Goal: Transaction & Acquisition: Obtain resource

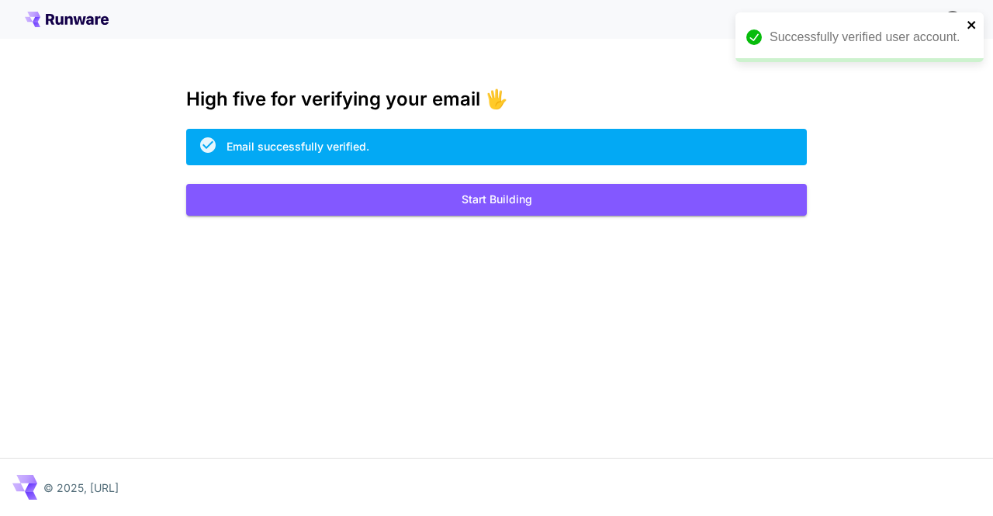
click at [972, 27] on icon "close" at bounding box center [972, 25] width 11 height 12
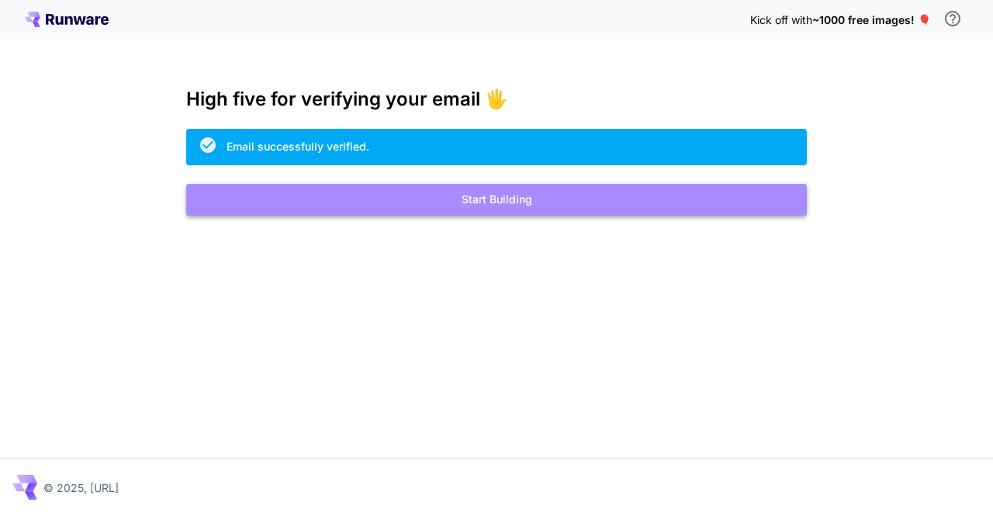
click at [521, 195] on button "Start Building" at bounding box center [496, 200] width 621 height 32
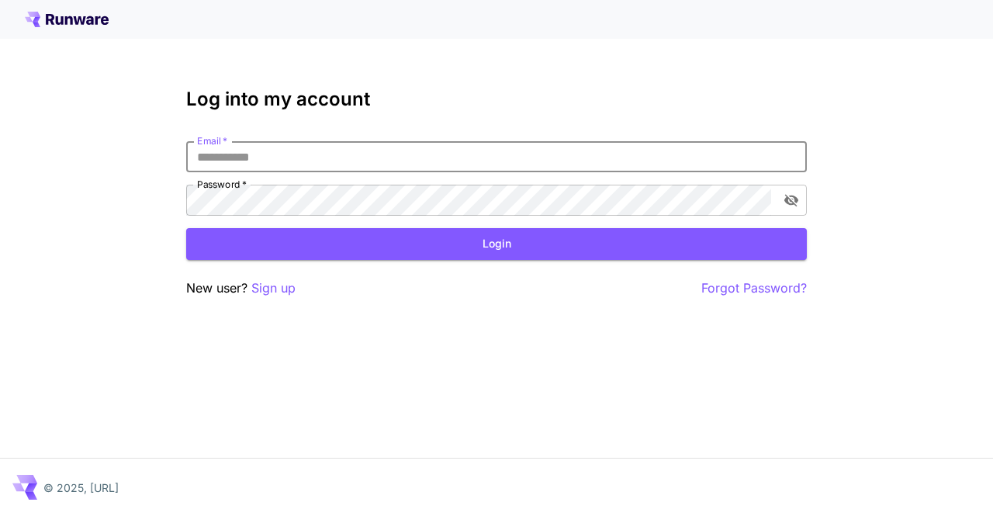
click at [432, 161] on input "Email   *" at bounding box center [496, 156] width 621 height 31
type input "**********"
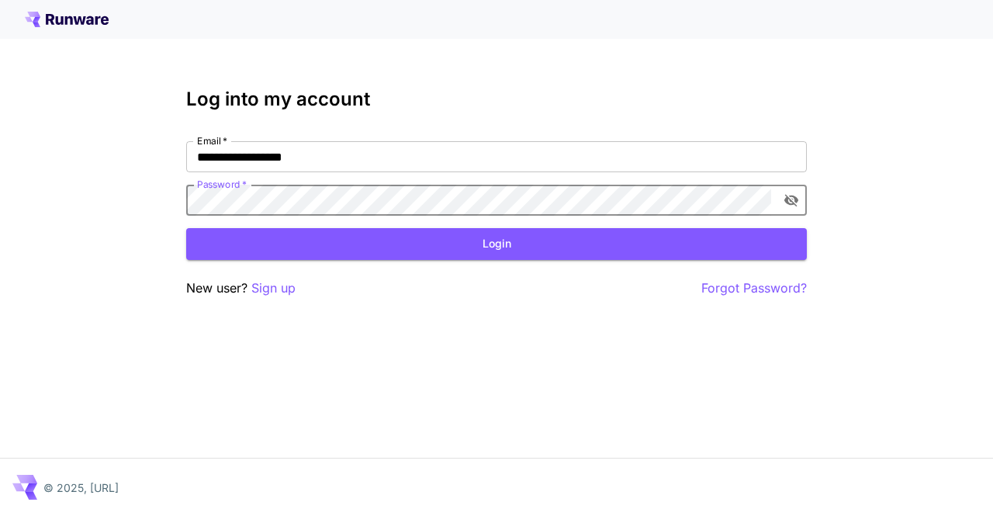
click button "Login" at bounding box center [496, 244] width 621 height 32
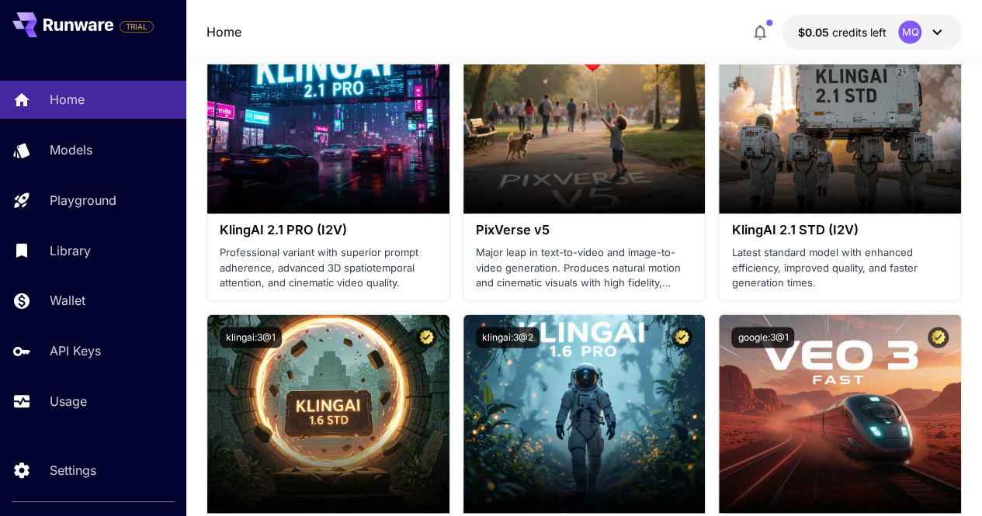
scroll to position [1134, 0]
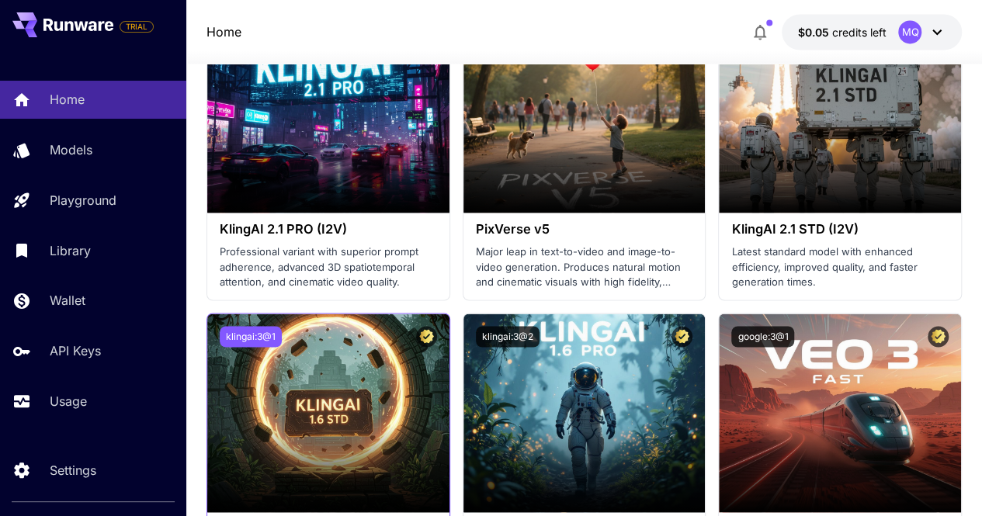
click at [257, 328] on button "klingai:3@1" at bounding box center [251, 336] width 62 height 21
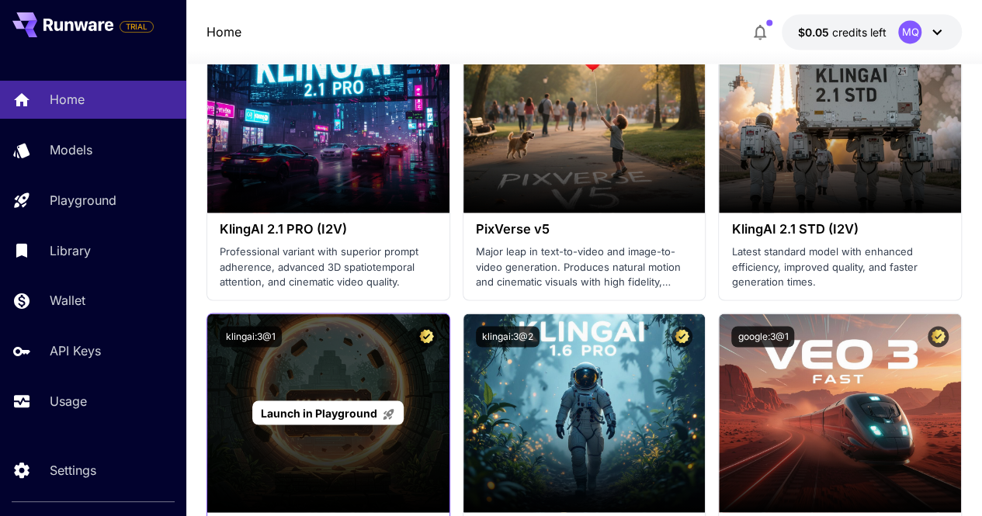
click at [352, 383] on div "Launch in Playground" at bounding box center [328, 413] width 242 height 199
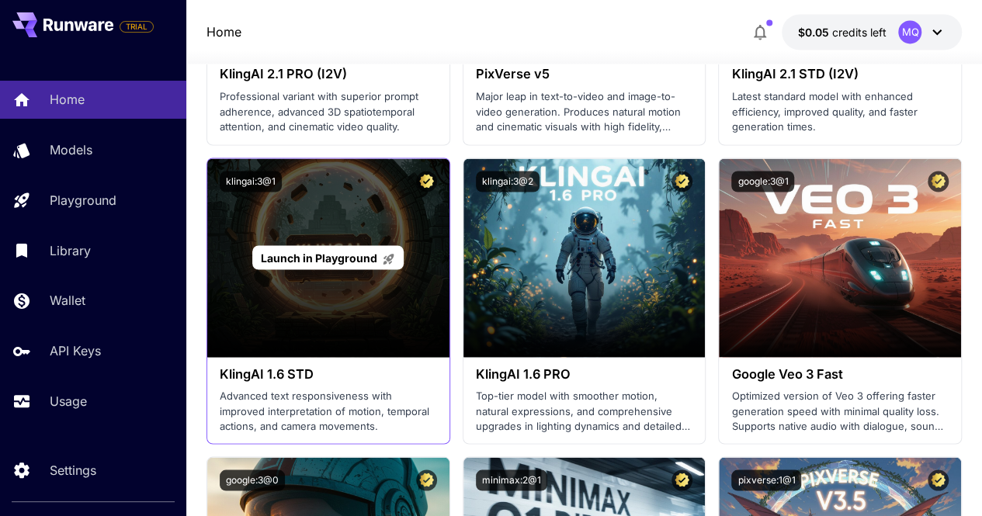
scroll to position [1303, 0]
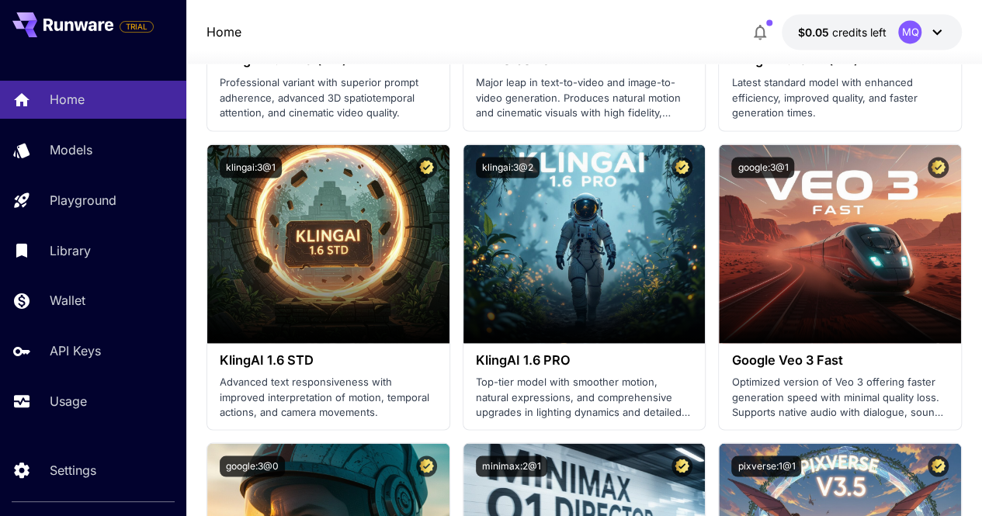
click at [456, 385] on section "Launch in Playground bytedance:5@1 OmniHuman‑1 Generates high-fidelity human vi…" at bounding box center [584, 286] width 756 height 2081
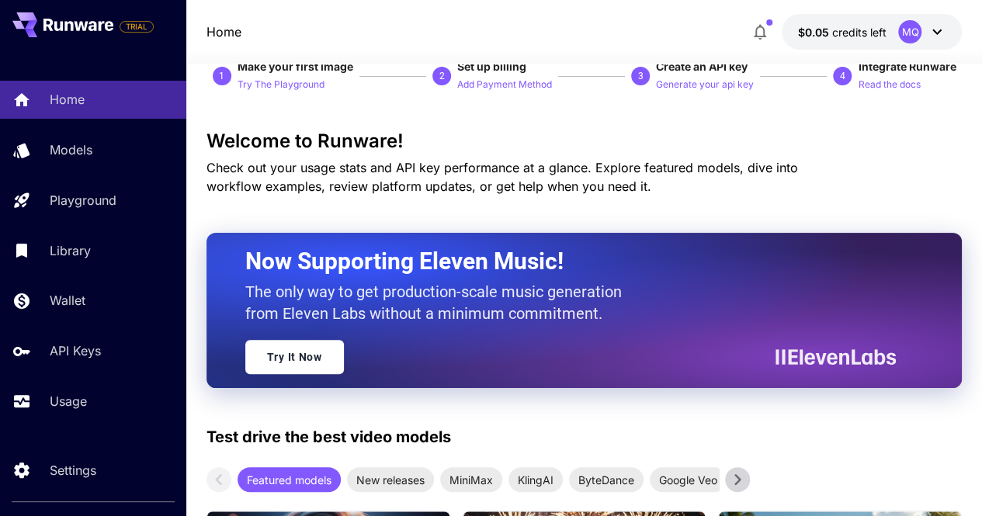
scroll to position [0, 0]
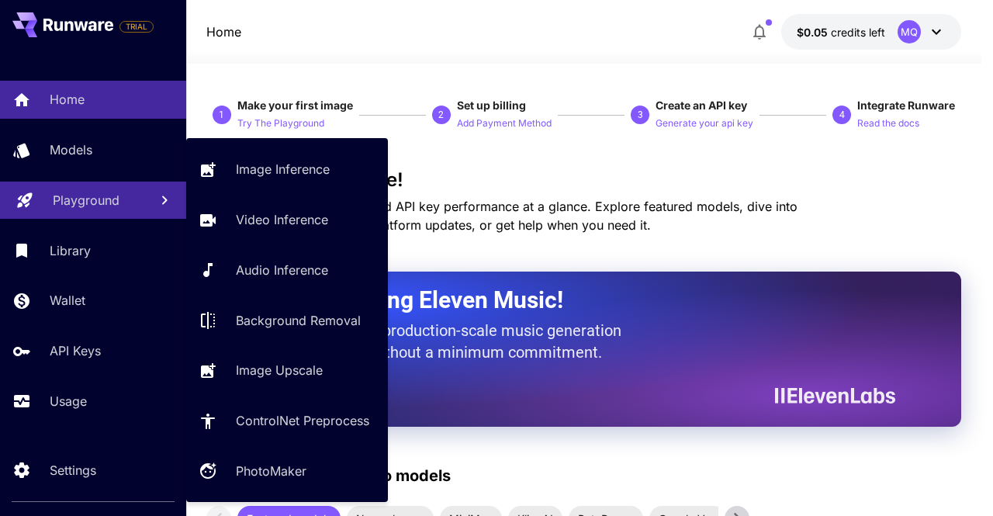
click at [71, 192] on p "Playground" at bounding box center [86, 200] width 67 height 19
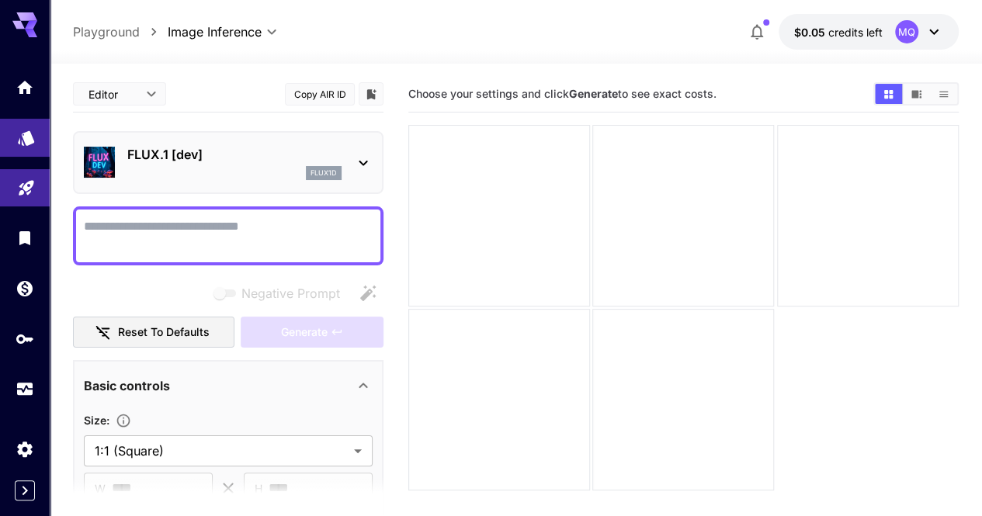
click at [29, 132] on icon "Models" at bounding box center [26, 133] width 16 height 15
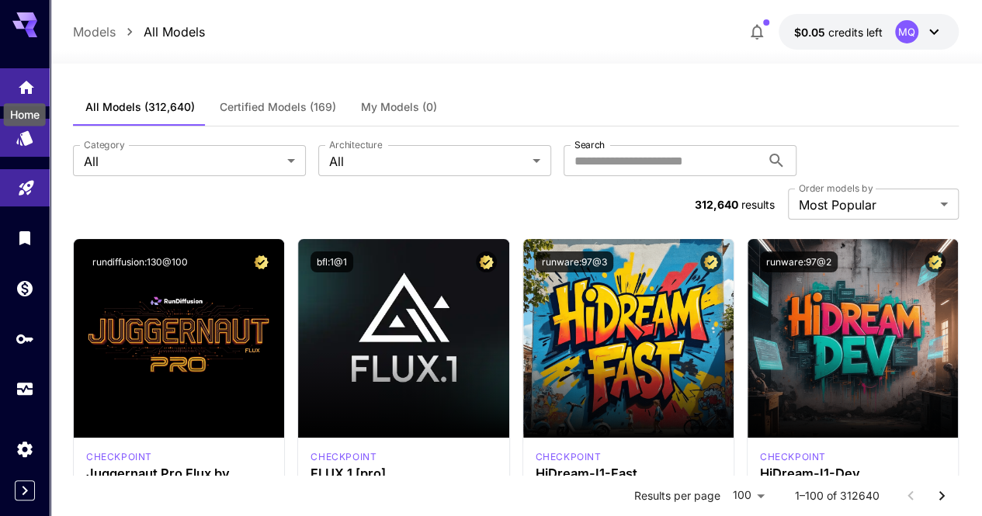
click at [23, 91] on icon "Home" at bounding box center [26, 83] width 19 height 19
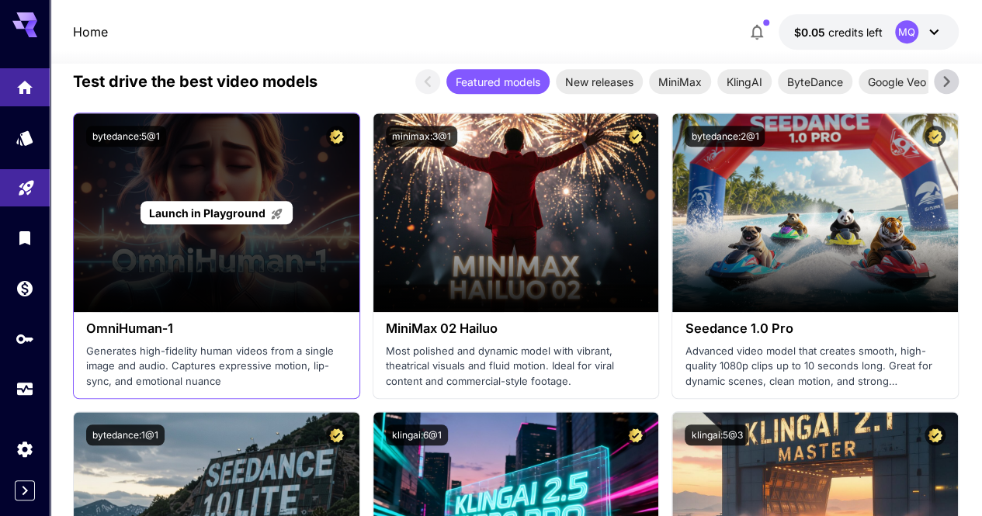
scroll to position [344, 0]
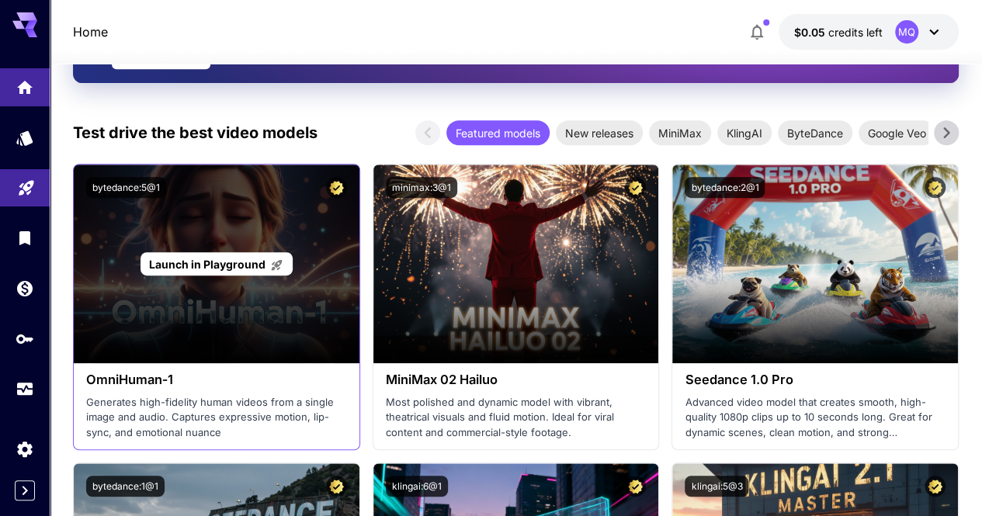
click at [210, 266] on span "Launch in Playground" at bounding box center [207, 264] width 116 height 13
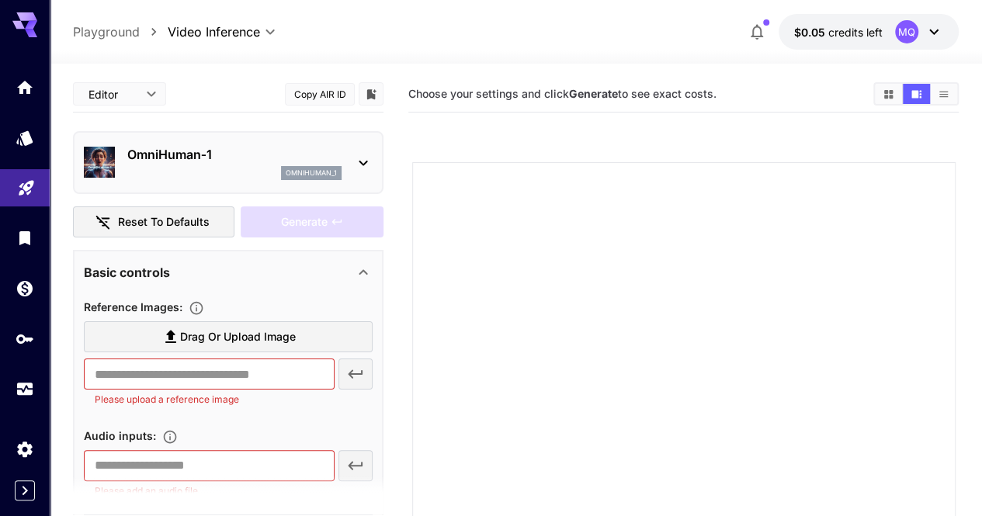
click at [200, 162] on p "OmniHuman‑1" at bounding box center [234, 154] width 214 height 19
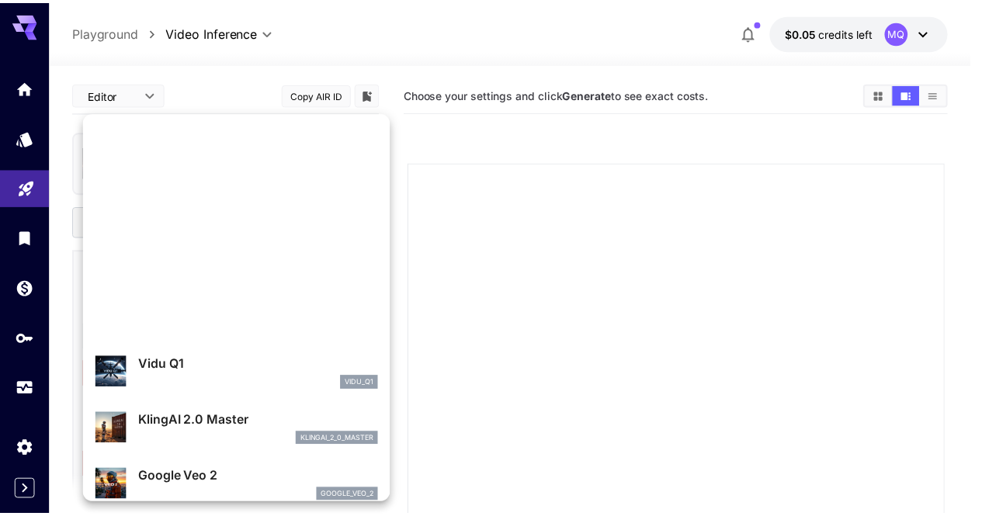
scroll to position [680, 0]
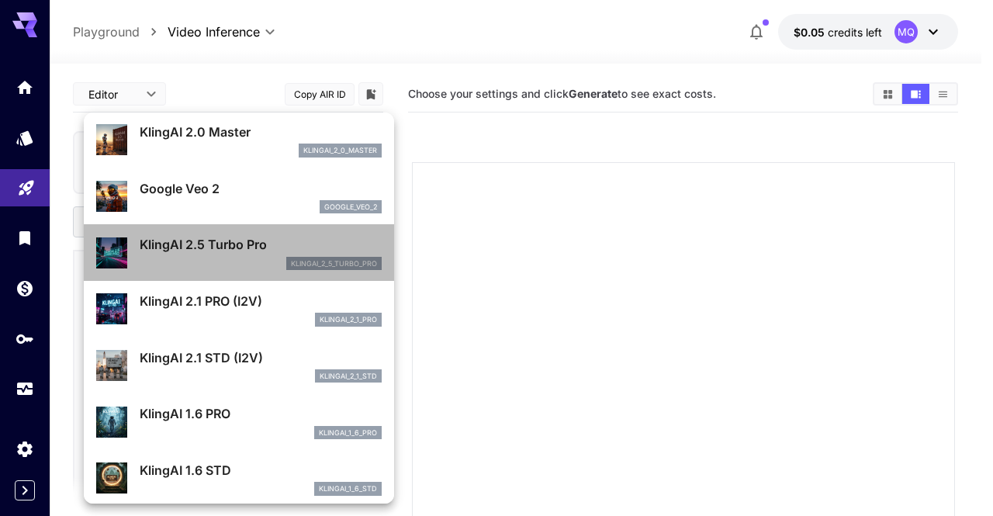
click at [248, 257] on div "klingai_2_5_turbo_pro" at bounding box center [261, 264] width 242 height 14
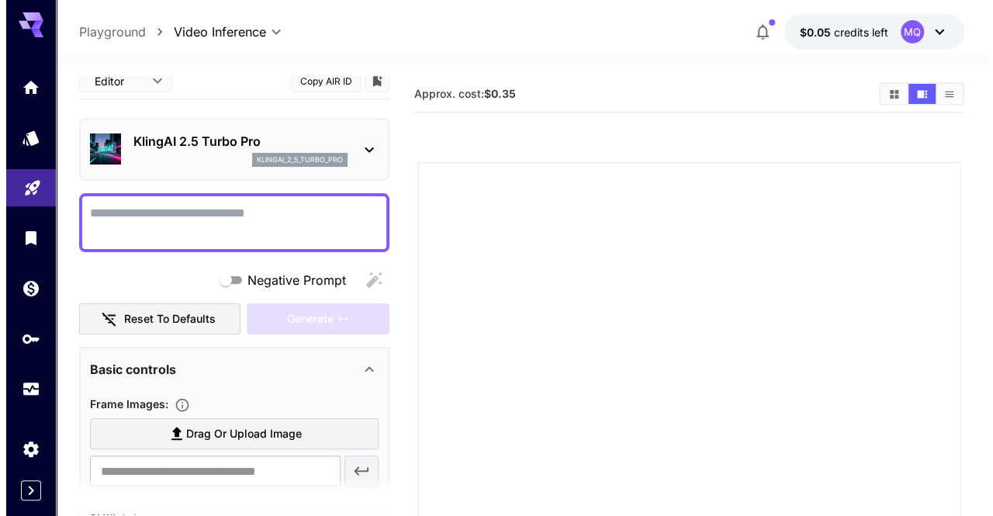
scroll to position [14, 0]
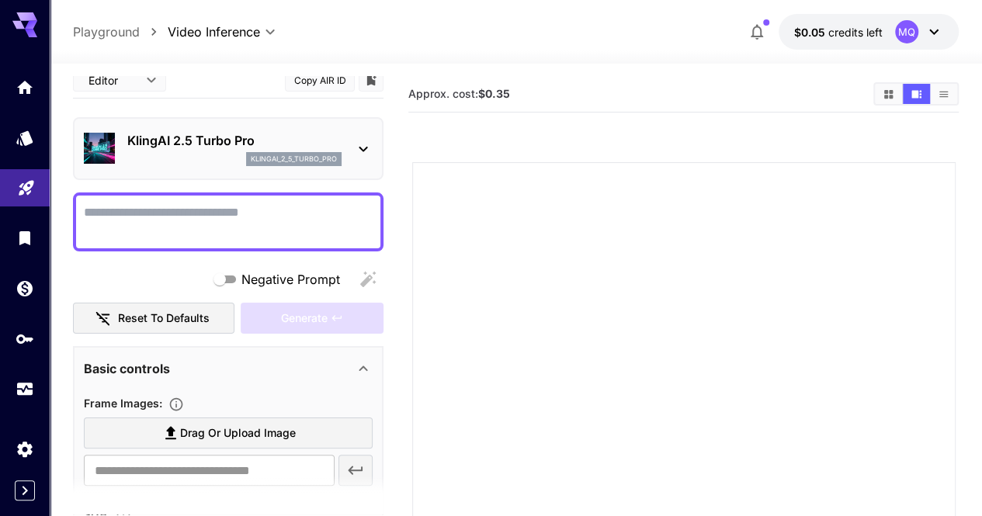
click at [224, 170] on div "KlingAI 2.5 Turbo Pro klingai_2_5_turbo_pro" at bounding box center [228, 148] width 289 height 47
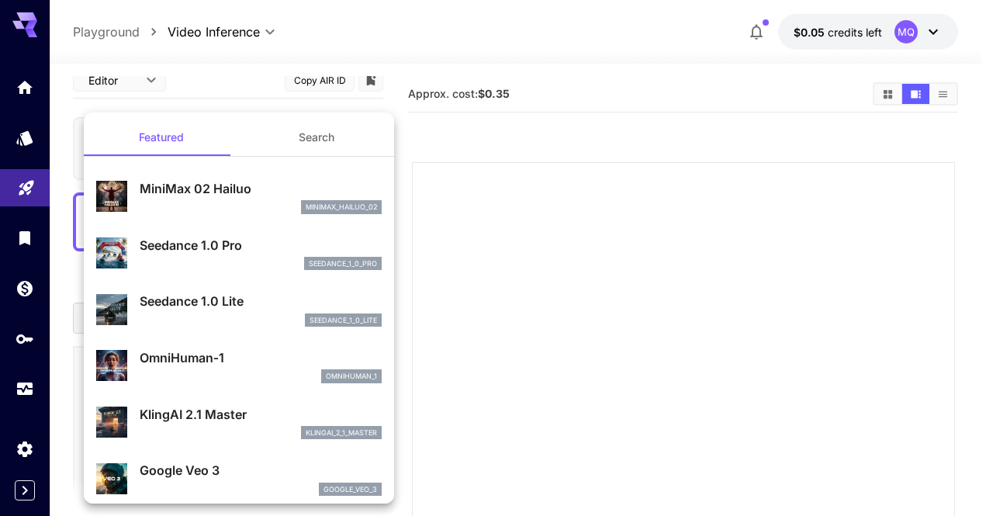
click at [196, 196] on p "MiniMax 02 Hailuo" at bounding box center [261, 188] width 242 height 19
type input "*"
type input "**********"
type input "***"
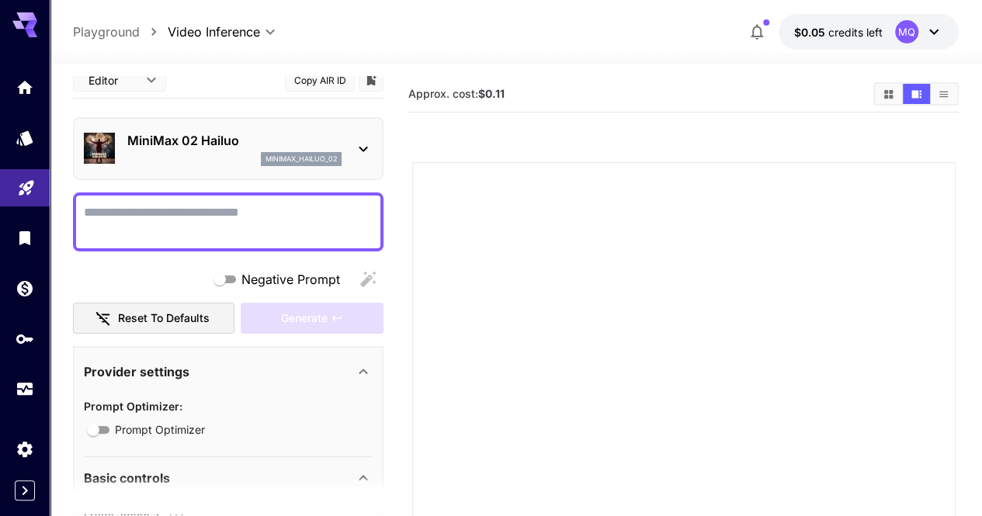
click at [202, 162] on div "minimax_hailuo_02" at bounding box center [234, 159] width 214 height 14
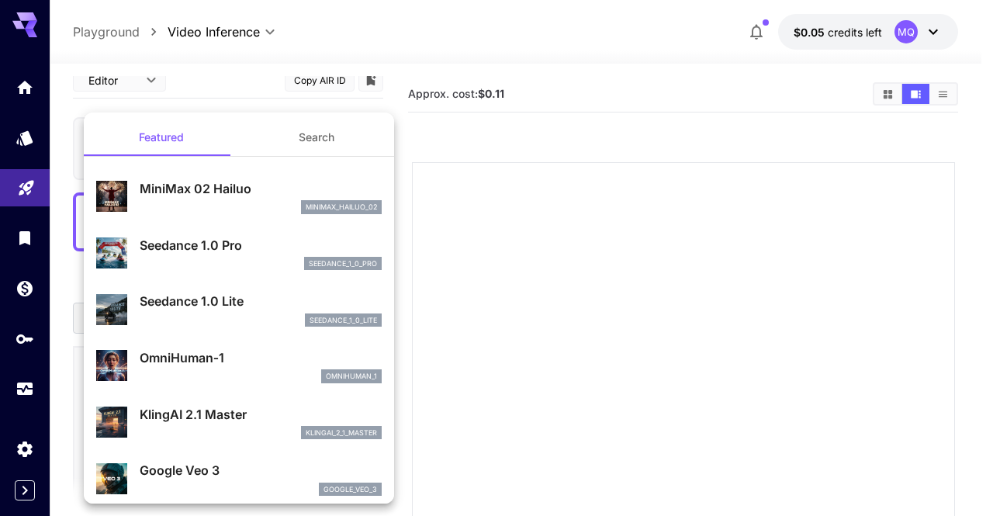
click at [203, 255] on div "Seedance 1.0 Pro seedance_1_0_pro" at bounding box center [261, 253] width 242 height 35
type input "*"
type input "**********"
type input "***"
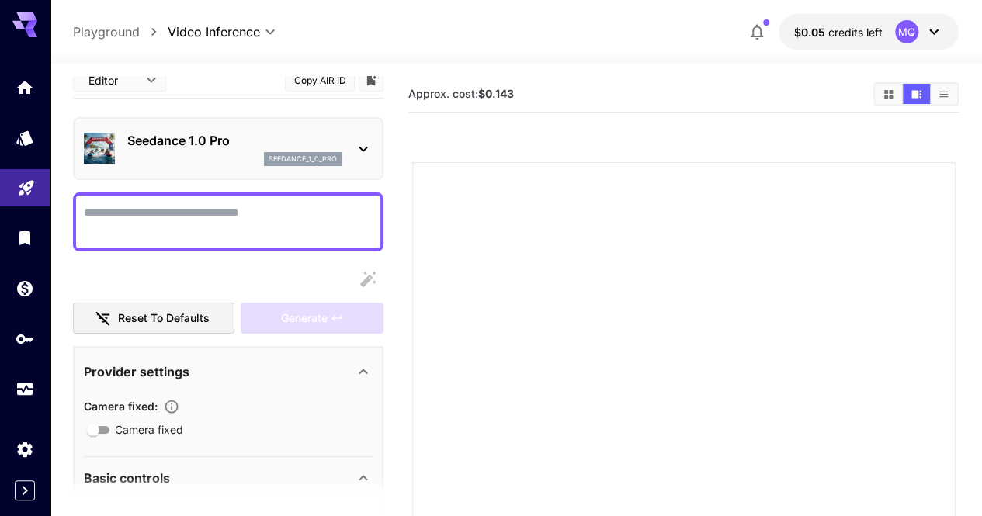
click at [224, 161] on div "seedance_1_0_pro" at bounding box center [234, 159] width 214 height 14
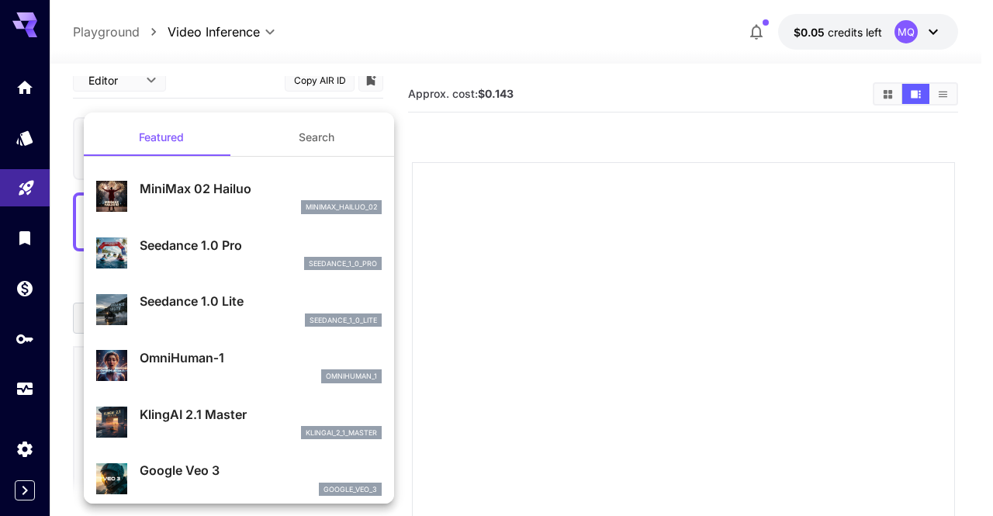
click at [220, 318] on div "seedance_1_0_lite" at bounding box center [261, 321] width 242 height 14
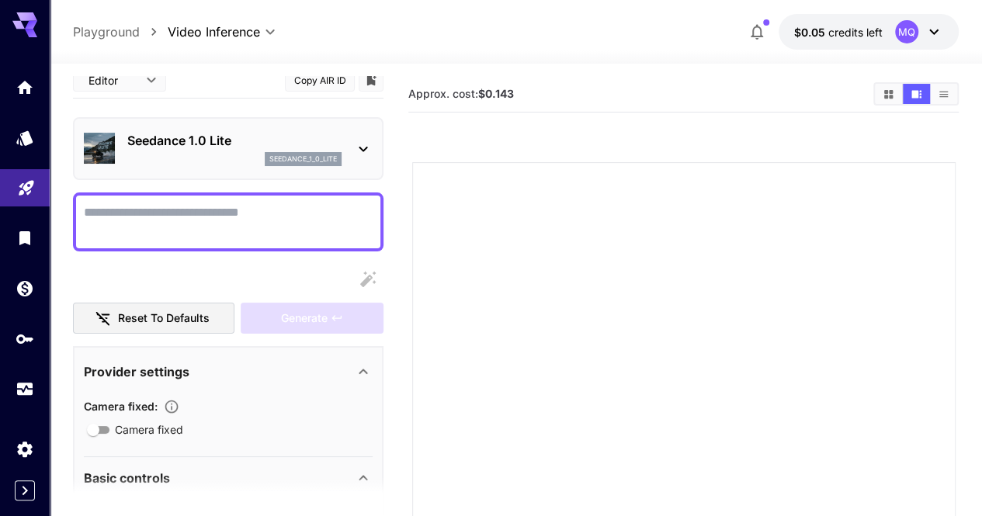
click at [245, 173] on div "Seedance 1.0 Lite seedance_1_0_lite" at bounding box center [228, 148] width 310 height 63
click at [225, 161] on div "seedance_1_0_lite" at bounding box center [234, 159] width 214 height 14
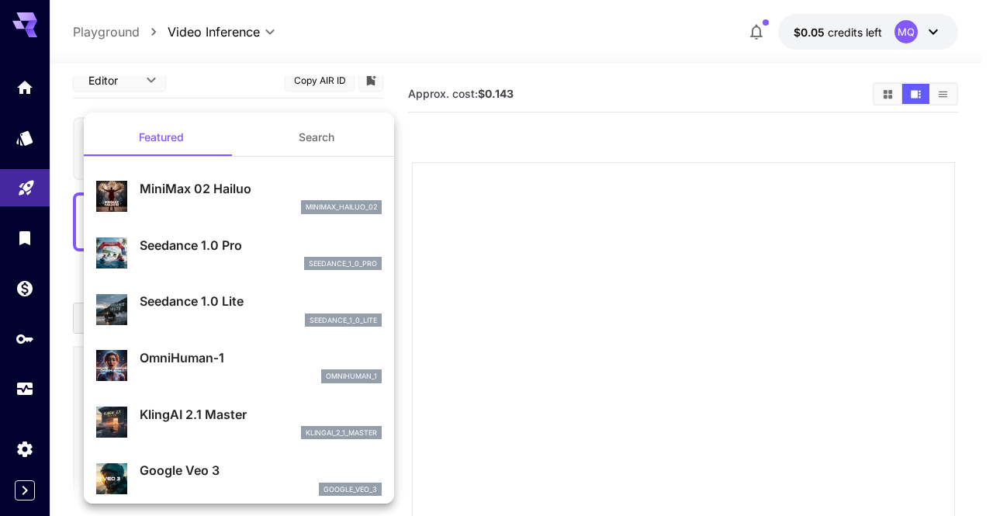
click at [196, 358] on p "OmniHuman‑1" at bounding box center [261, 357] width 242 height 19
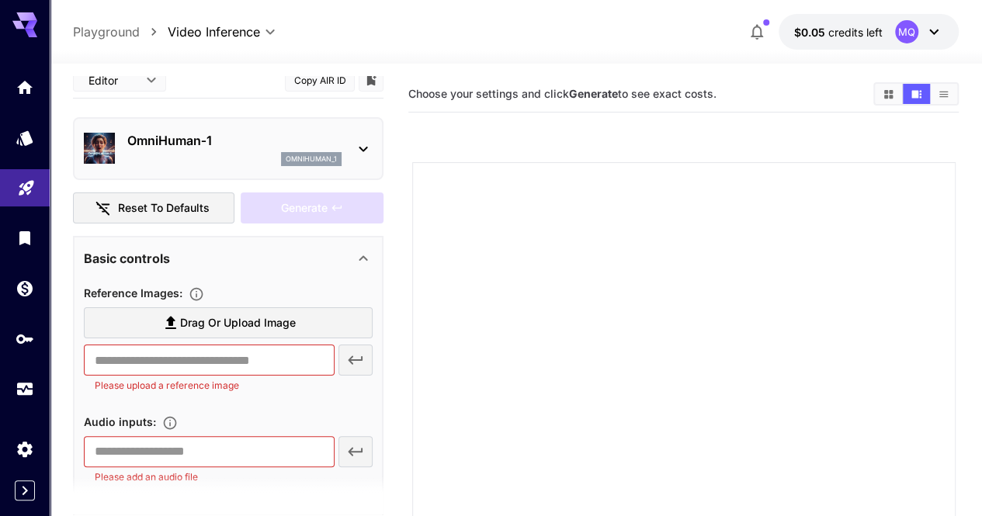
click at [221, 159] on div "omnihuman_1" at bounding box center [234, 159] width 214 height 14
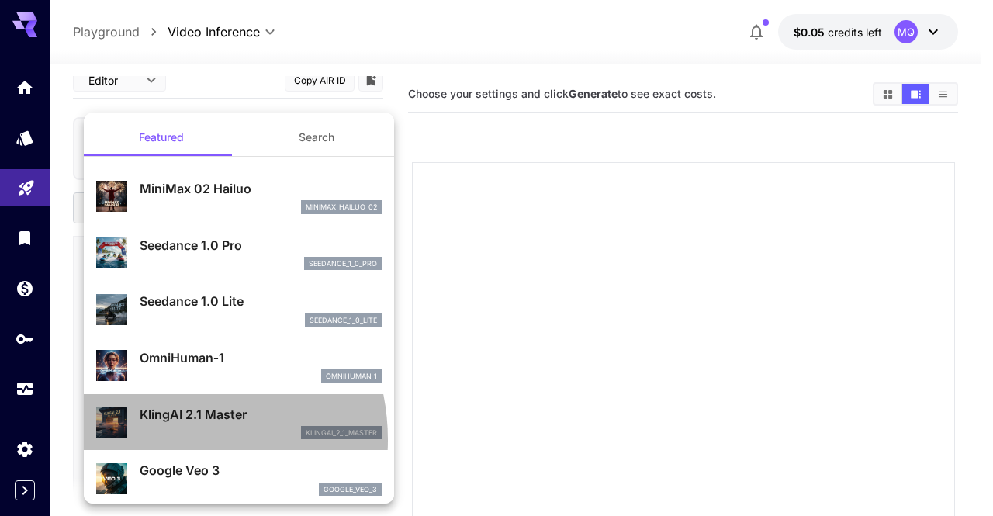
click at [164, 439] on div "KlingAI 2.1 Master klingai_2_1_master" at bounding box center [239, 422] width 286 height 47
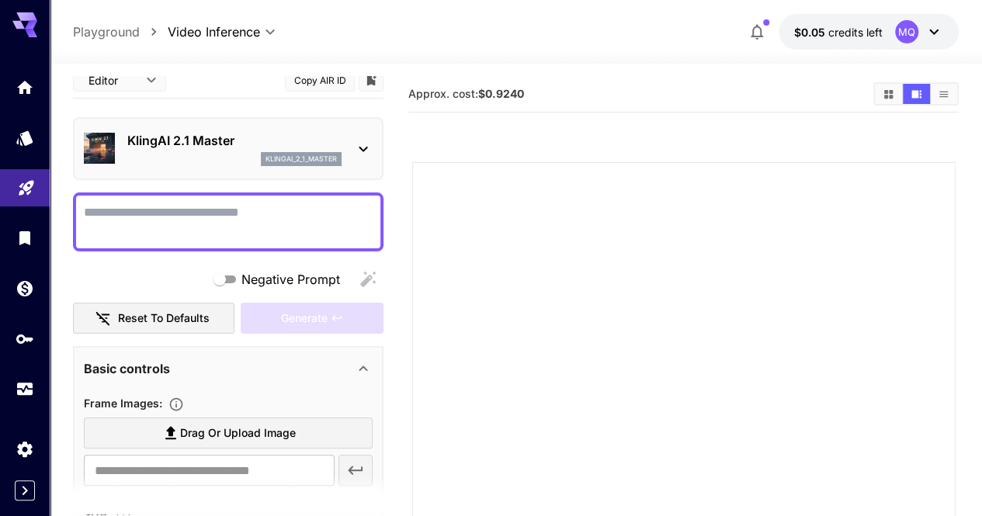
click at [171, 153] on div "klingai_2_1_master" at bounding box center [234, 159] width 214 height 14
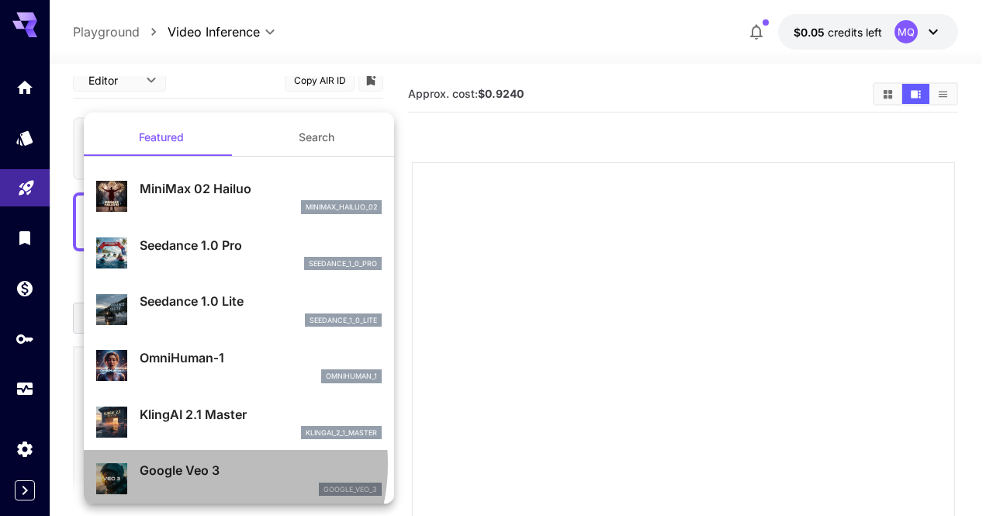
click at [190, 463] on p "Google Veo 3" at bounding box center [261, 470] width 242 height 19
type input "*"
type input "**********"
type input "****"
type input "***"
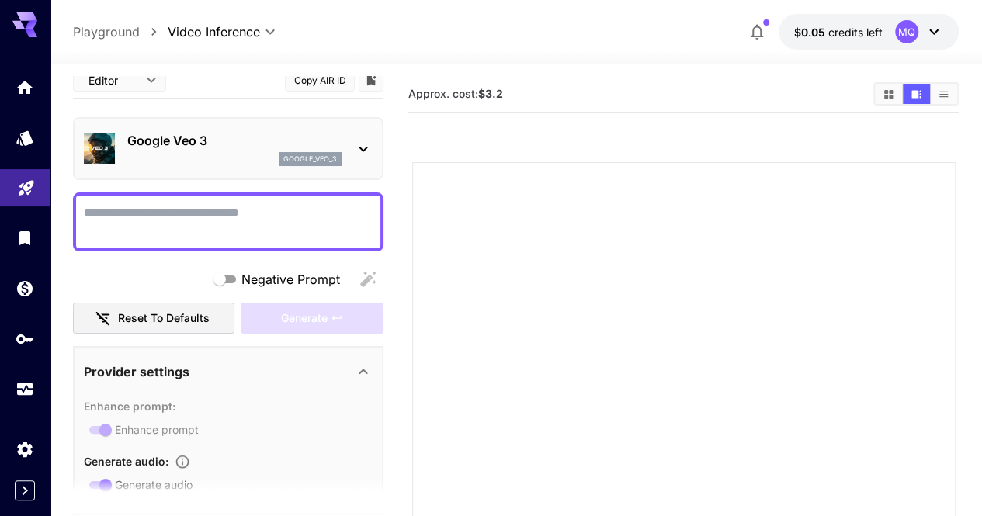
click at [200, 147] on p "Google Veo 3" at bounding box center [234, 140] width 214 height 19
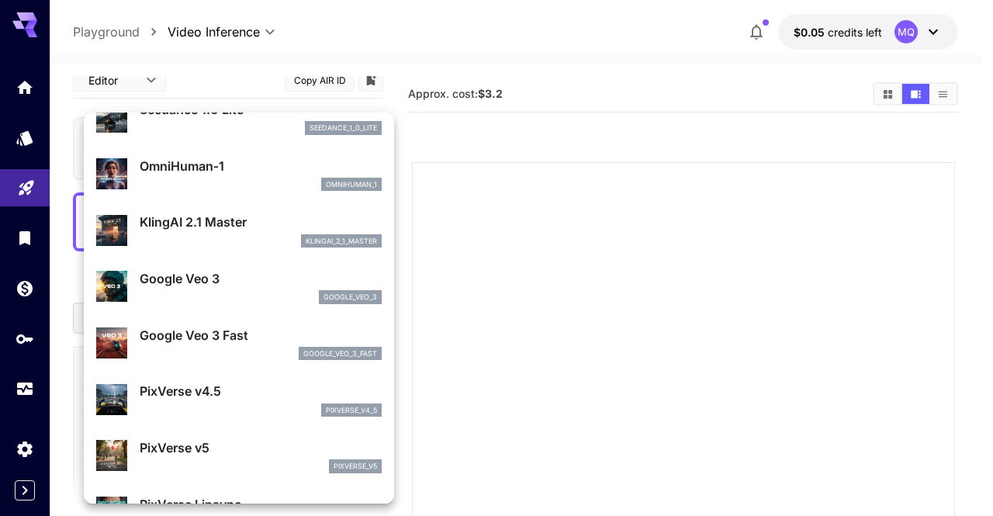
scroll to position [200, 0]
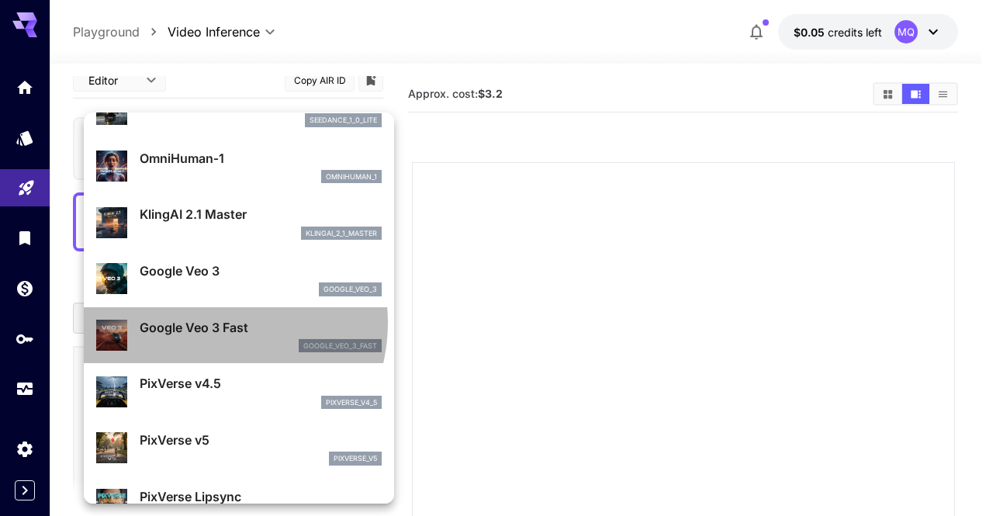
click at [209, 322] on p "Google Veo 3 Fast" at bounding box center [261, 327] width 242 height 19
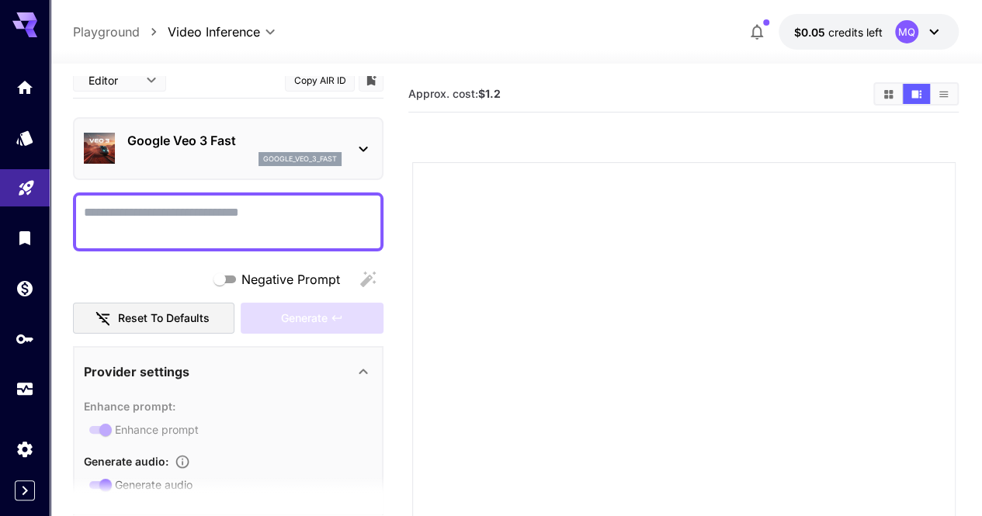
click at [214, 137] on p "Google Veo 3 Fast" at bounding box center [234, 140] width 214 height 19
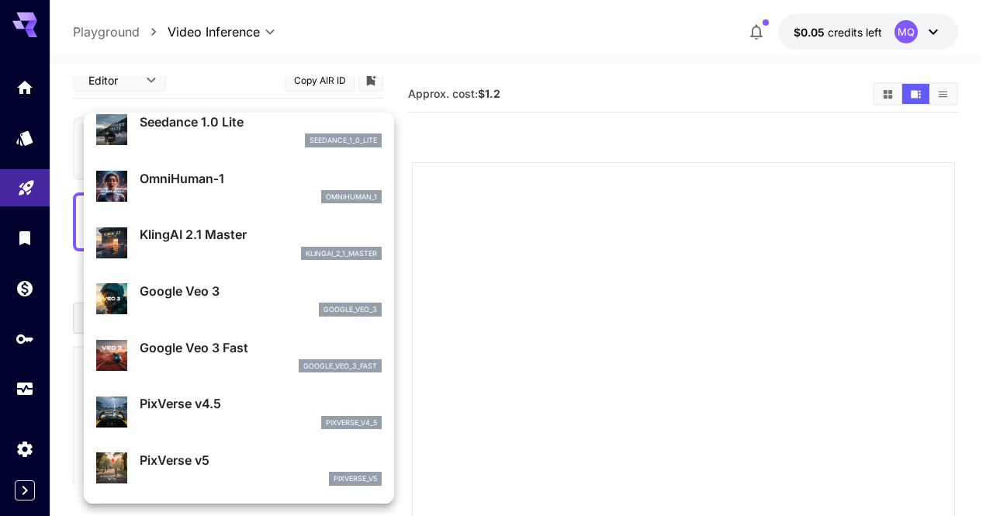
scroll to position [180, 0]
click at [200, 407] on p "PixVerse v4.5" at bounding box center [261, 403] width 242 height 19
type input "*"
type input "**********"
type input "****"
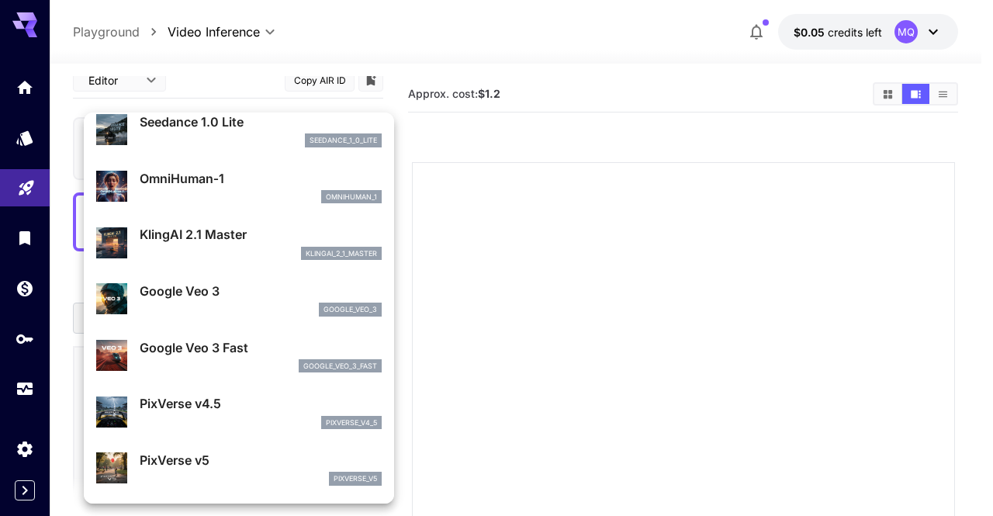
type input "****"
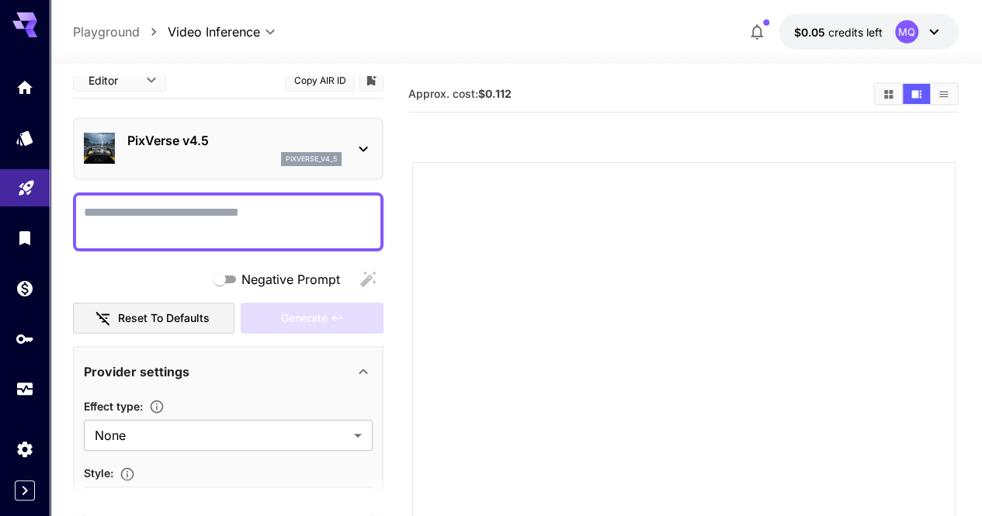
click at [222, 144] on p "PixVerse v4.5" at bounding box center [234, 140] width 214 height 19
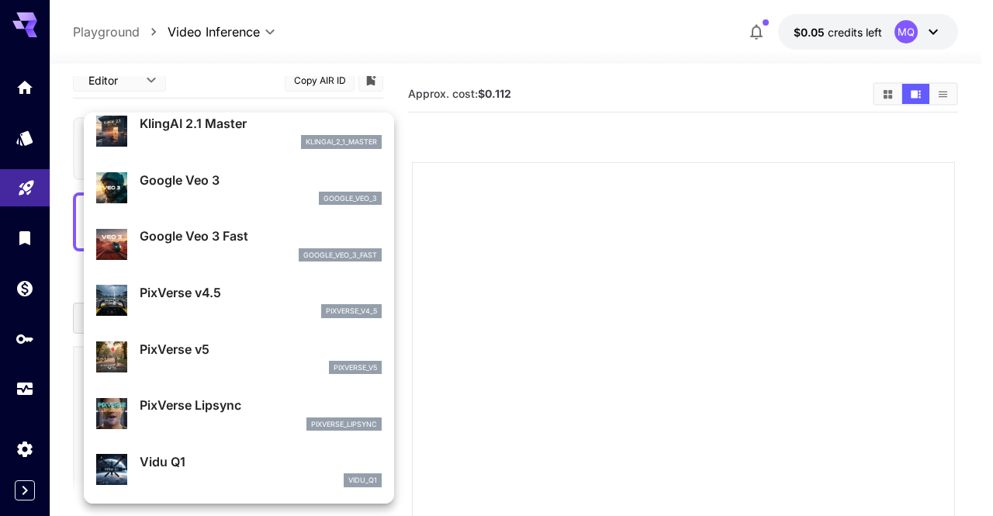
scroll to position [293, 0]
click at [208, 346] on p "PixVerse v5" at bounding box center [261, 348] width 242 height 19
type input "**********"
type input "***"
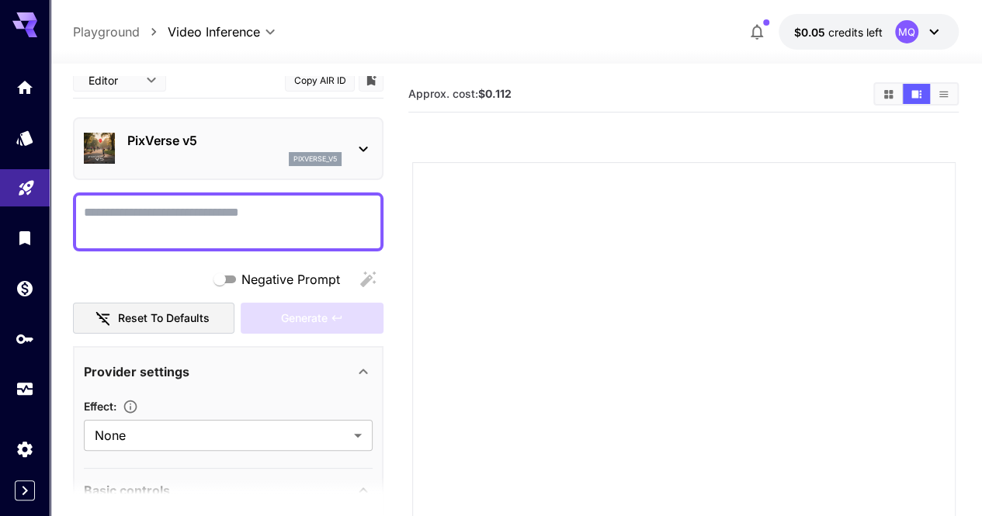
click at [219, 157] on div "pixverse_v5" at bounding box center [234, 159] width 214 height 14
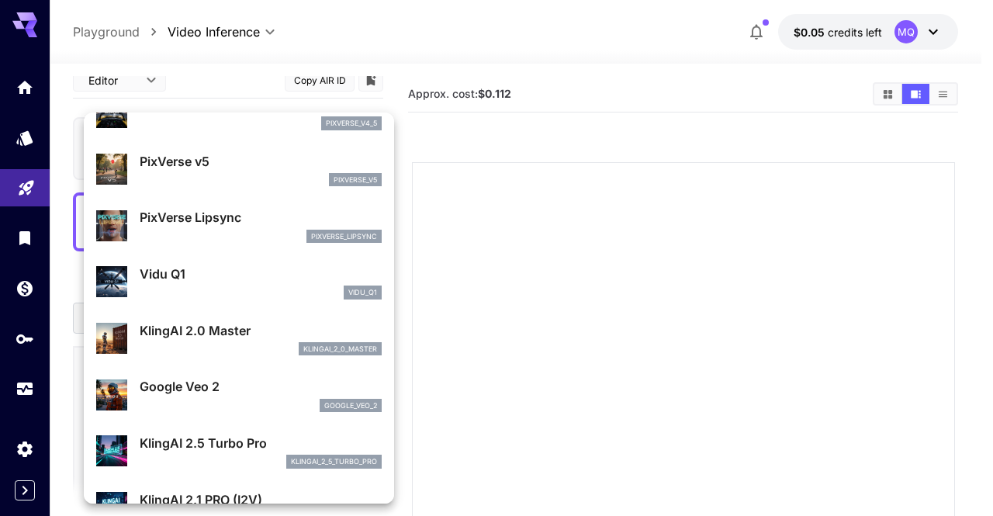
scroll to position [482, 0]
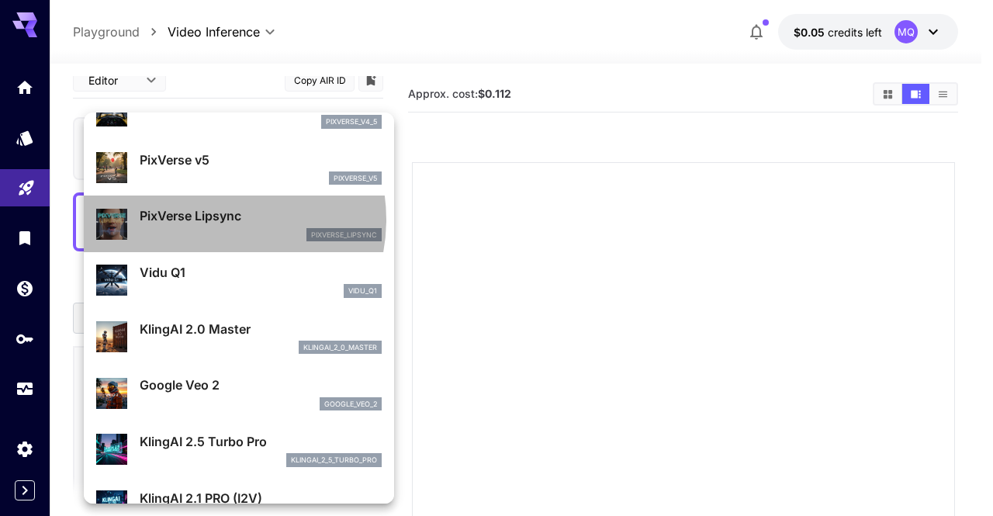
click at [209, 220] on p "PixVerse Lipsync" at bounding box center [261, 215] width 242 height 19
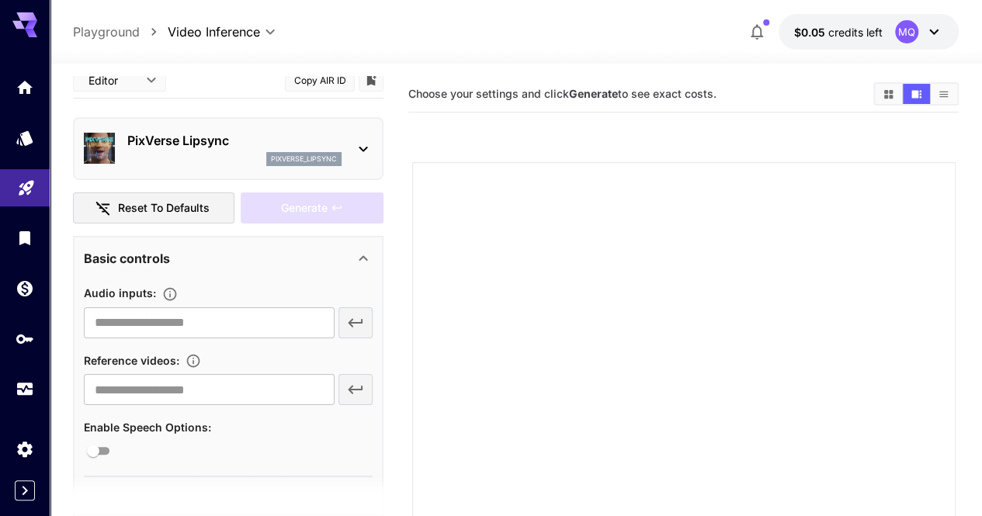
click at [208, 144] on p "PixVerse Lipsync" at bounding box center [234, 140] width 214 height 19
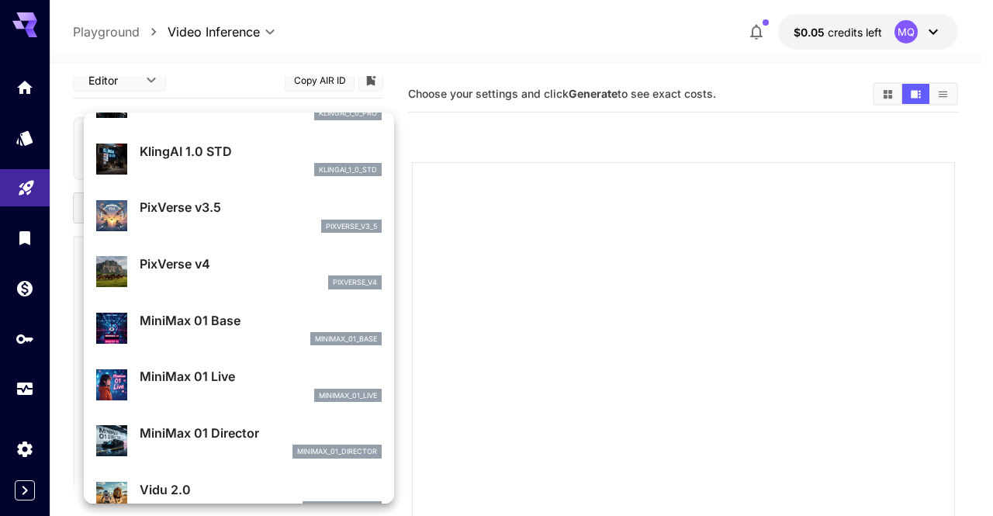
scroll to position [1177, 0]
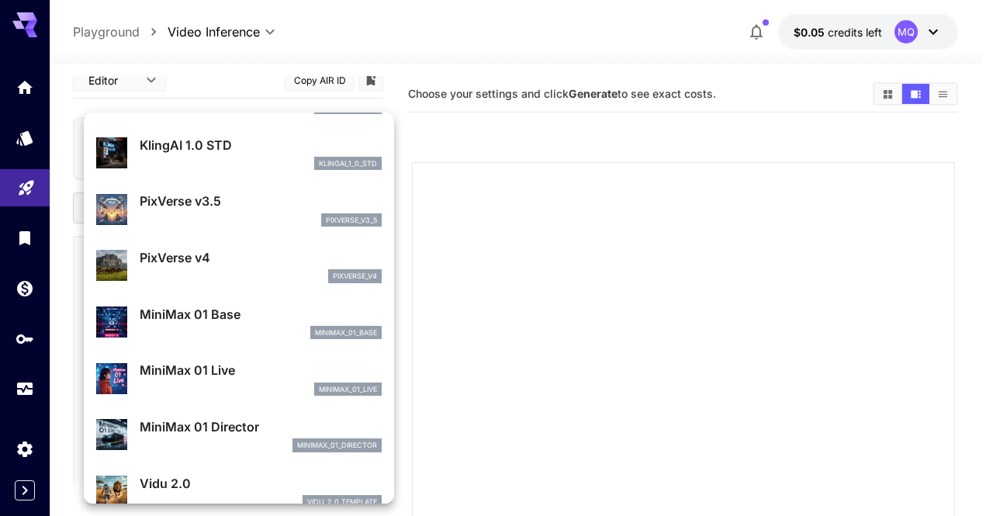
click at [335, 43] on div at bounding box center [496, 258] width 993 height 516
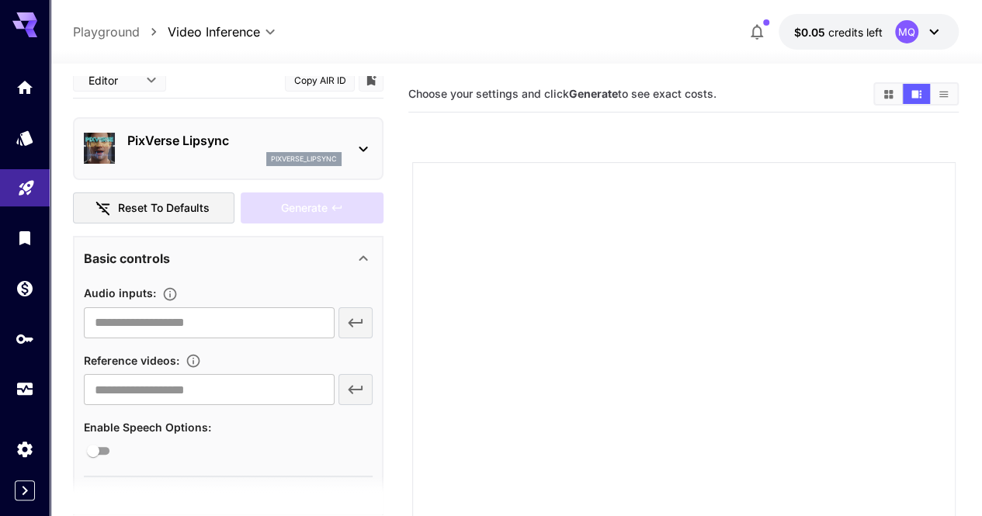
click at [207, 143] on p "PixVerse Lipsync" at bounding box center [234, 140] width 214 height 19
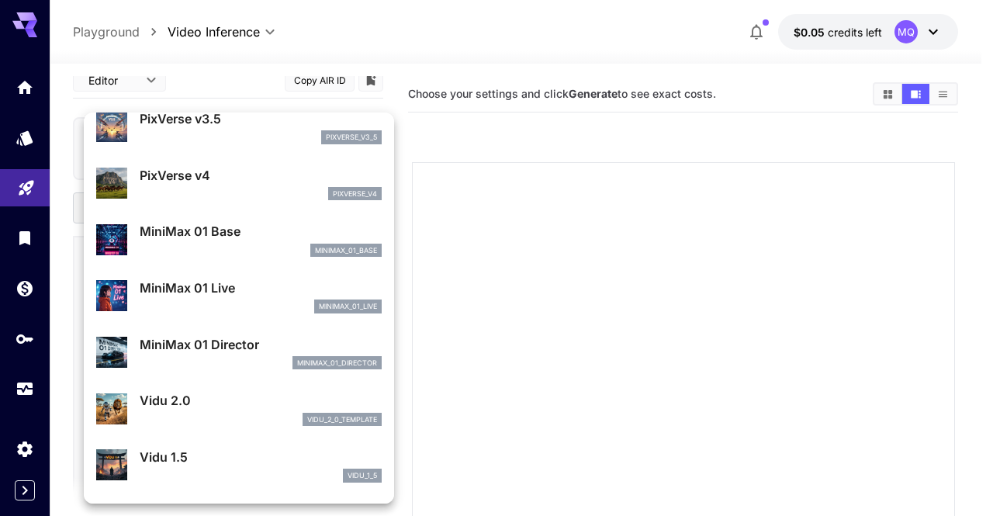
scroll to position [1260, 0]
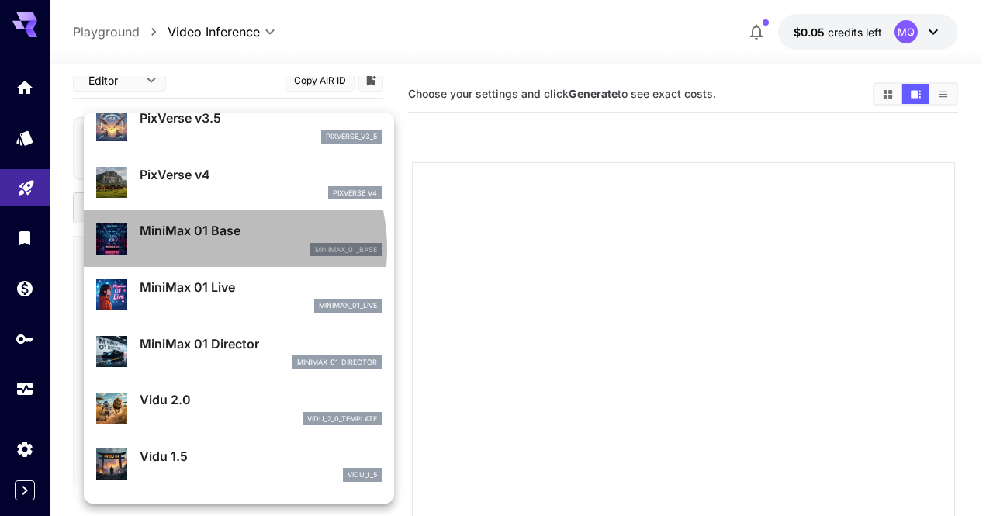
click at [201, 248] on div "minimax_01_base" at bounding box center [261, 250] width 242 height 14
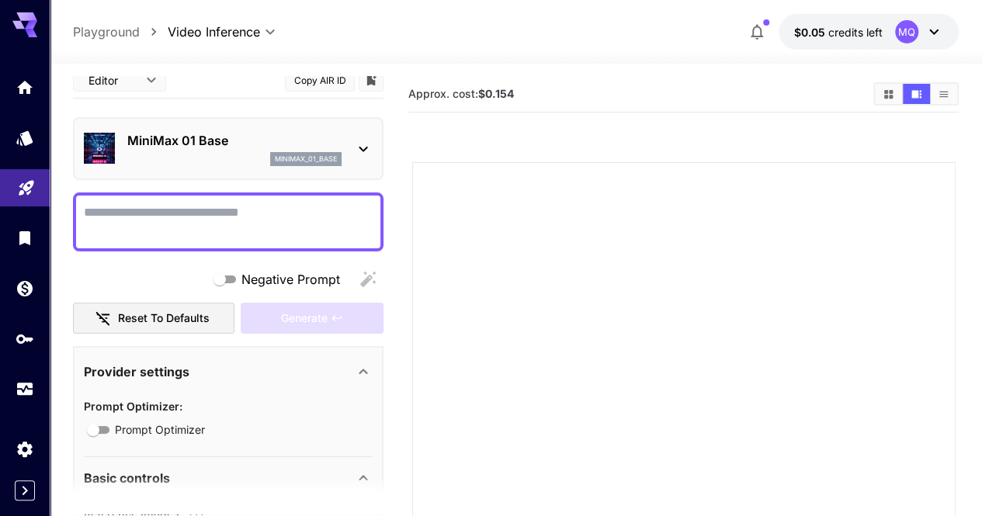
click at [217, 158] on div "minimax_01_base" at bounding box center [234, 159] width 214 height 14
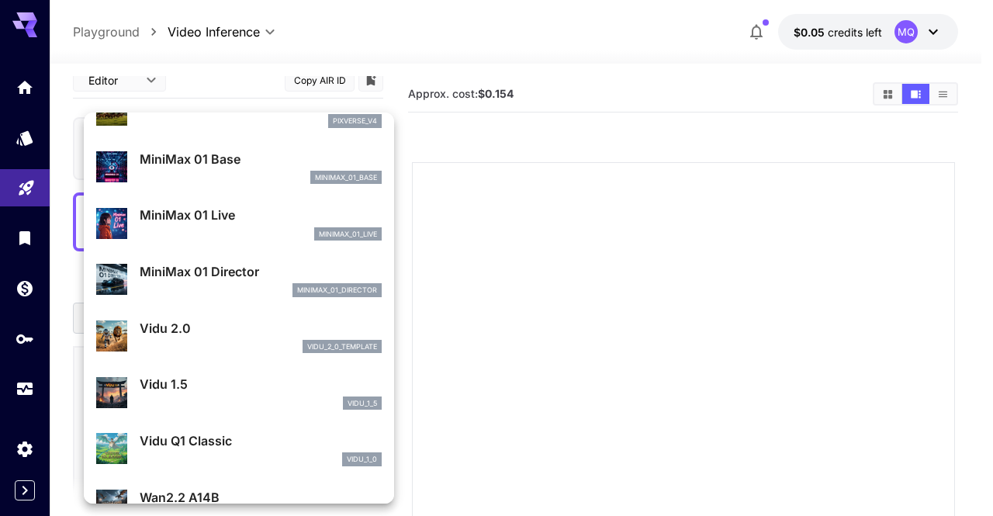
scroll to position [1333, 0]
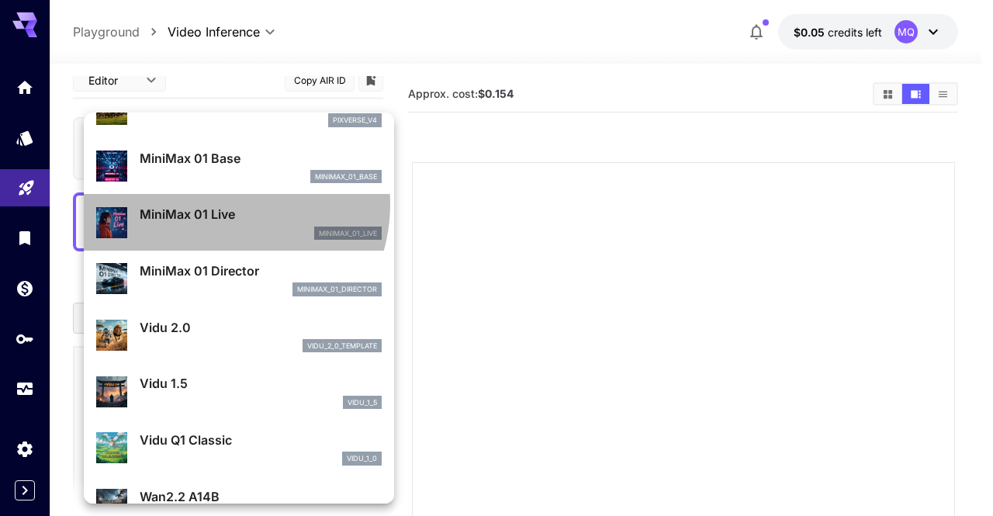
click at [214, 203] on div "MiniMax 01 Live minimax_01_live" at bounding box center [239, 222] width 286 height 47
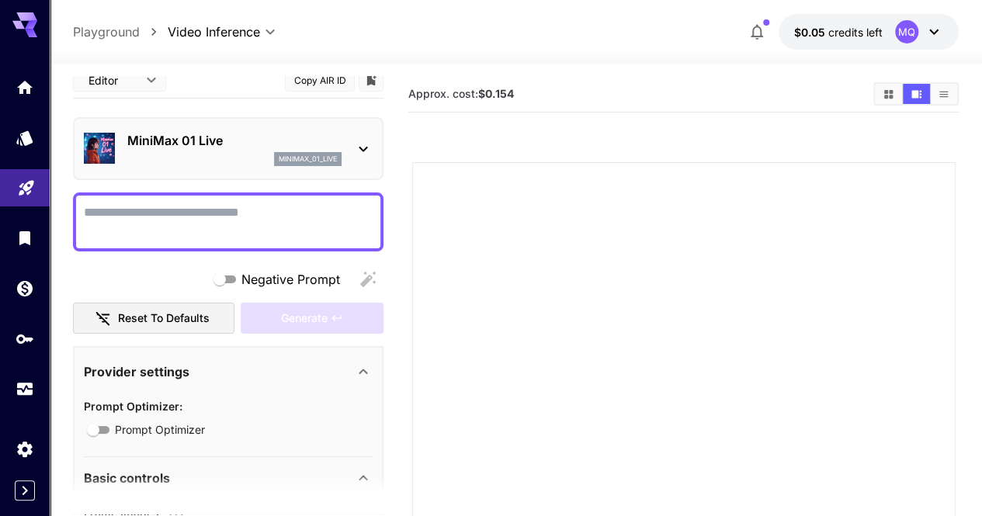
click at [206, 131] on p "MiniMax 01 Live" at bounding box center [234, 140] width 214 height 19
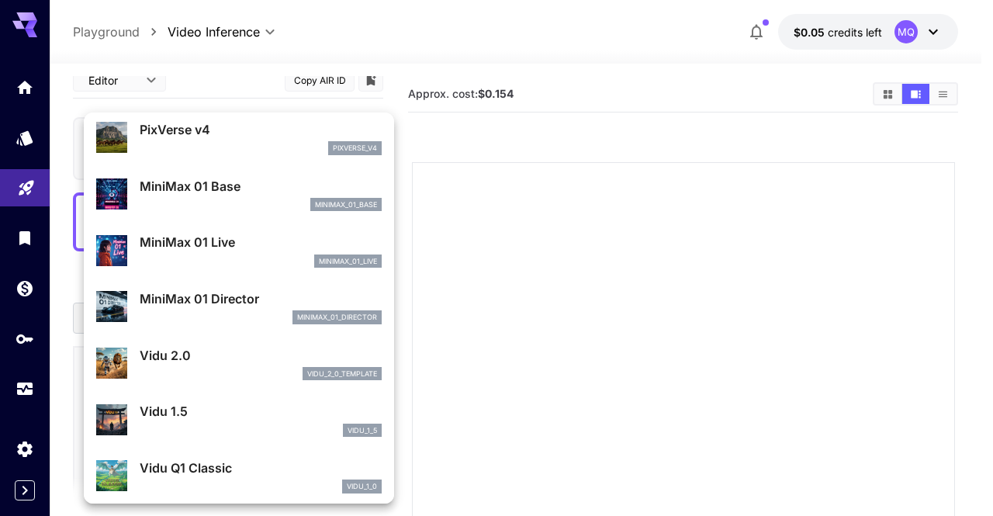
scroll to position [1306, 0]
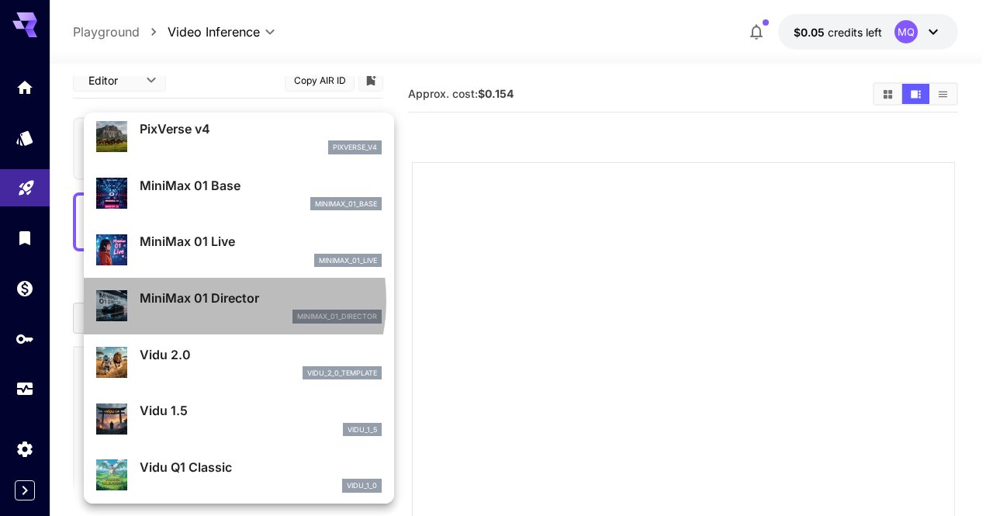
click at [202, 300] on p "MiniMax 01 Director" at bounding box center [261, 298] width 242 height 19
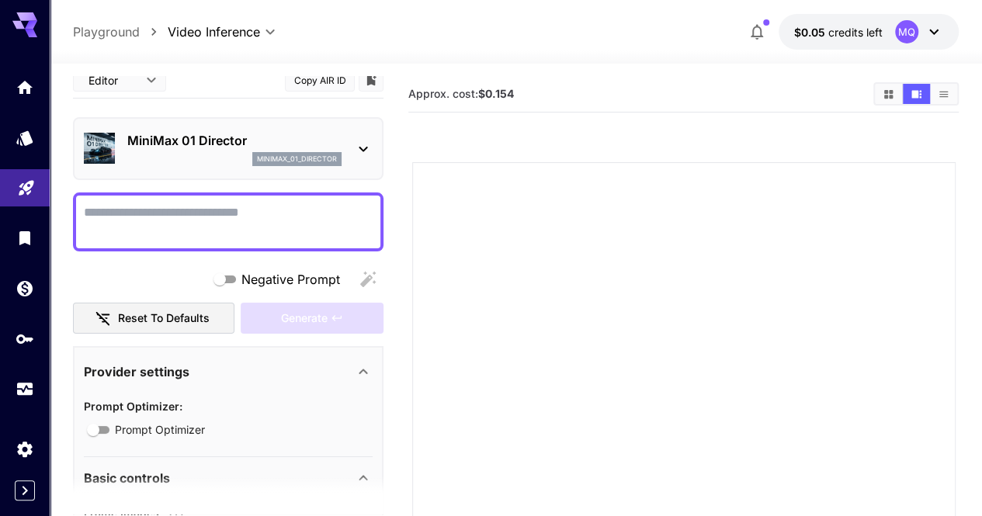
click at [210, 146] on p "MiniMax 01 Director" at bounding box center [234, 140] width 214 height 19
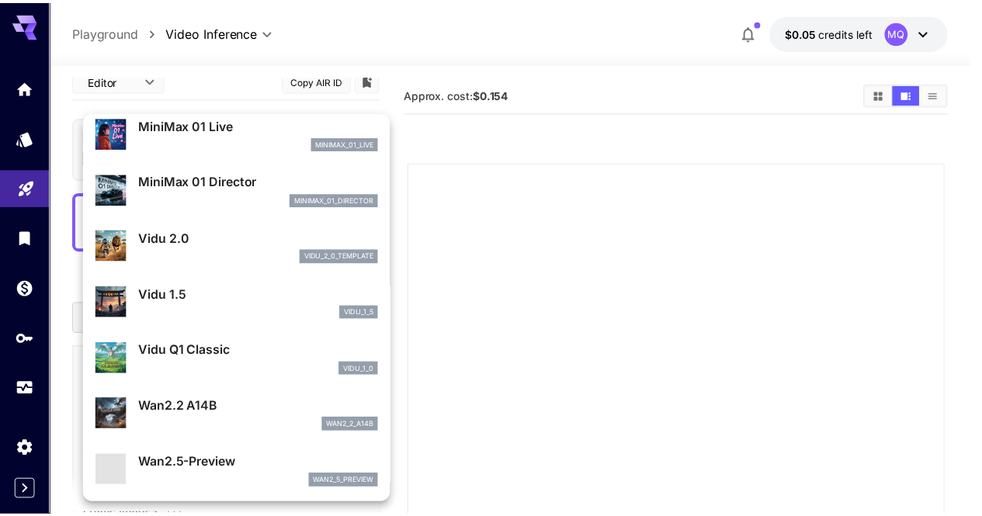
scroll to position [1425, 0]
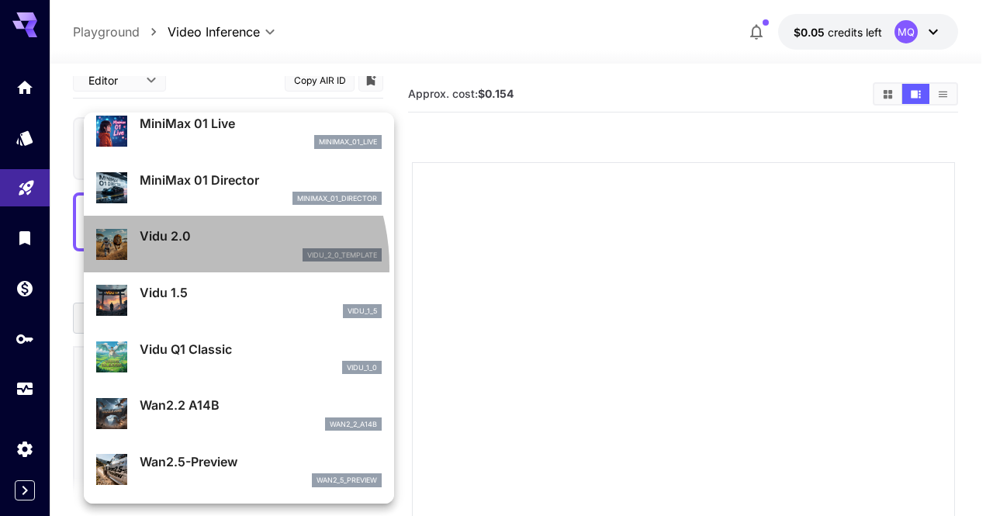
click at [179, 267] on div "Vidu 2.0 vidu_2_0_template" at bounding box center [239, 243] width 286 height 47
type input "**********"
type input "****"
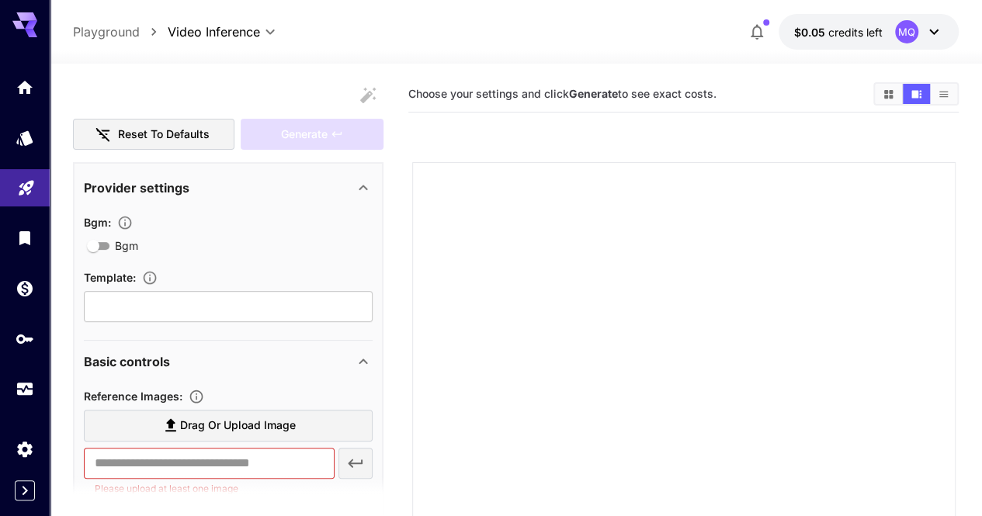
scroll to position [212, 0]
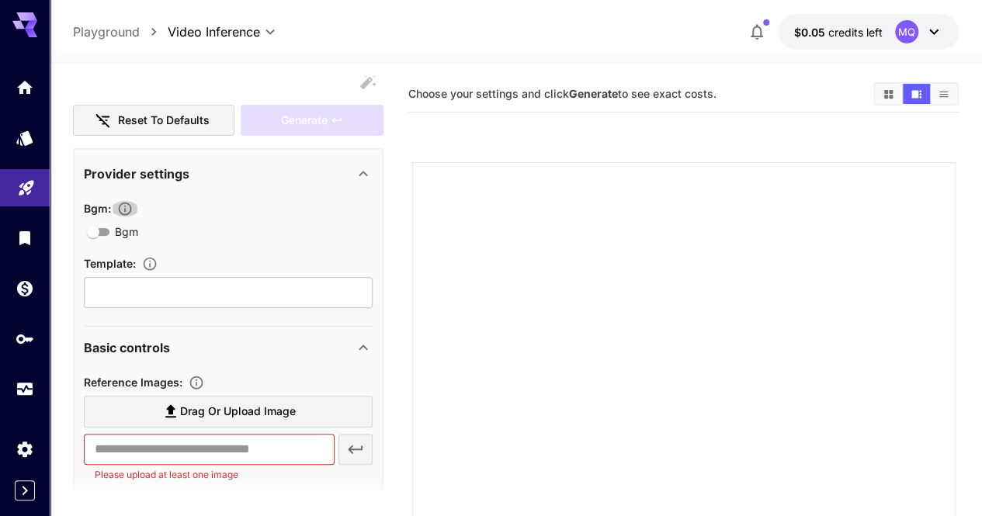
click at [129, 205] on icon "button" at bounding box center [125, 209] width 16 height 16
click at [130, 212] on icon "button" at bounding box center [125, 209] width 16 height 16
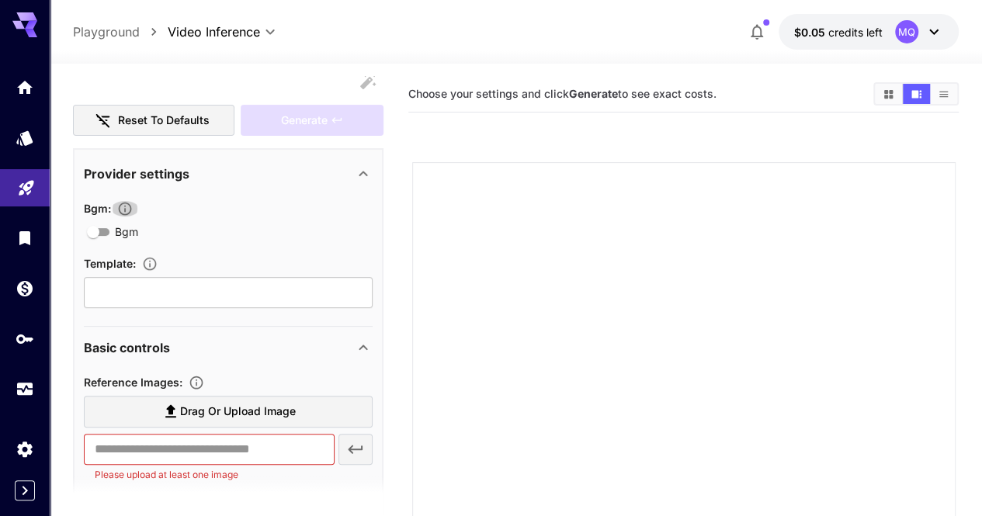
click at [130, 212] on icon "button" at bounding box center [125, 209] width 16 height 16
click at [107, 244] on div "Bgm : Bgm Template : ​" at bounding box center [228, 254] width 289 height 110
click at [124, 289] on input "text" at bounding box center [228, 292] width 289 height 31
click at [153, 258] on div "Bgm : Bgm Template : ​" at bounding box center [228, 254] width 289 height 110
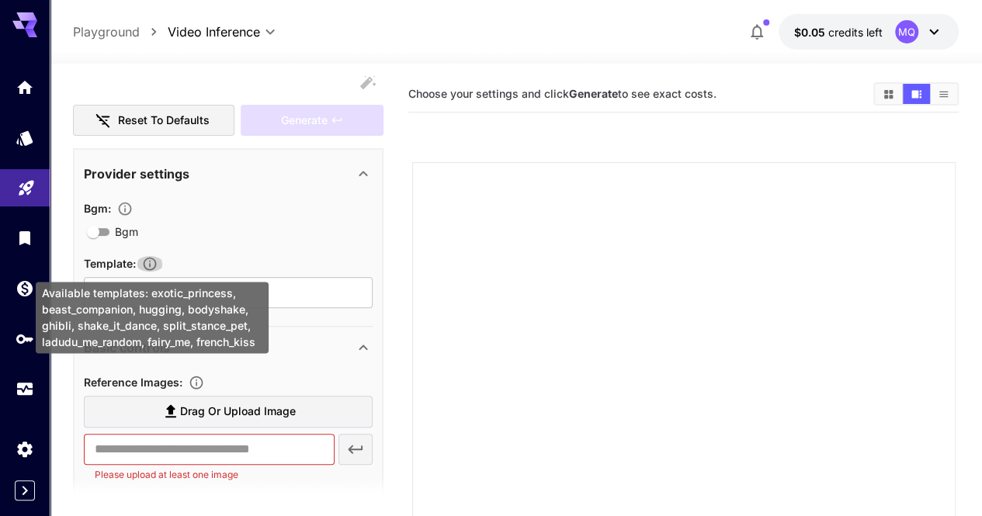
click at [153, 258] on icon "Available templates: exotic_princess, beast_companion, hugging, bodyshake, ghib…" at bounding box center [150, 264] width 16 height 16
click at [149, 258] on icon "Available templates: exotic_princess, beast_companion, hugging, bodyshake, ghib…" at bounding box center [150, 264] width 13 height 13
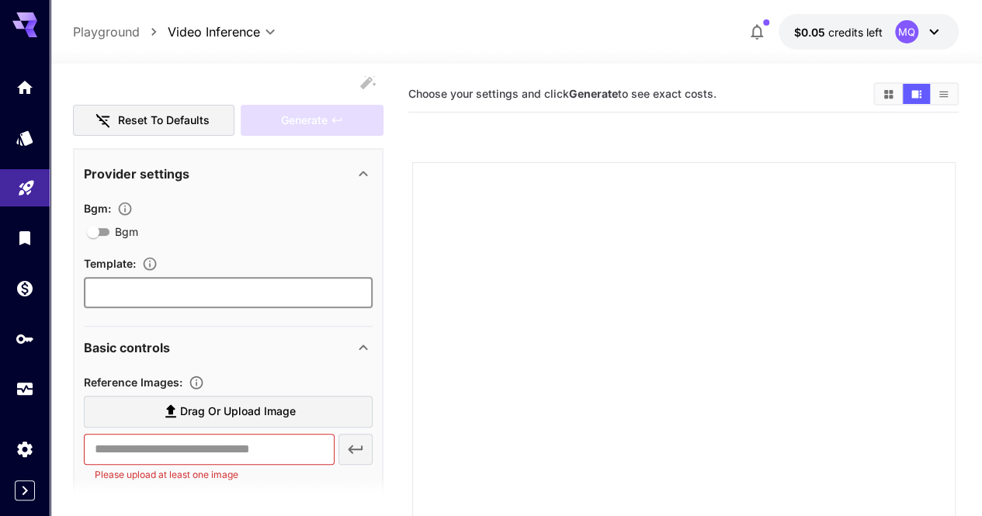
drag, startPoint x: 146, startPoint y: 286, endPoint x: 151, endPoint y: 268, distance: 19.2
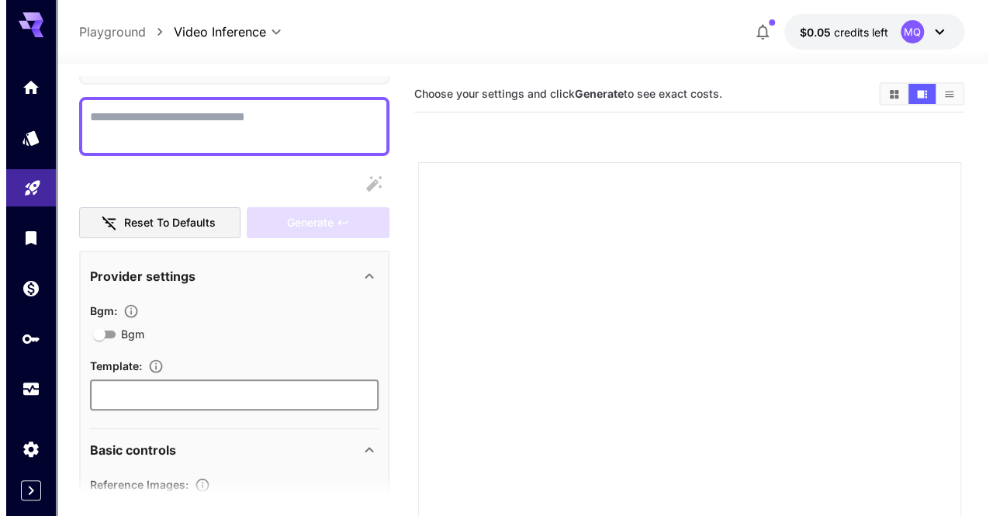
scroll to position [0, 0]
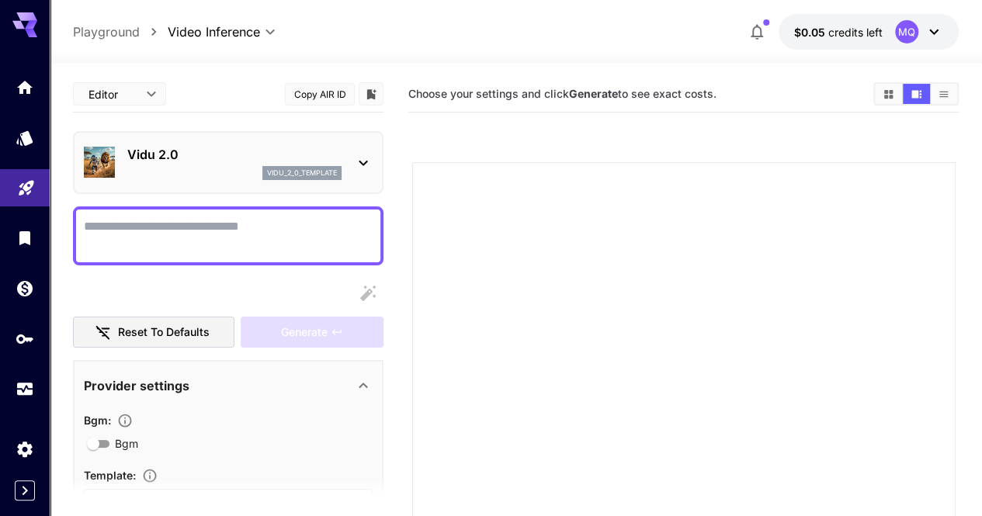
click at [188, 156] on p "Vidu 2.0" at bounding box center [234, 154] width 214 height 19
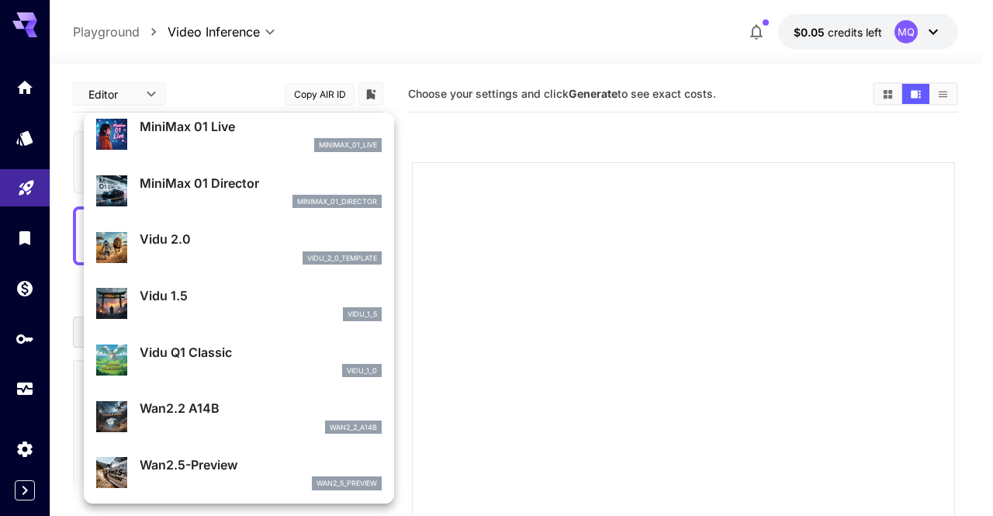
scroll to position [1425, 0]
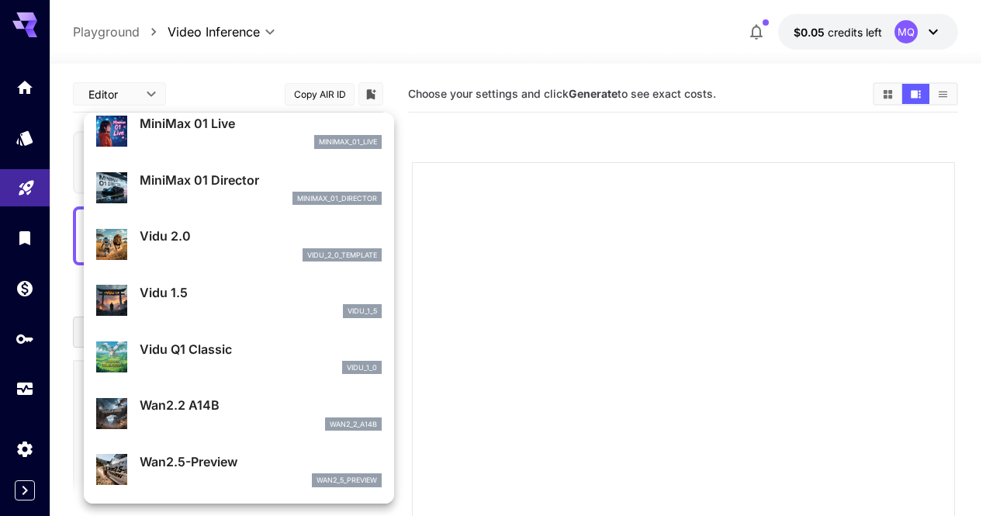
click at [191, 455] on p "Wan2.5-Preview" at bounding box center [261, 461] width 242 height 19
type input "**********"
type input "***"
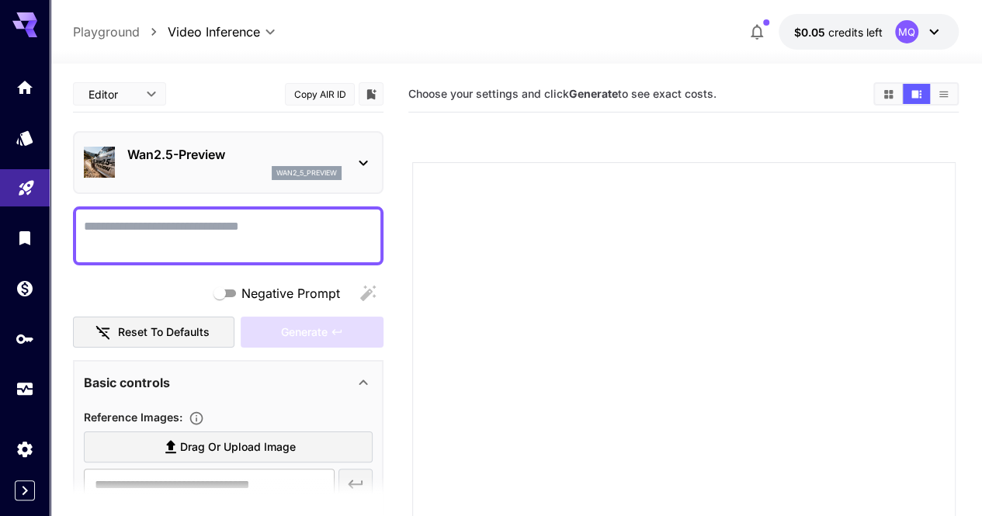
click at [180, 151] on p "Wan2.5-Preview" at bounding box center [234, 154] width 214 height 19
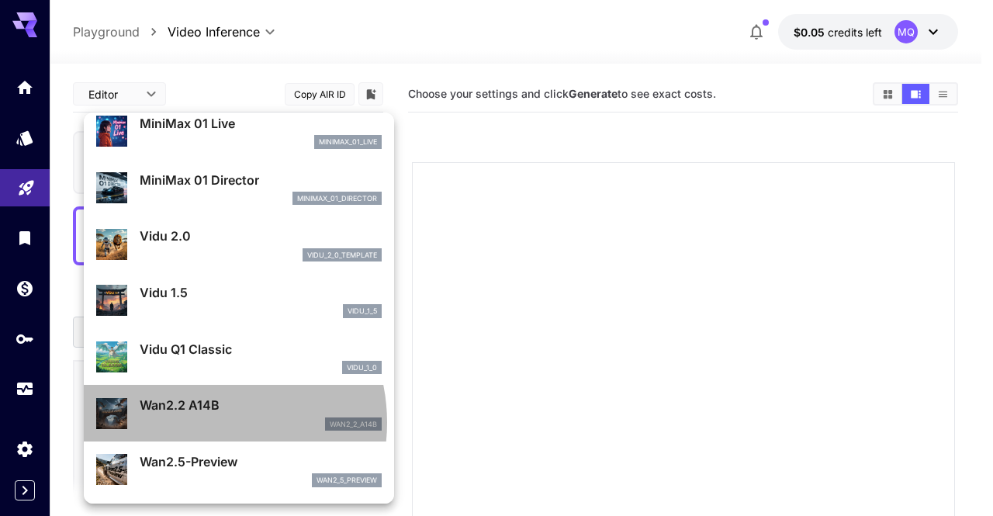
click at [197, 422] on div "wan2_2_a14b" at bounding box center [261, 425] width 242 height 14
type input "**********"
type input "****"
type input "***"
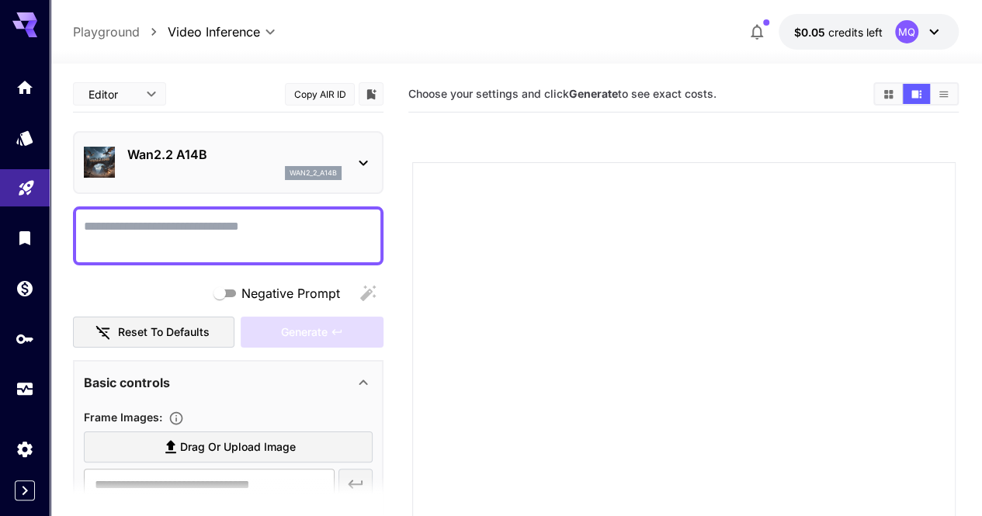
click at [182, 157] on p "Wan2.2 A14B" at bounding box center [234, 154] width 214 height 19
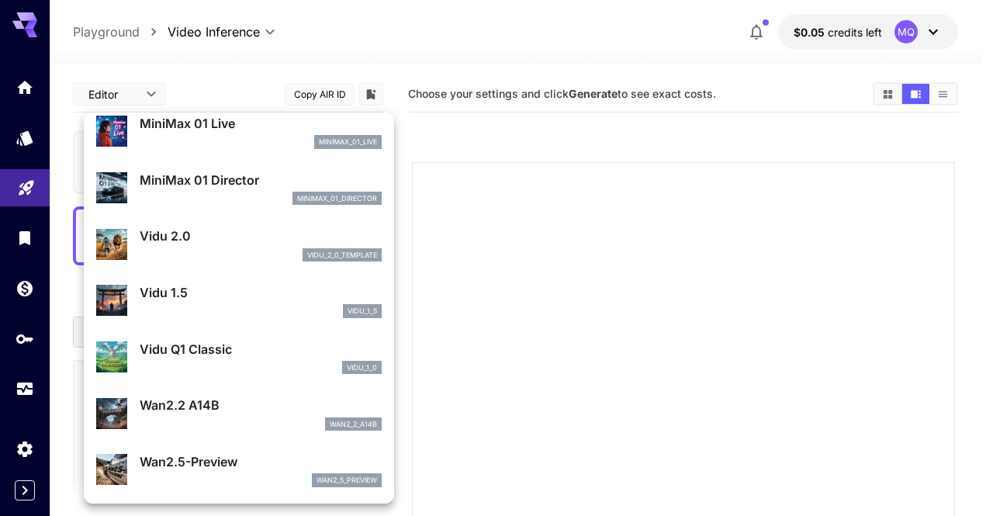
click at [187, 362] on div "vidu_1_0" at bounding box center [261, 368] width 242 height 14
type input "**********"
type input "****"
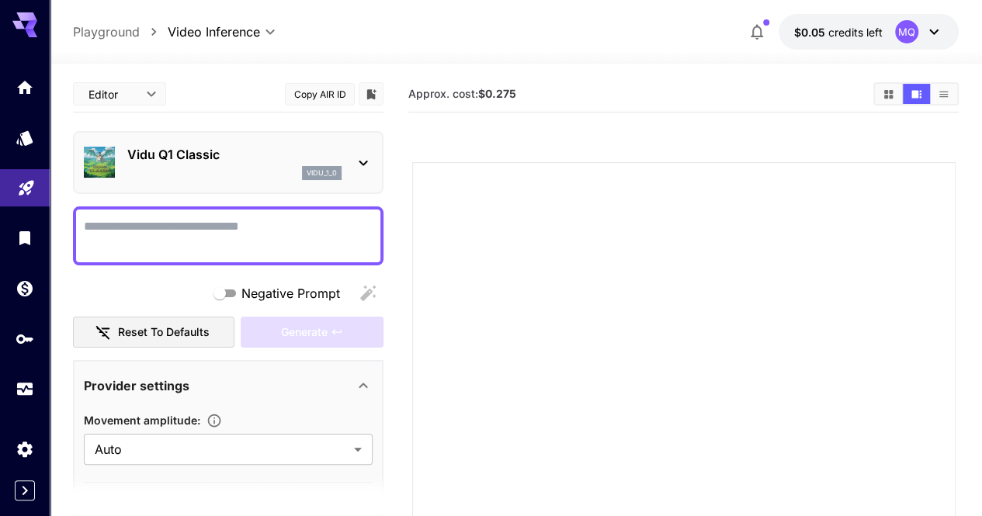
click at [211, 158] on p "Vidu Q1 Classic" at bounding box center [234, 154] width 214 height 19
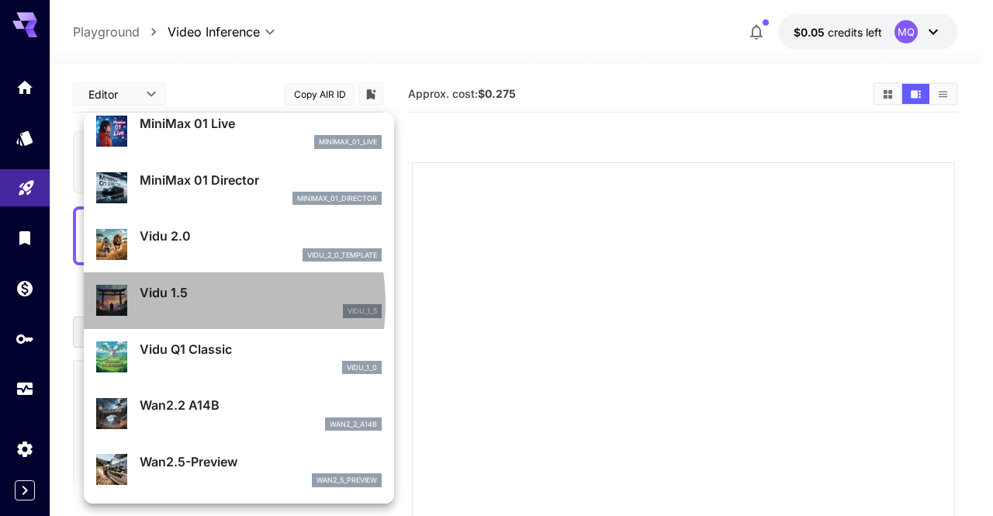
click at [169, 304] on div "vidu_1_5" at bounding box center [261, 311] width 242 height 14
type input "**********"
type input "****"
type input "*"
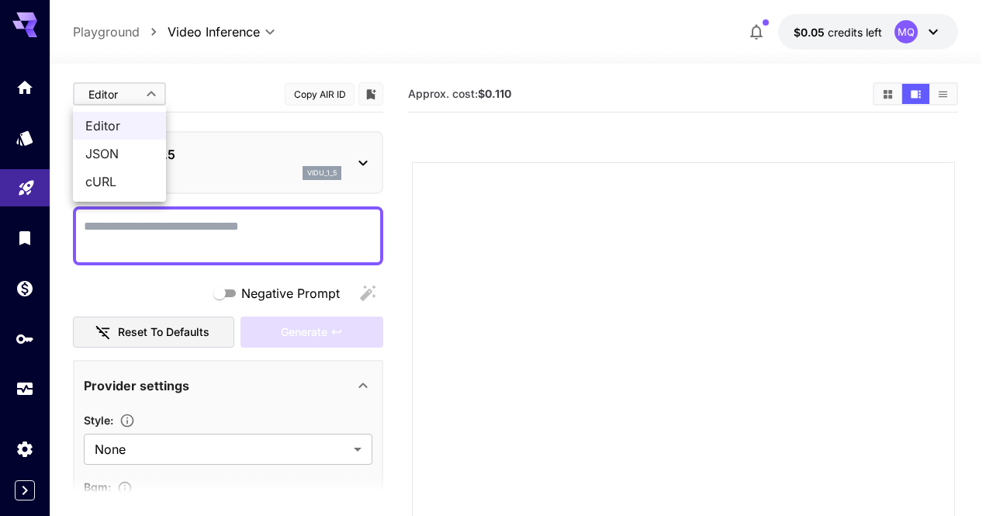
click at [132, 83] on body "**********" at bounding box center [496, 376] width 993 height 752
click at [126, 154] on span "JSON" at bounding box center [119, 153] width 68 height 19
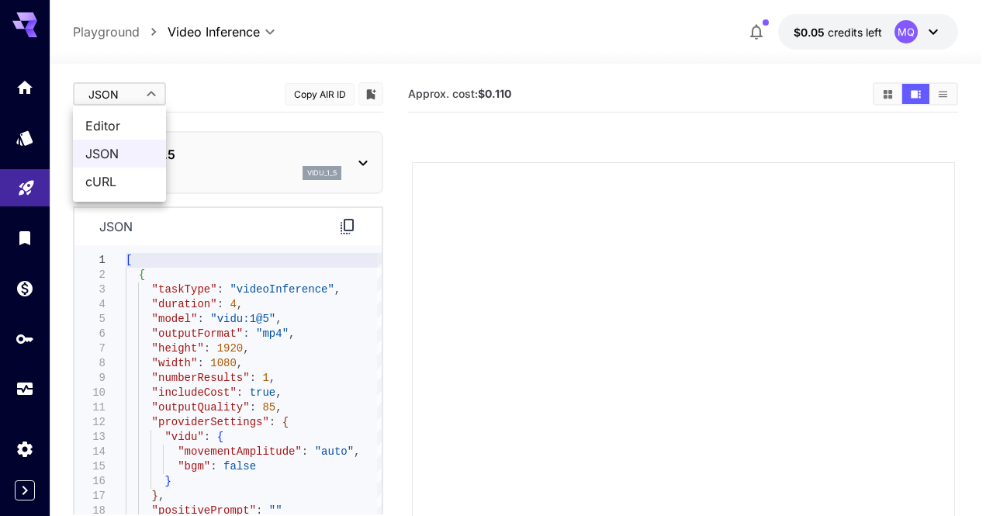
click at [123, 91] on body "**********" at bounding box center [496, 376] width 993 height 752
click at [113, 185] on span "cURL" at bounding box center [119, 181] width 68 height 19
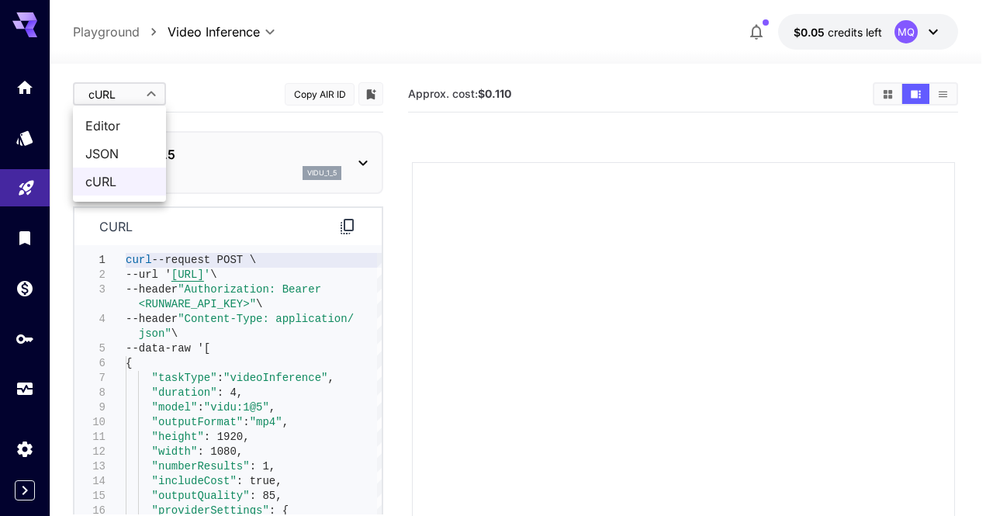
click at [136, 94] on body "**********" at bounding box center [496, 376] width 993 height 752
click at [129, 136] on li "Editor" at bounding box center [119, 126] width 93 height 28
type input "****"
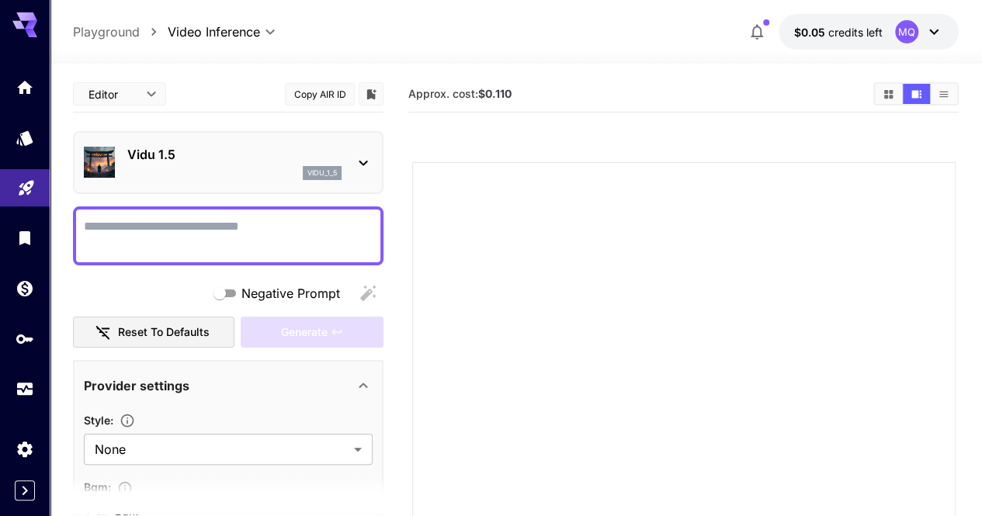
click at [187, 134] on div "Vidu 1.5 vidu_1_5" at bounding box center [228, 162] width 310 height 63
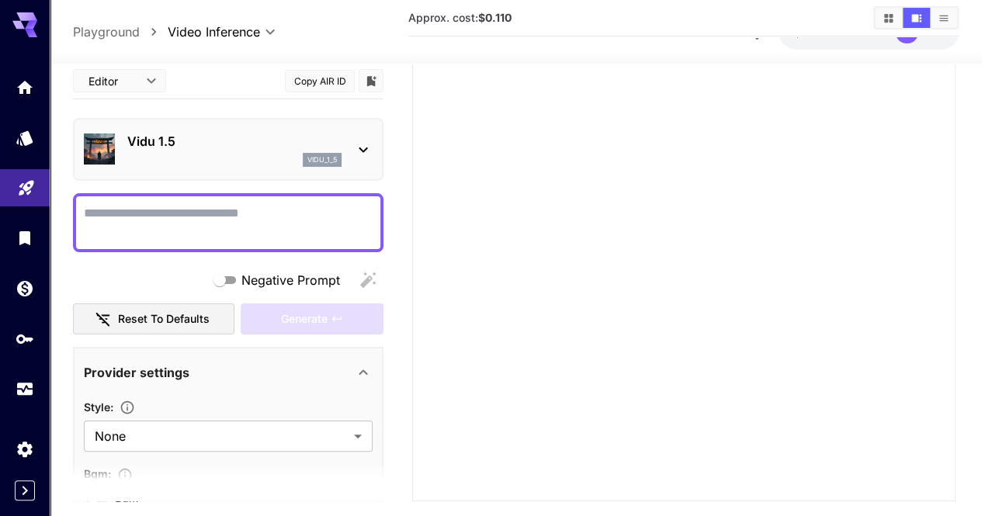
click at [151, 128] on div "Vidu 1.5 vidu_1_5" at bounding box center [228, 149] width 289 height 47
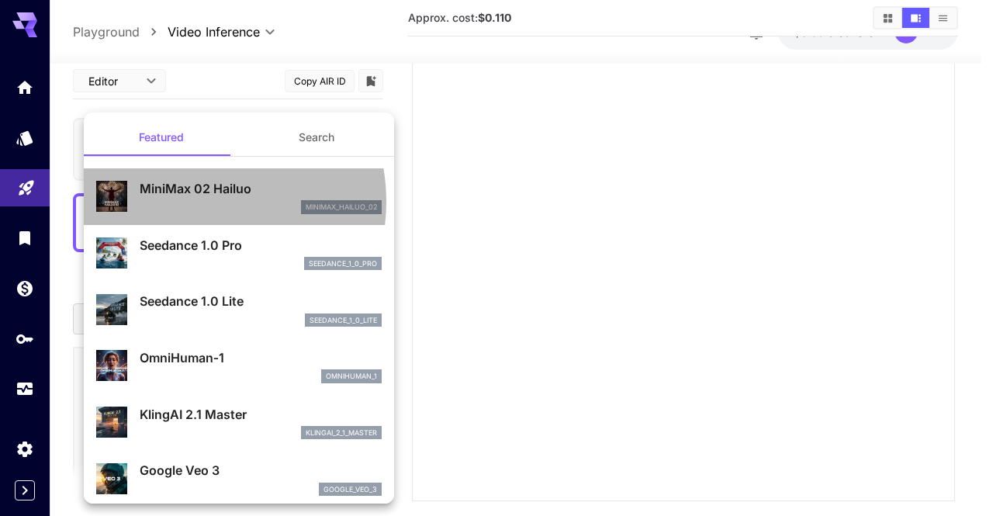
click at [189, 202] on div "minimax_hailuo_02" at bounding box center [261, 207] width 242 height 14
type input "**********"
type input "***"
type input "*"
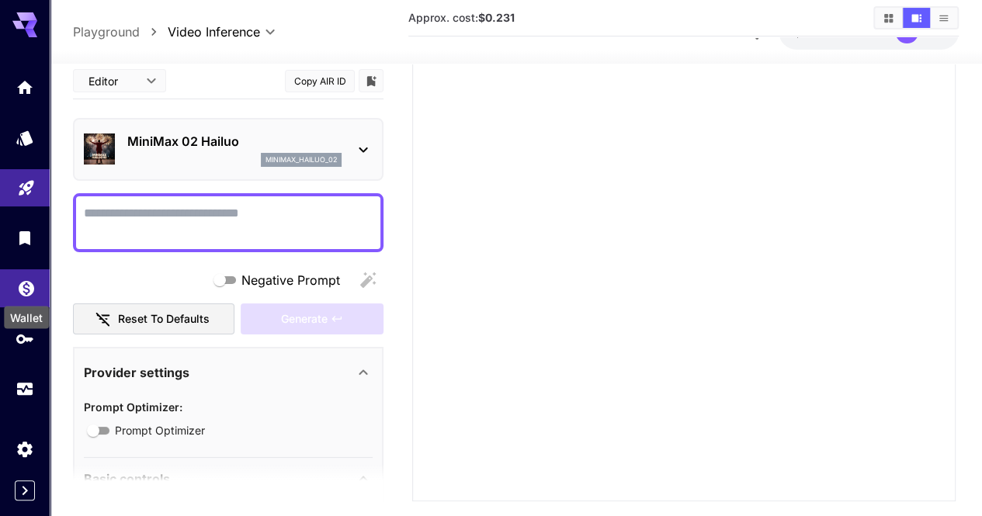
click at [33, 290] on icon "Wallet" at bounding box center [26, 284] width 19 height 19
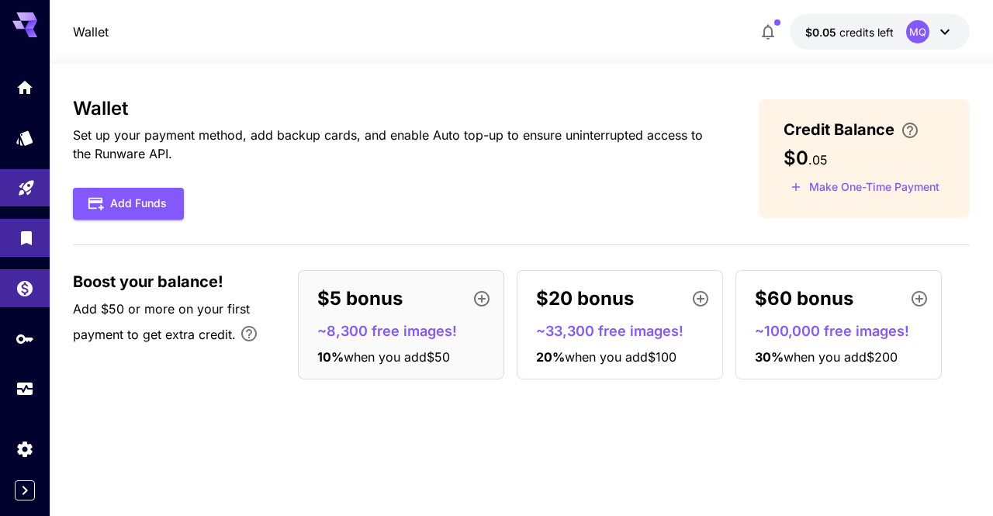
drag, startPoint x: 29, startPoint y: 218, endPoint x: 26, endPoint y: 234, distance: 16.5
click at [26, 234] on div at bounding box center [25, 237] width 50 height 339
click at [26, 234] on icon "Library" at bounding box center [26, 234] width 11 height 14
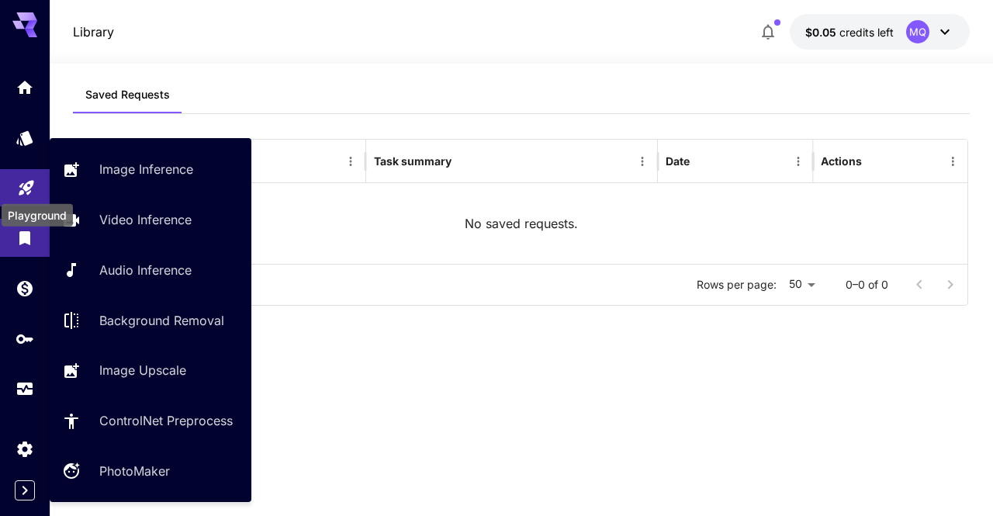
click at [26, 192] on body "Library $0.05 credits left MQ Saved Requests Description Task summary Date Acti…" at bounding box center [496, 258] width 993 height 516
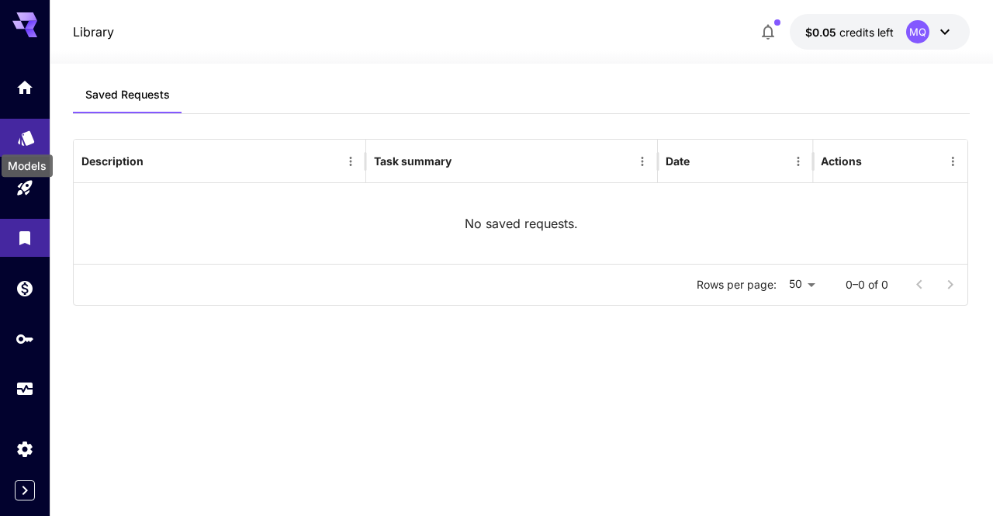
click at [33, 127] on icon "Models" at bounding box center [26, 132] width 19 height 19
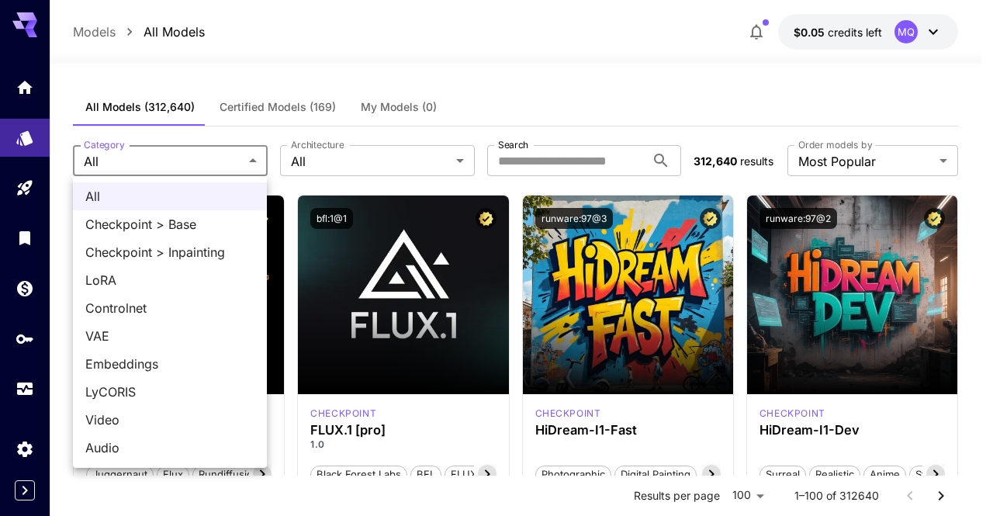
click at [384, 147] on div at bounding box center [496, 258] width 993 height 516
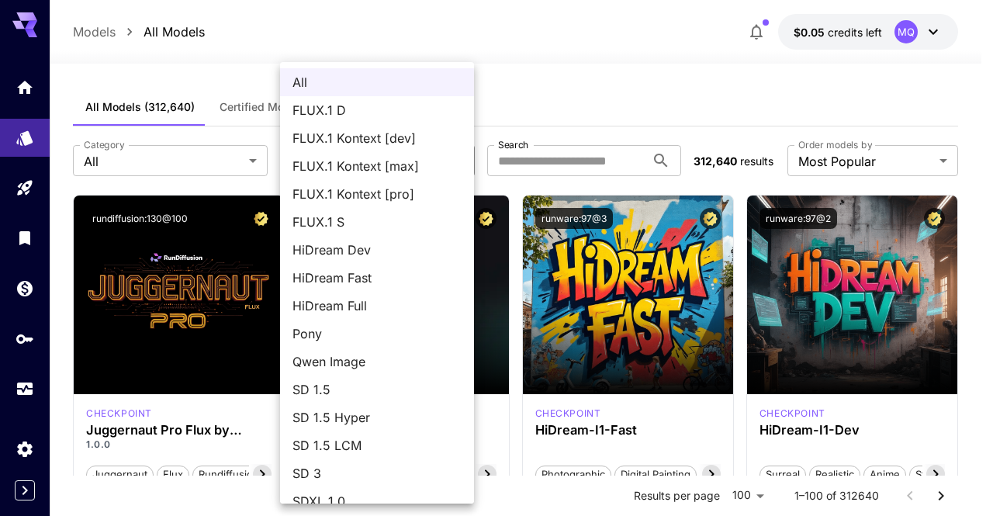
click at [549, 19] on div at bounding box center [496, 258] width 993 height 516
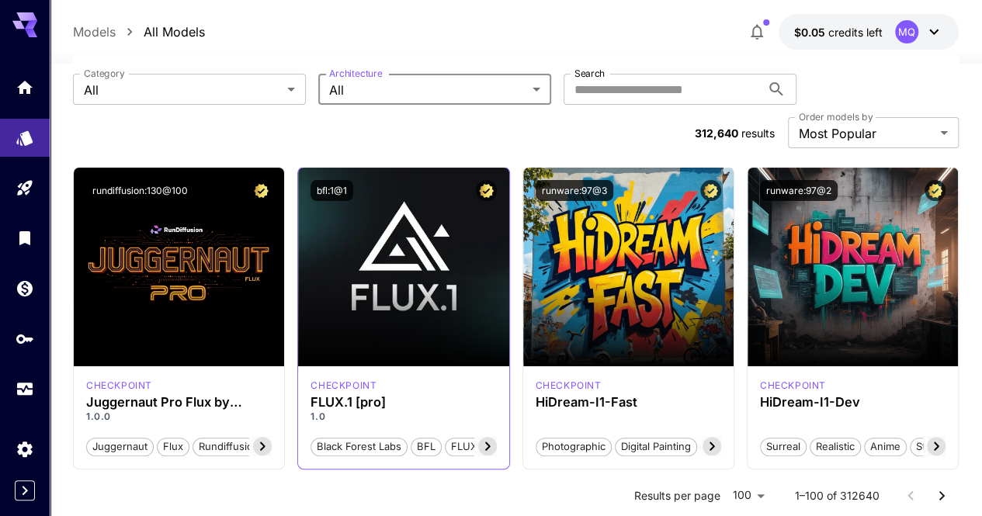
scroll to position [78, 0]
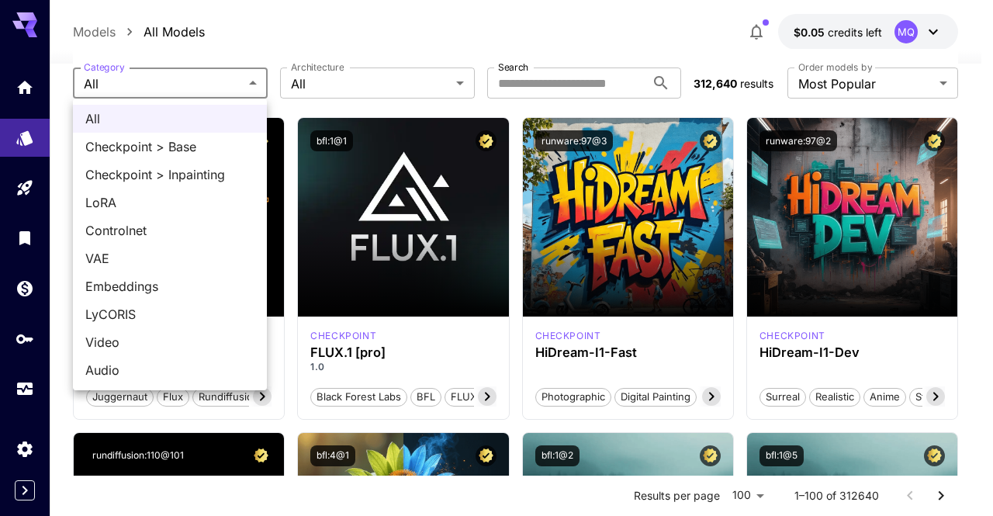
click at [331, 92] on div at bounding box center [496, 258] width 993 height 516
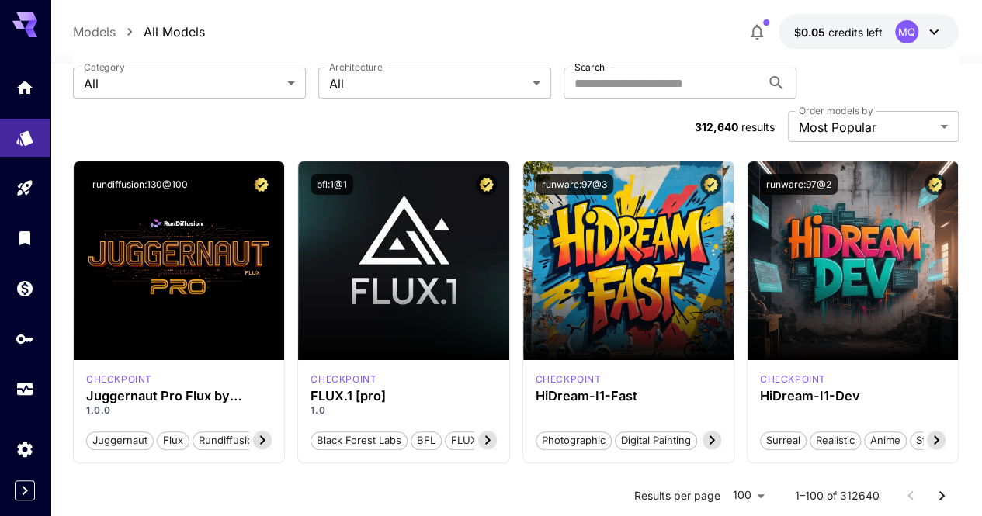
click at [390, 36] on div "Models All Models $0.05 credits left MQ" at bounding box center [516, 32] width 886 height 36
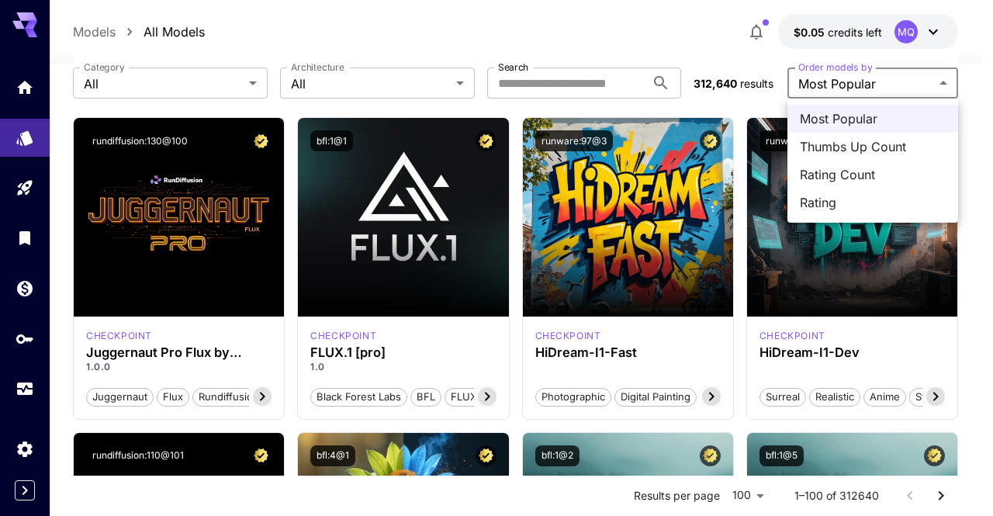
click at [856, 128] on li "Most Popular" at bounding box center [873, 119] width 171 height 28
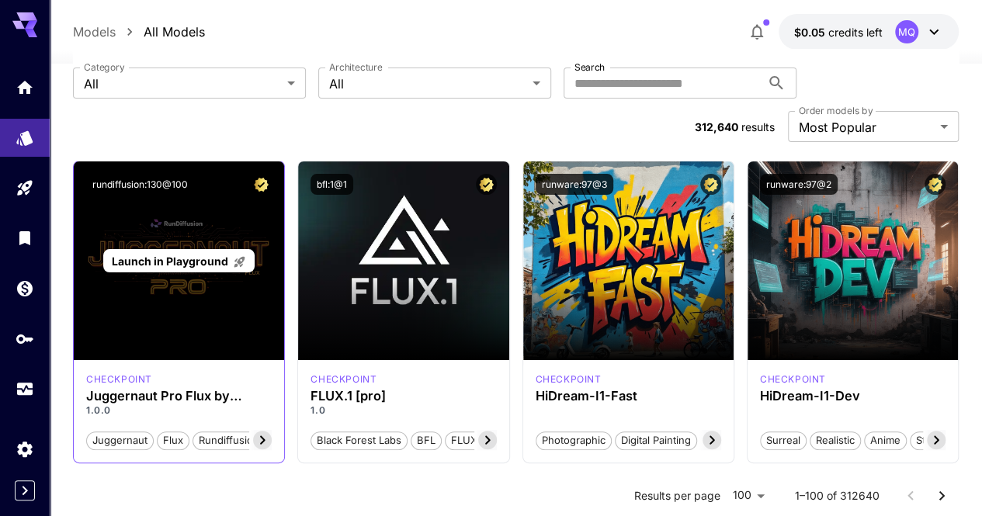
click at [237, 184] on div "Launch in Playground" at bounding box center [179, 260] width 210 height 199
click at [178, 255] on span "Launch in Playground" at bounding box center [170, 261] width 116 height 13
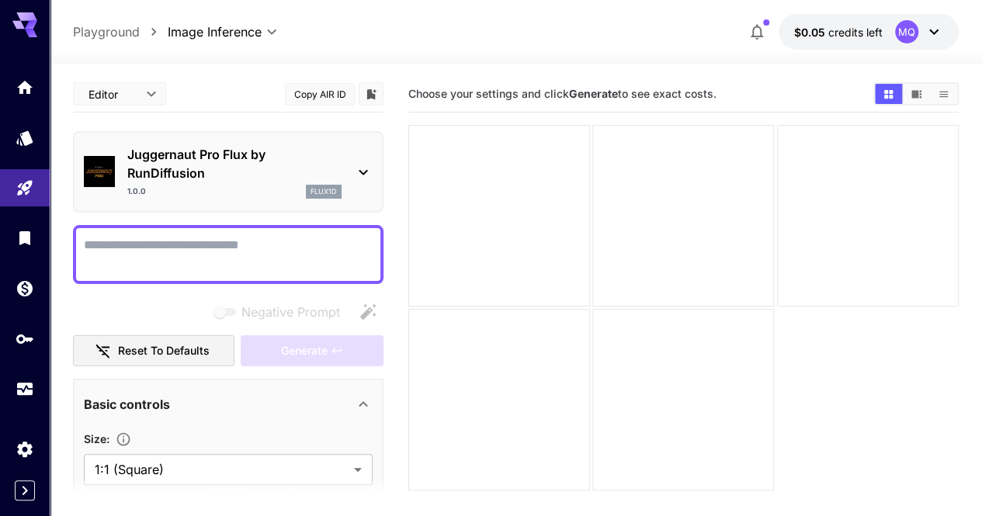
click at [219, 244] on textarea "Negative Prompt" at bounding box center [228, 254] width 289 height 37
drag, startPoint x: 231, startPoint y: 176, endPoint x: 127, endPoint y: 147, distance: 108.8
click at [127, 147] on div "Juggernaut Pro Flux by RunDiffusion 1.0.0 flux1d" at bounding box center [228, 172] width 289 height 66
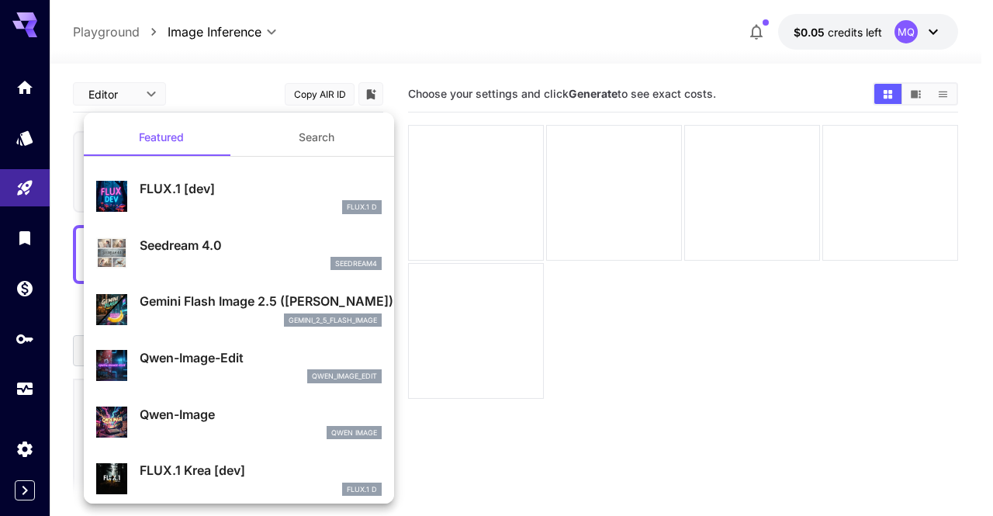
click at [250, 64] on div at bounding box center [496, 258] width 993 height 516
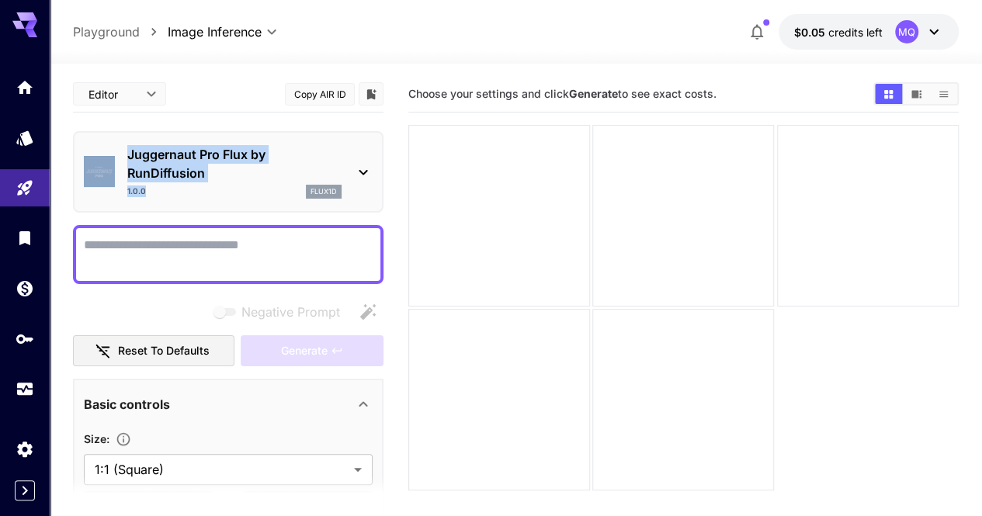
drag, startPoint x: 76, startPoint y: 130, endPoint x: 185, endPoint y: 192, distance: 125.1
copy div "Juggernaut Pro Flux by RunDiffusion 1.0.0"
click at [264, 243] on textarea "Negative Prompt" at bounding box center [228, 254] width 289 height 37
paste textarea "**********"
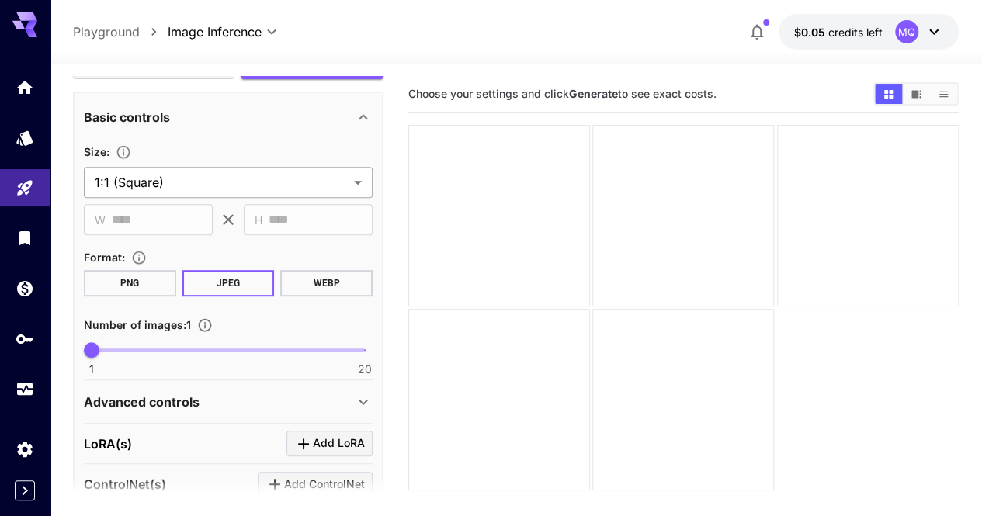
scroll to position [325, 0]
type textarea "**********"
click at [147, 282] on button "PNG" at bounding box center [130, 282] width 92 height 26
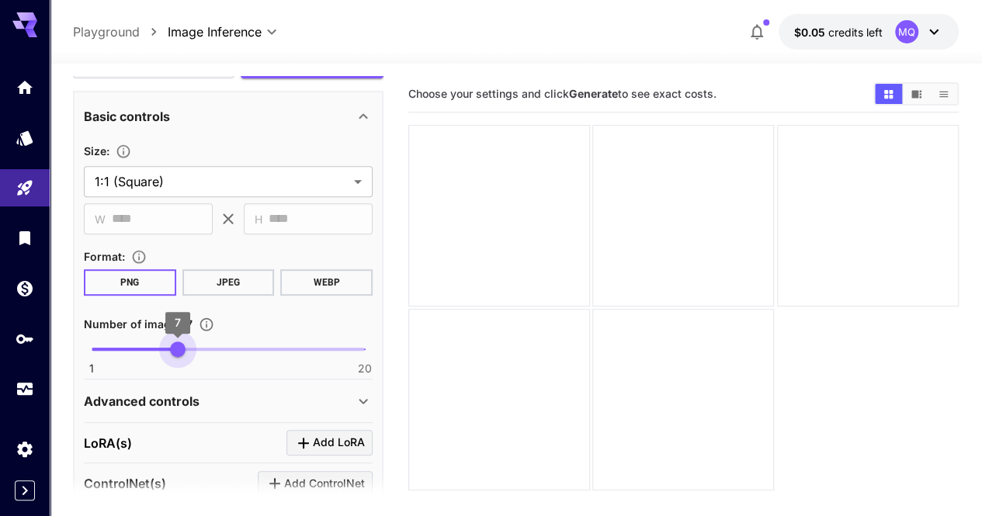
click at [172, 356] on span "1 20 7" at bounding box center [228, 349] width 273 height 23
type input "*"
drag, startPoint x: 172, startPoint y: 356, endPoint x: 64, endPoint y: 334, distance: 110.0
click at [64, 334] on section "**********" at bounding box center [516, 351] width 932 height 575
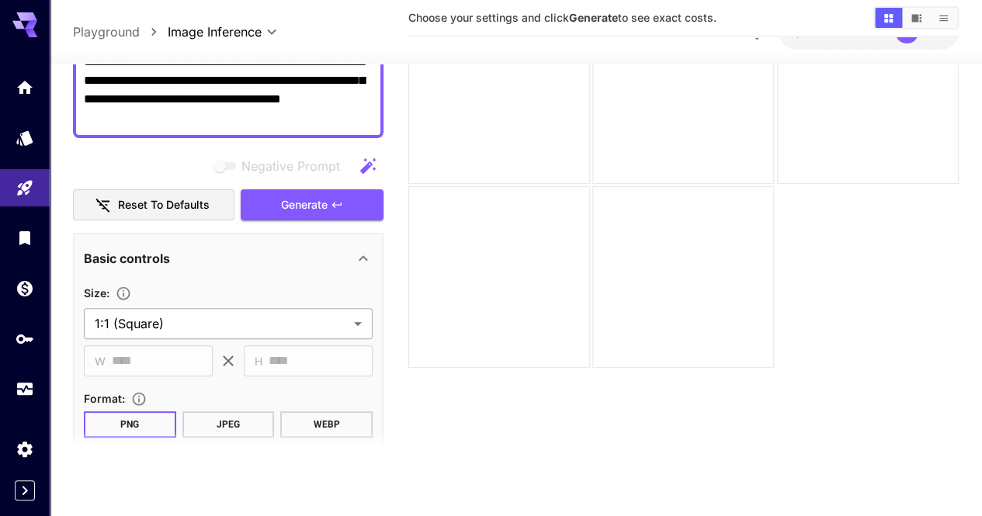
scroll to position [138, 0]
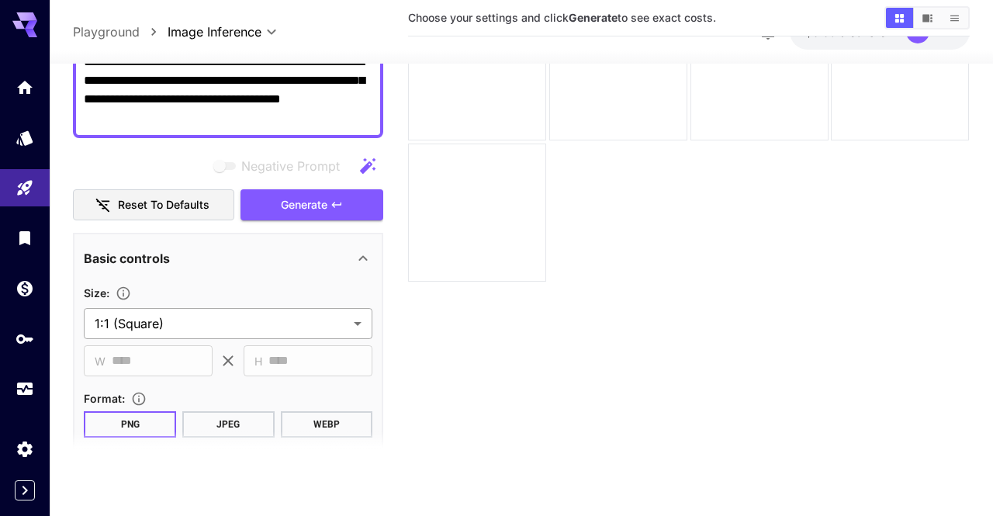
click at [180, 328] on body "**********" at bounding box center [496, 196] width 993 height 639
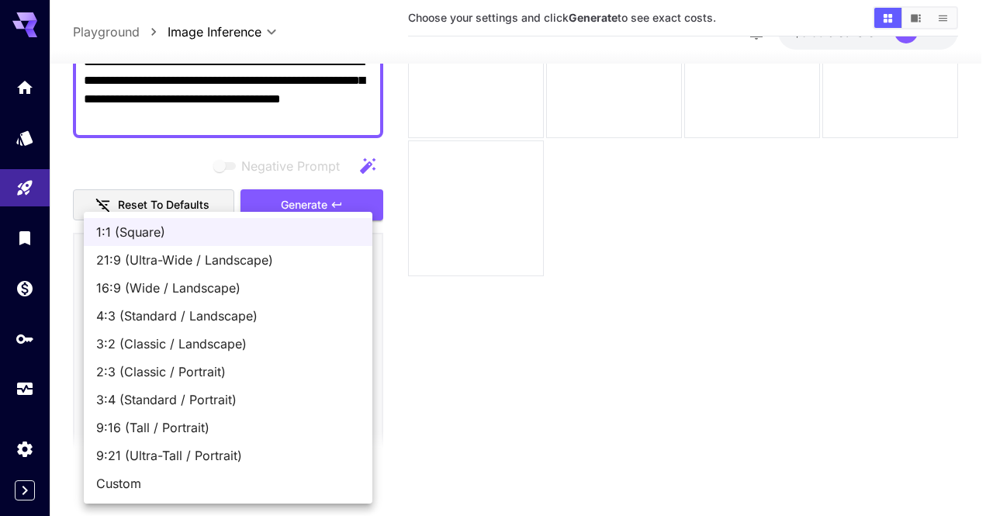
click at [70, 280] on div at bounding box center [496, 258] width 993 height 516
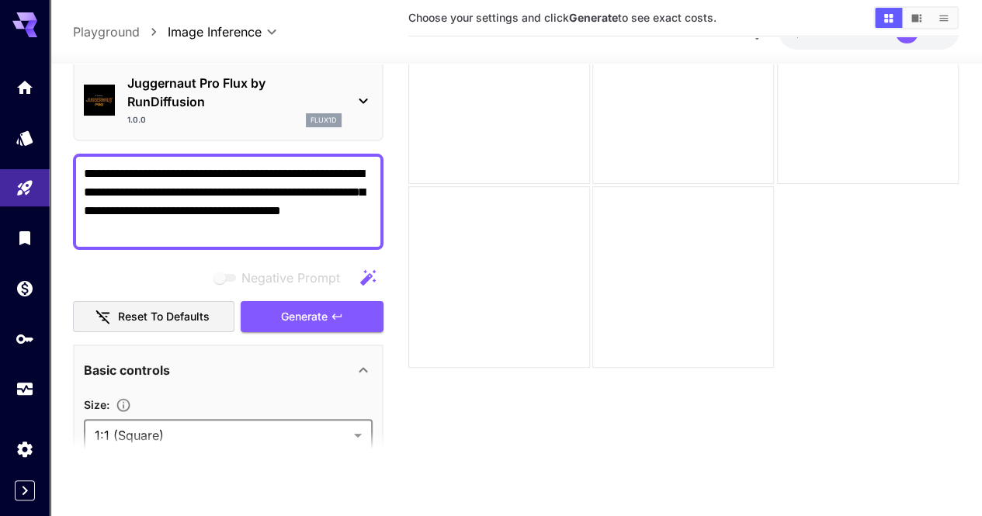
scroll to position [0, 0]
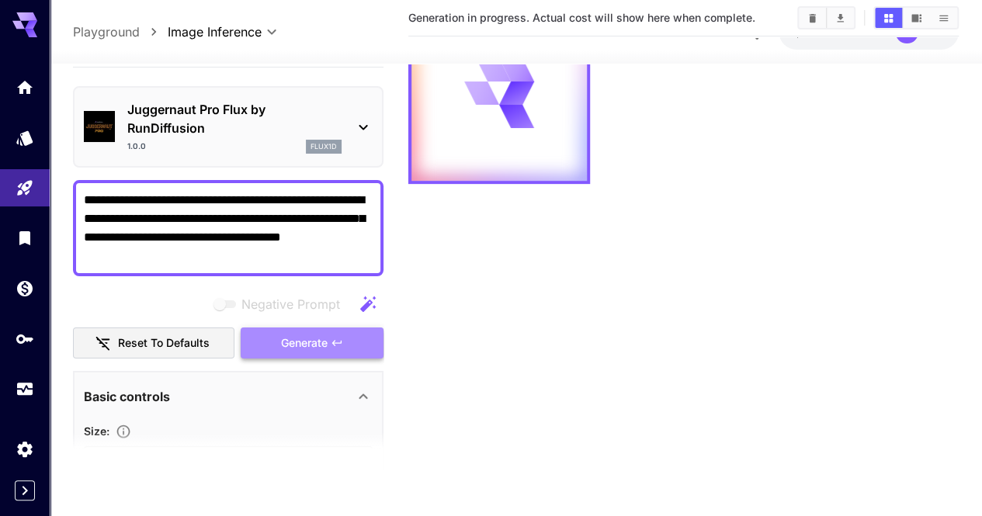
click at [281, 342] on span "Generate" at bounding box center [304, 342] width 47 height 19
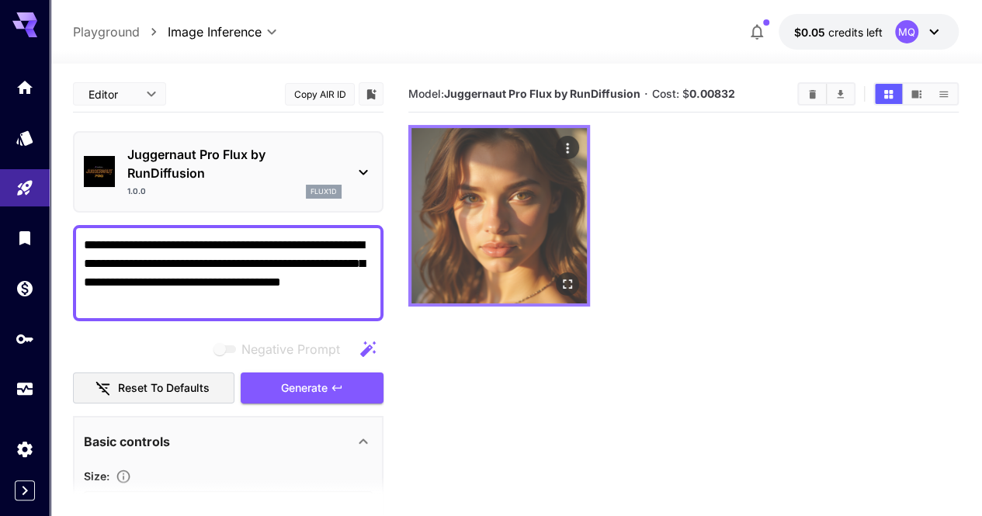
click at [490, 172] on img at bounding box center [498, 215] width 175 height 175
click at [560, 276] on icon "Open in fullscreen" at bounding box center [568, 284] width 16 height 16
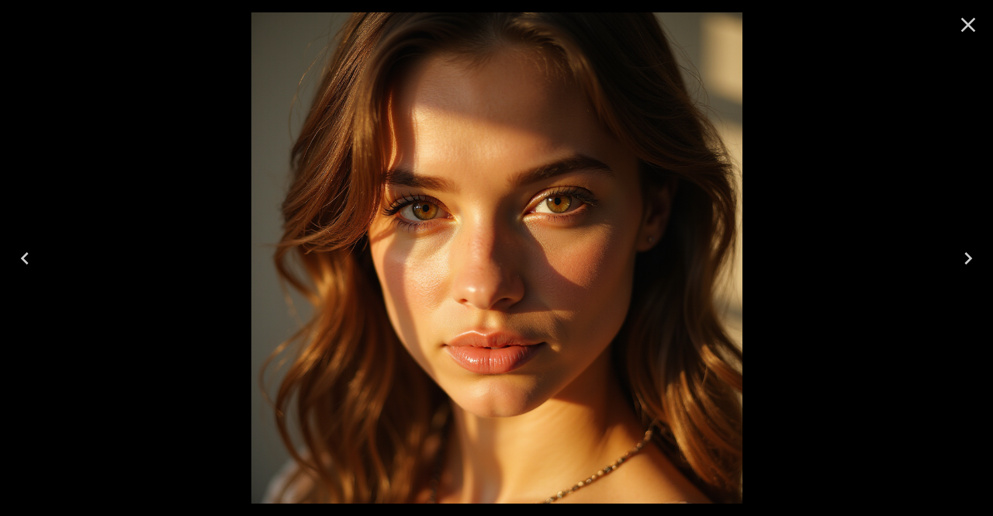
click at [532, 128] on img at bounding box center [496, 257] width 491 height 491
drag, startPoint x: 459, startPoint y: 154, endPoint x: 459, endPoint y: 92, distance: 61.3
click at [459, 92] on img at bounding box center [496, 257] width 491 height 491
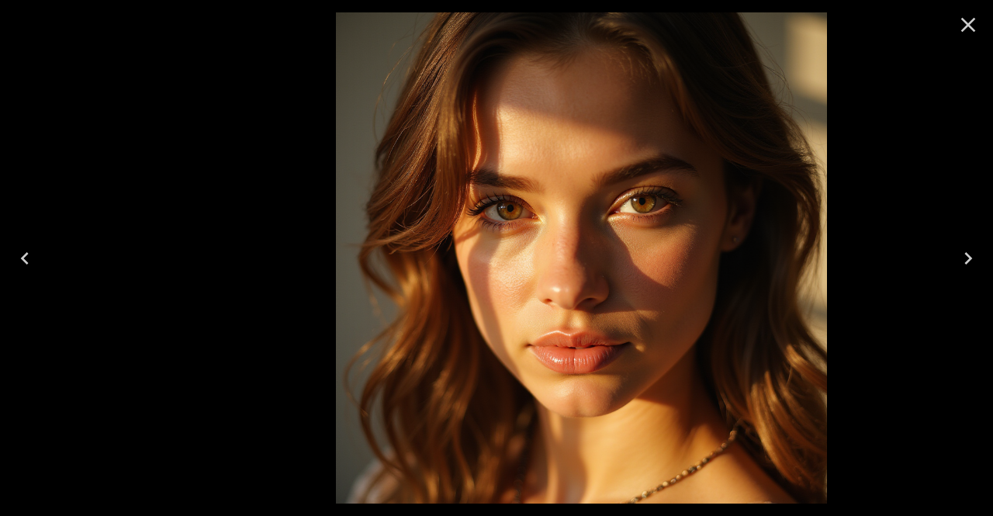
drag, startPoint x: 459, startPoint y: 92, endPoint x: 615, endPoint y: 179, distance: 177.9
click at [615, 179] on img at bounding box center [581, 257] width 491 height 491
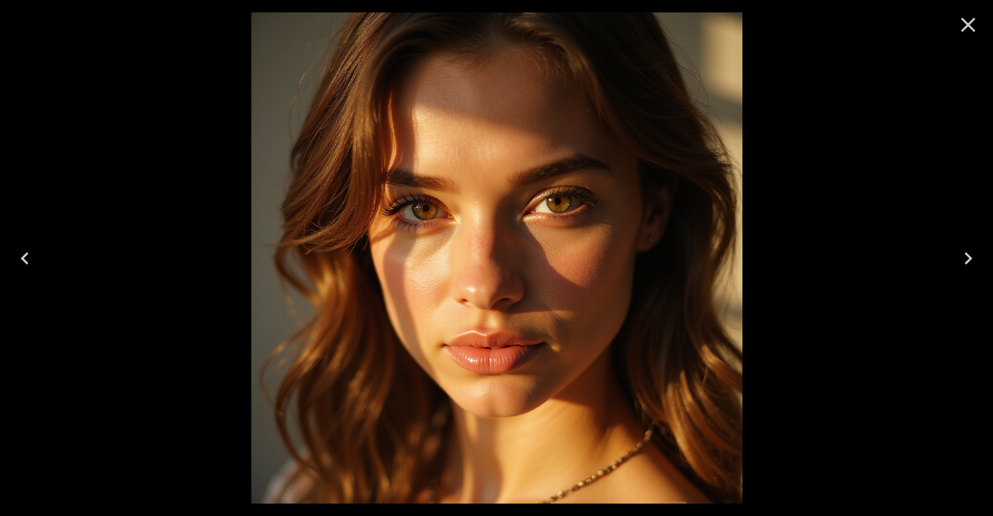
click at [851, 146] on div at bounding box center [496, 258] width 993 height 516
click at [960, 21] on icon "Close" at bounding box center [968, 24] width 25 height 25
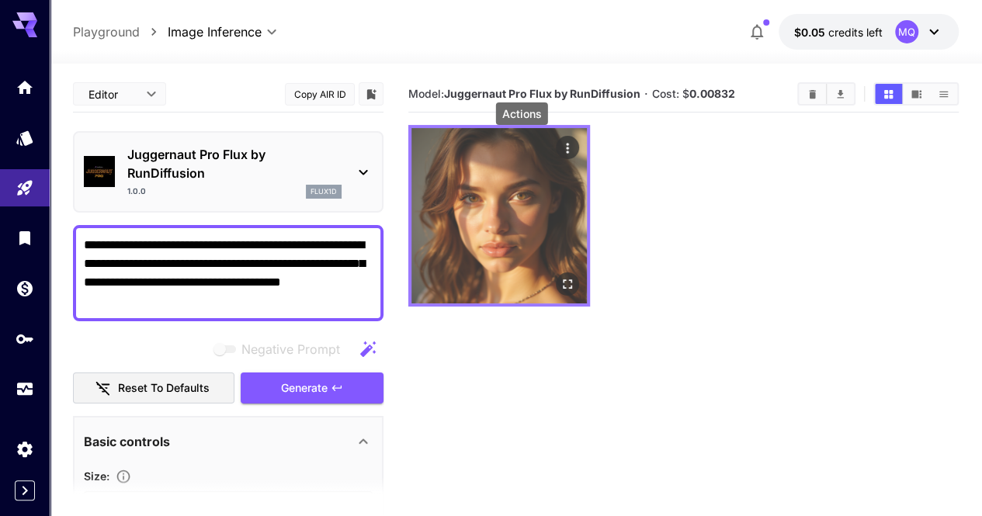
click at [560, 149] on icon "Actions" at bounding box center [568, 148] width 16 height 16
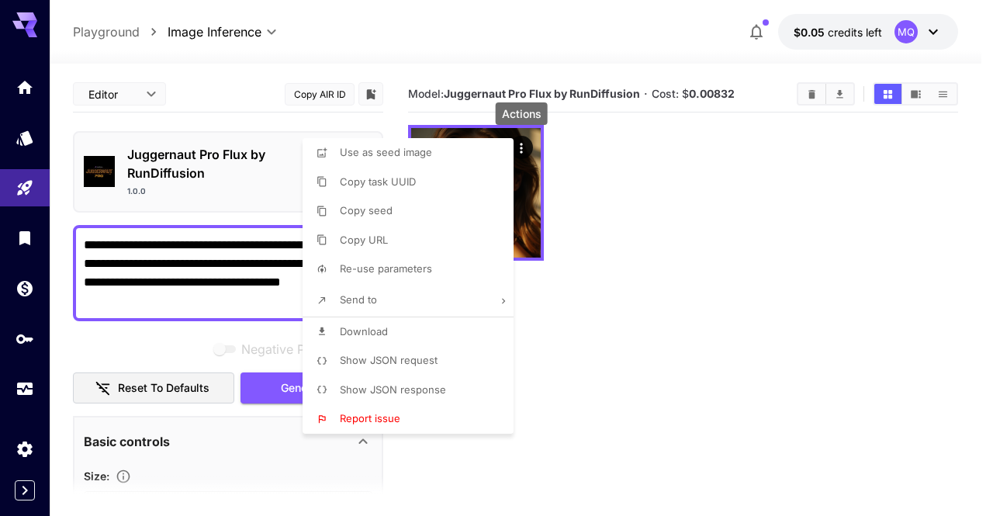
click at [411, 325] on li "Download" at bounding box center [413, 331] width 220 height 29
click at [735, 88] on div at bounding box center [496, 258] width 993 height 516
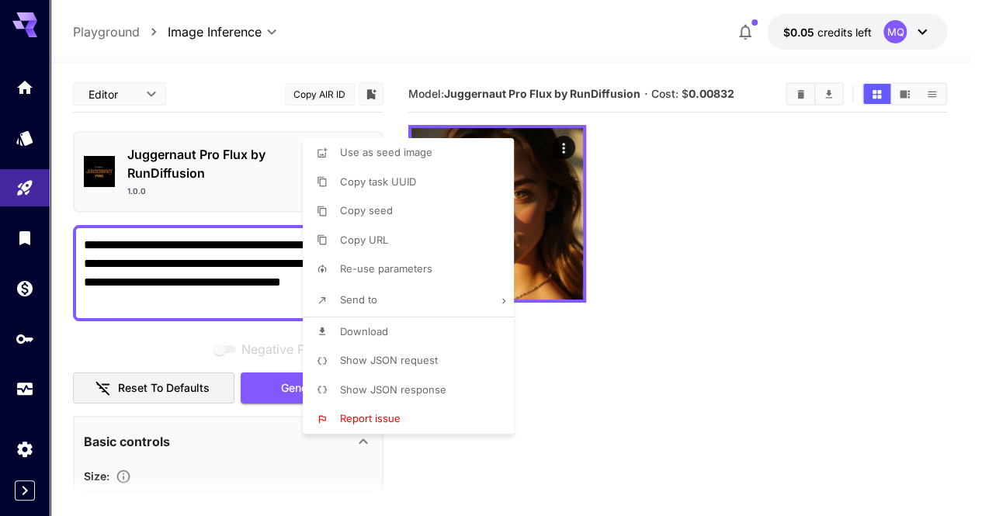
click at [735, 88] on div at bounding box center [491, 258] width 982 height 516
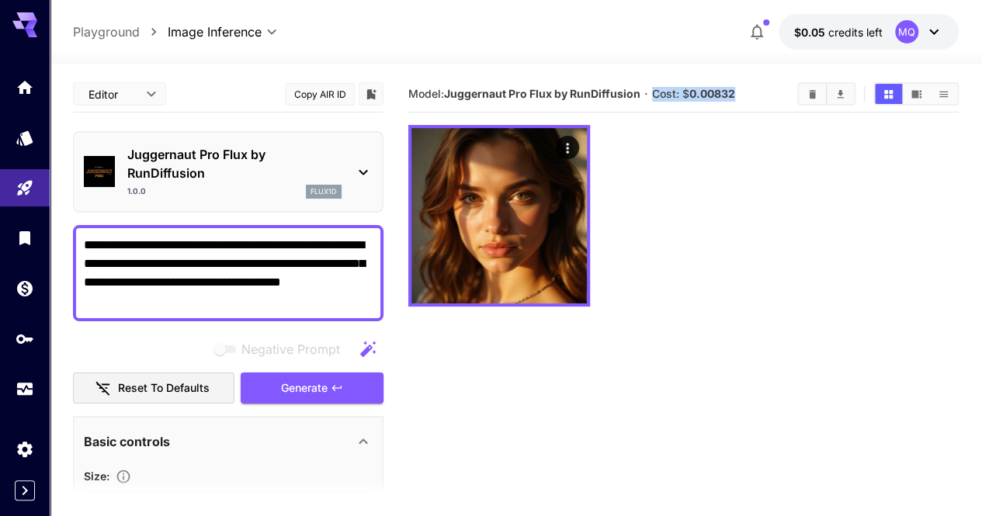
drag, startPoint x: 742, startPoint y: 89, endPoint x: 651, endPoint y: 94, distance: 90.9
click at [651, 94] on section "Model: Juggernaut Pro Flux by RunDiffusion · Cost: $ 0.00832" at bounding box center [596, 94] width 376 height 19
drag, startPoint x: 651, startPoint y: 94, endPoint x: 683, endPoint y: 102, distance: 32.9
click at [683, 102] on section "Model: Juggernaut Pro Flux by RunDiffusion · Cost: $ 0.00832" at bounding box center [596, 94] width 376 height 19
click at [275, 296] on textarea "**********" at bounding box center [228, 273] width 289 height 75
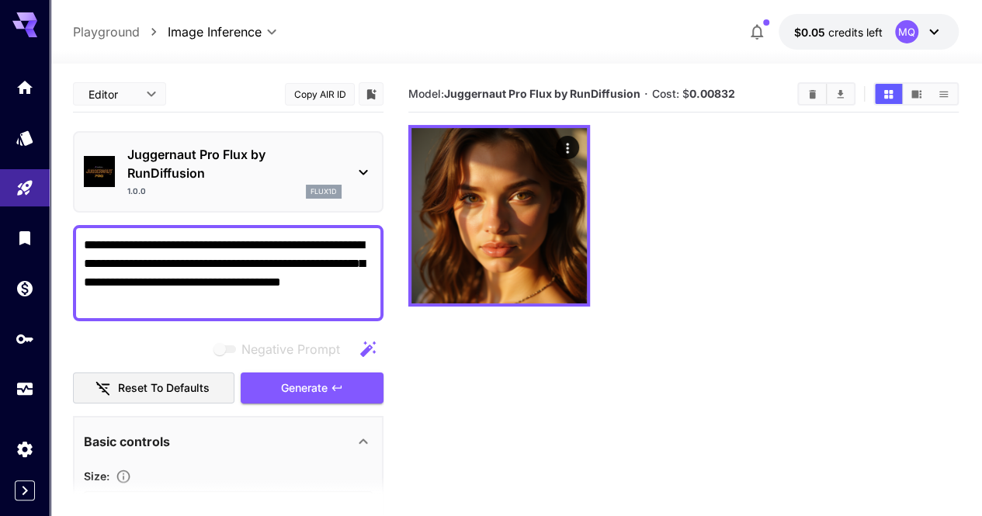
click at [275, 296] on textarea "**********" at bounding box center [228, 273] width 289 height 75
paste textarea "**********"
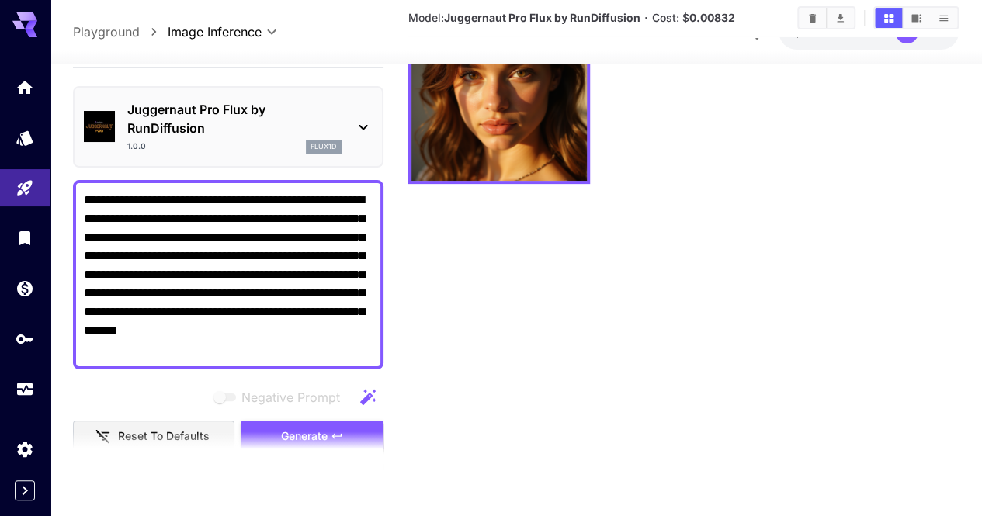
type textarea "**********"
click at [285, 431] on section at bounding box center [228, 450] width 310 height 39
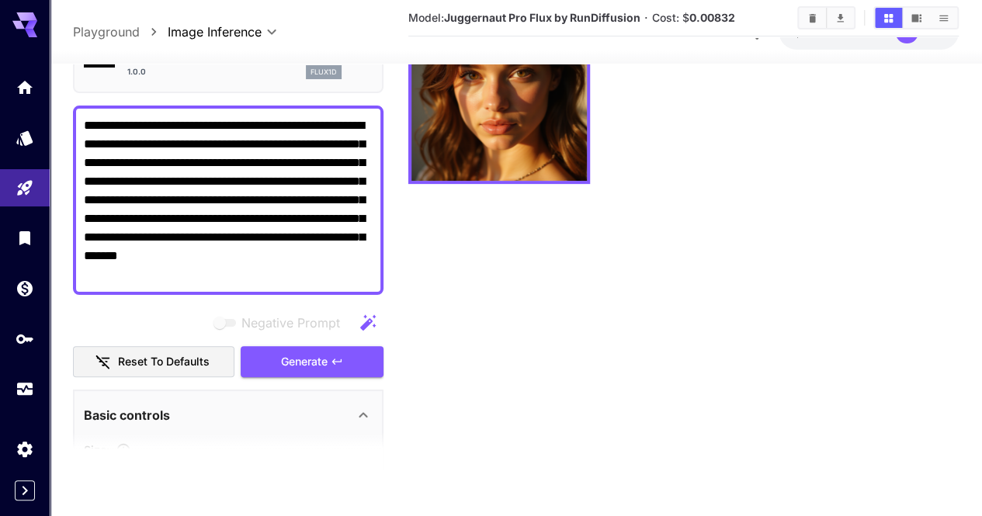
click at [300, 345] on div "Negative Prompt Reset to defaults Generate" at bounding box center [228, 342] width 310 height 71
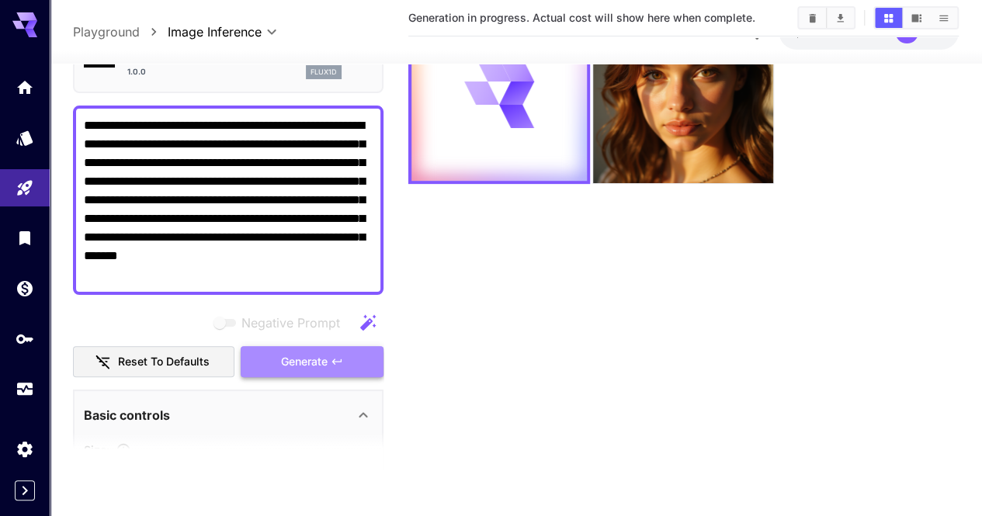
click at [307, 356] on span "Generate" at bounding box center [304, 361] width 47 height 19
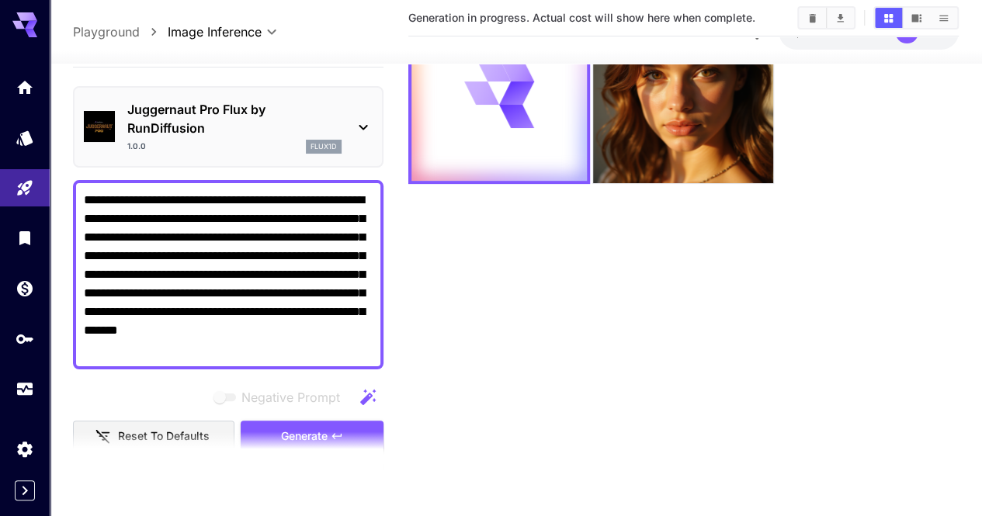
scroll to position [0, 0]
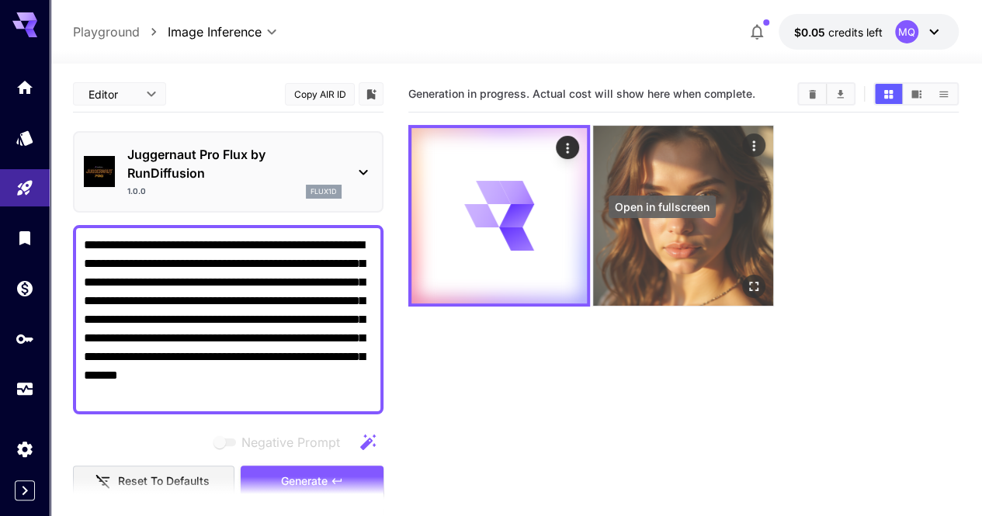
click at [750, 282] on icon "Open in fullscreen" at bounding box center [754, 286] width 9 height 9
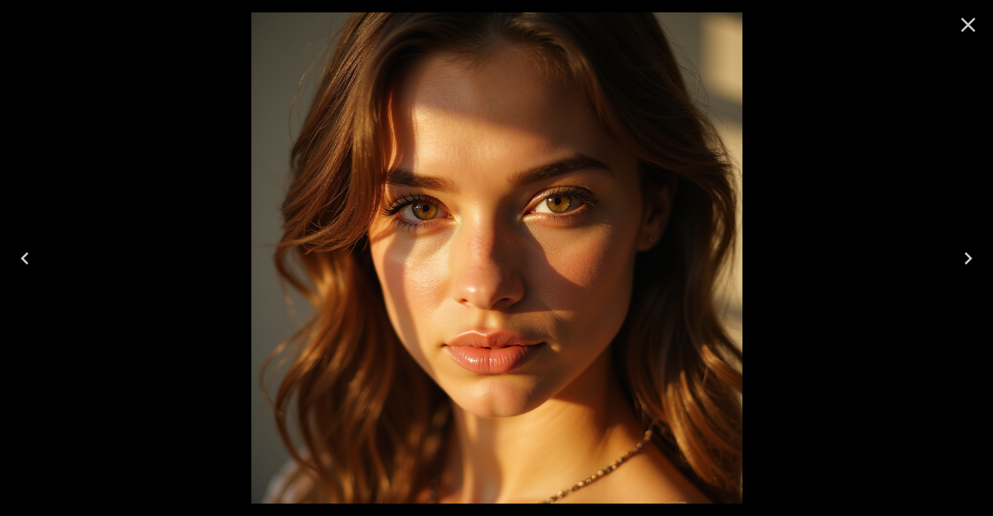
click at [969, 22] on icon "Close" at bounding box center [968, 24] width 25 height 25
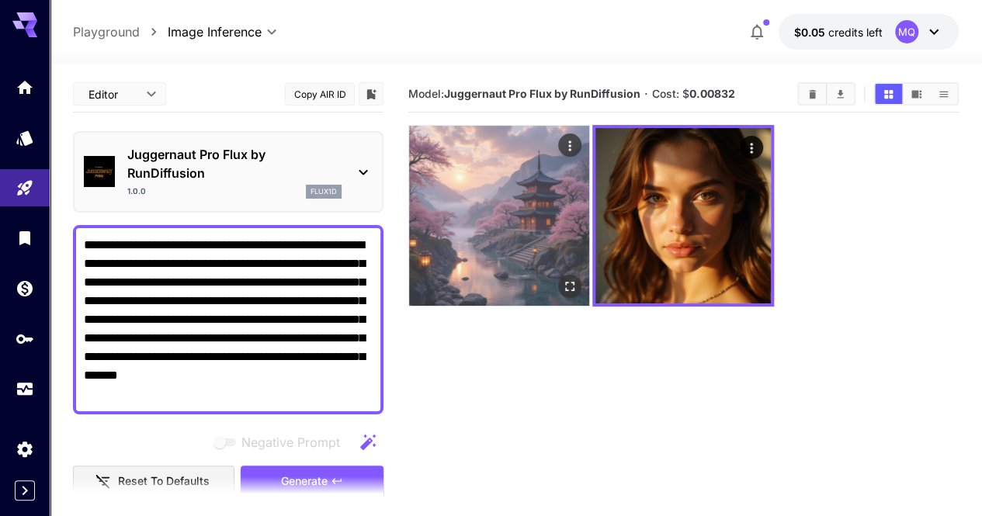
click at [462, 201] on img at bounding box center [499, 216] width 180 height 180
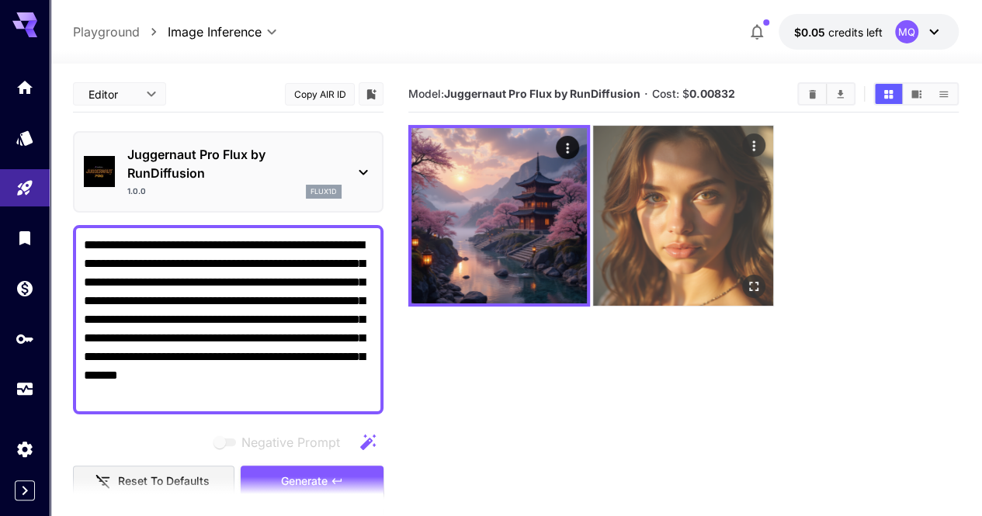
click at [614, 201] on img at bounding box center [683, 216] width 180 height 180
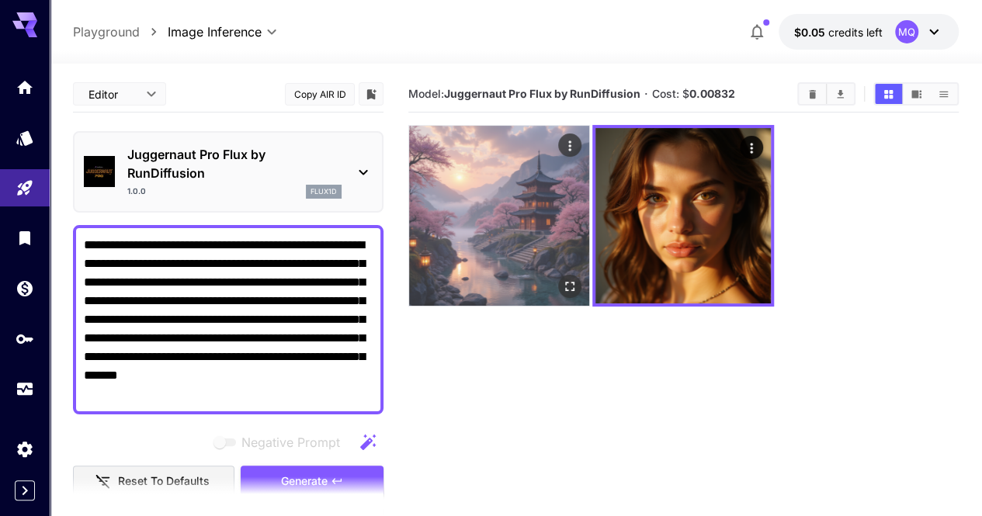
click at [467, 191] on img at bounding box center [499, 216] width 180 height 180
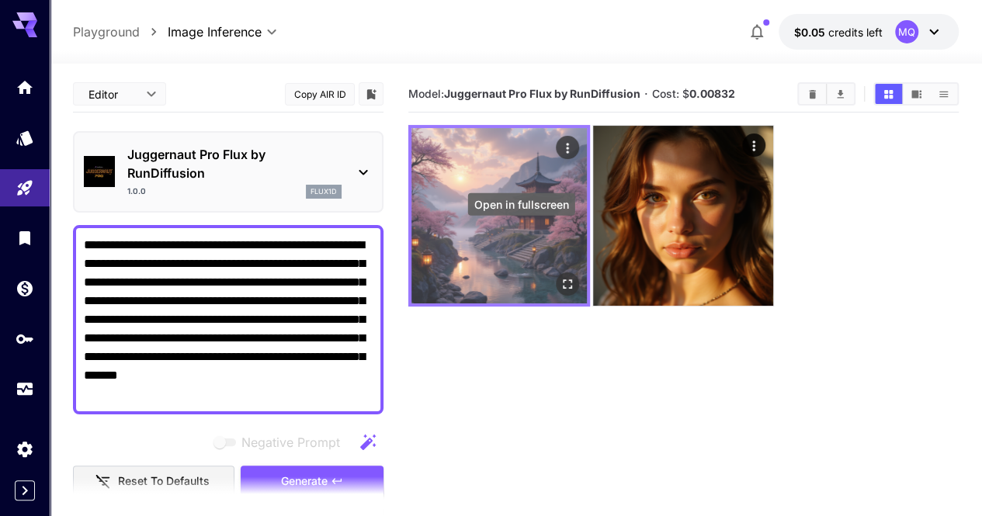
click at [560, 276] on icon "Open in fullscreen" at bounding box center [568, 284] width 16 height 16
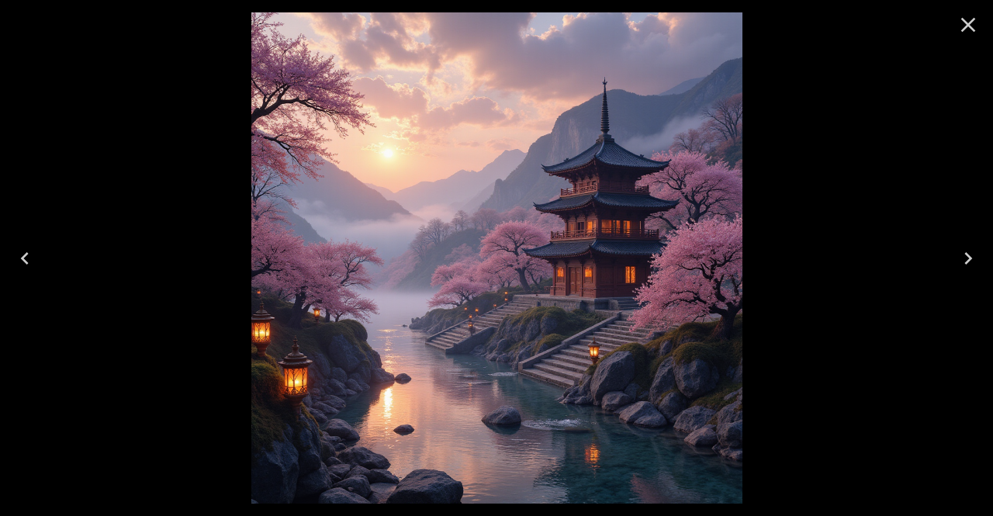
click at [972, 24] on icon "Close" at bounding box center [968, 24] width 25 height 25
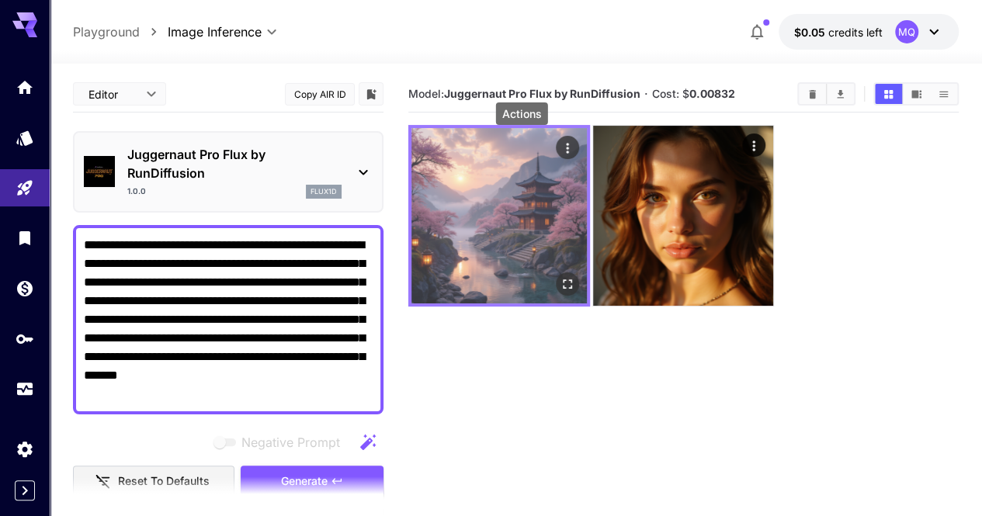
click at [560, 147] on icon "Actions" at bounding box center [568, 148] width 16 height 16
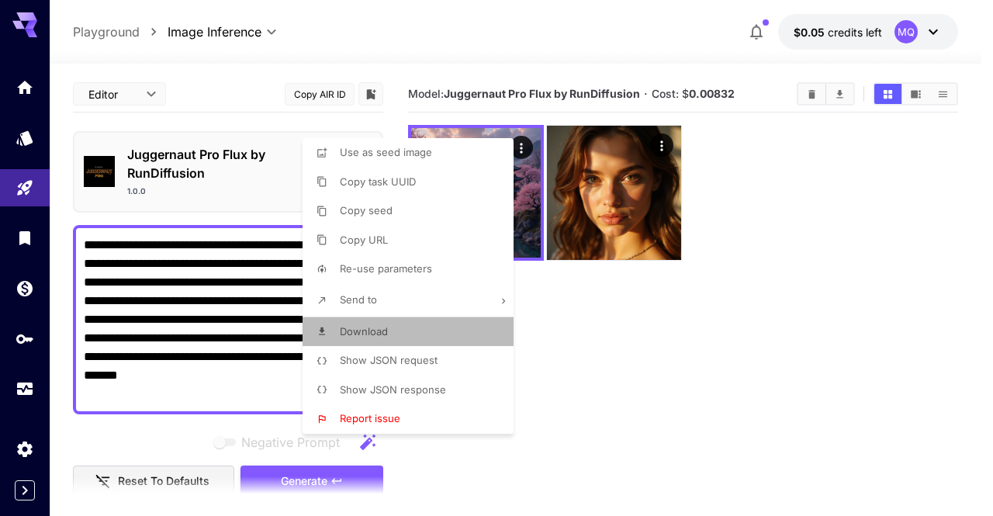
click at [393, 328] on li "Download" at bounding box center [413, 331] width 220 height 29
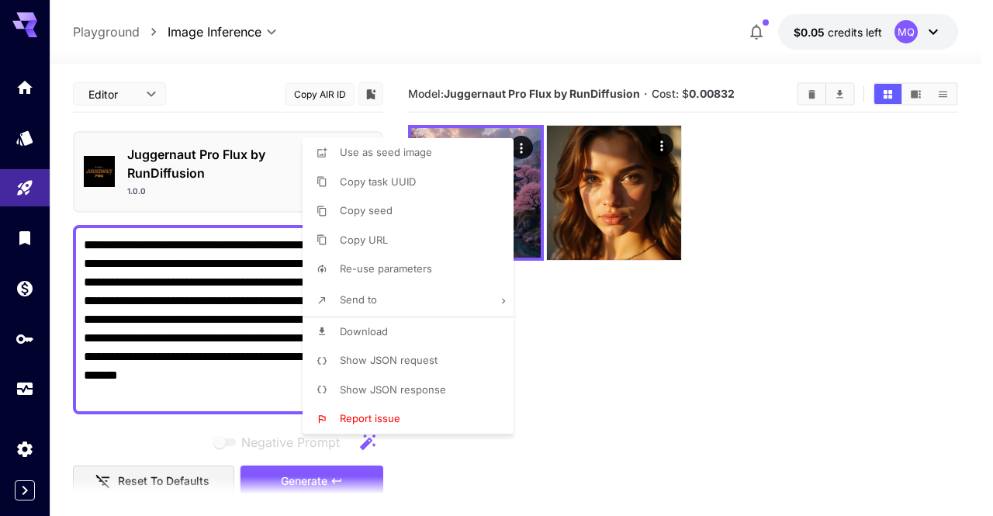
click at [734, 227] on div at bounding box center [496, 258] width 993 height 516
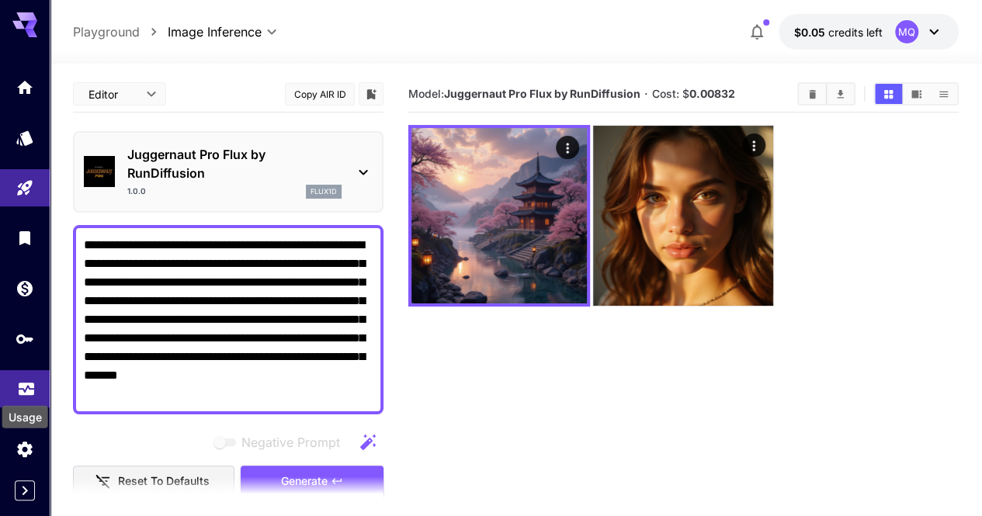
click at [25, 376] on div "Usage" at bounding box center [26, 383] width 19 height 19
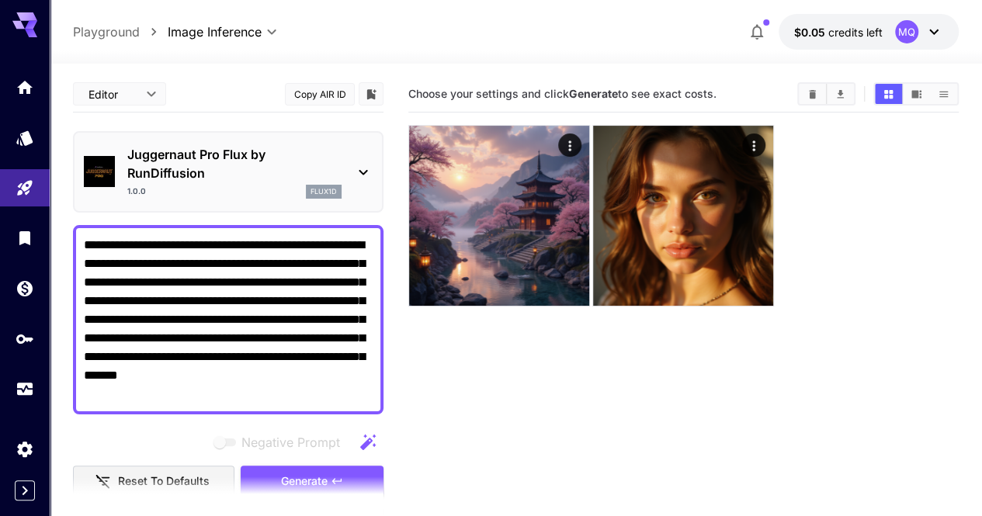
click at [189, 150] on p "Juggernaut Pro Flux by RunDiffusion" at bounding box center [234, 163] width 214 height 37
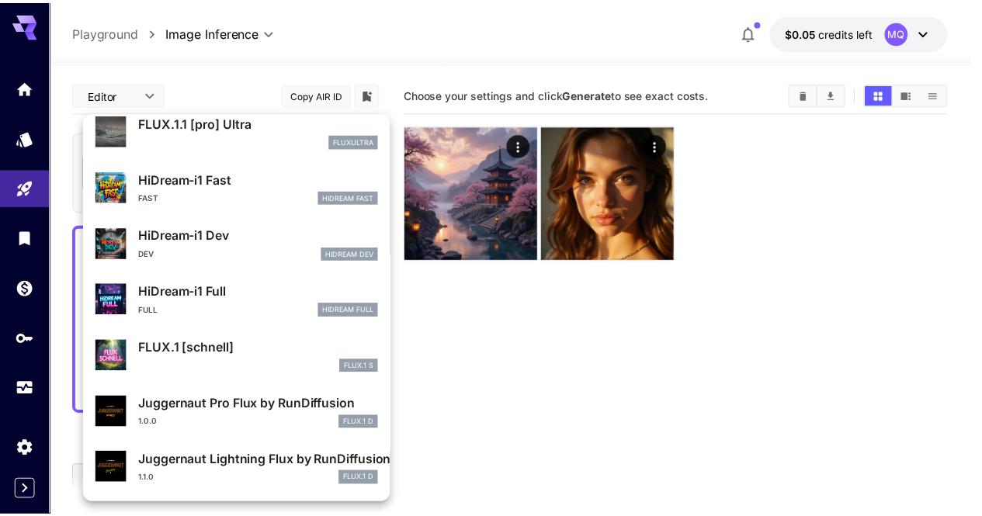
scroll to position [1255, 0]
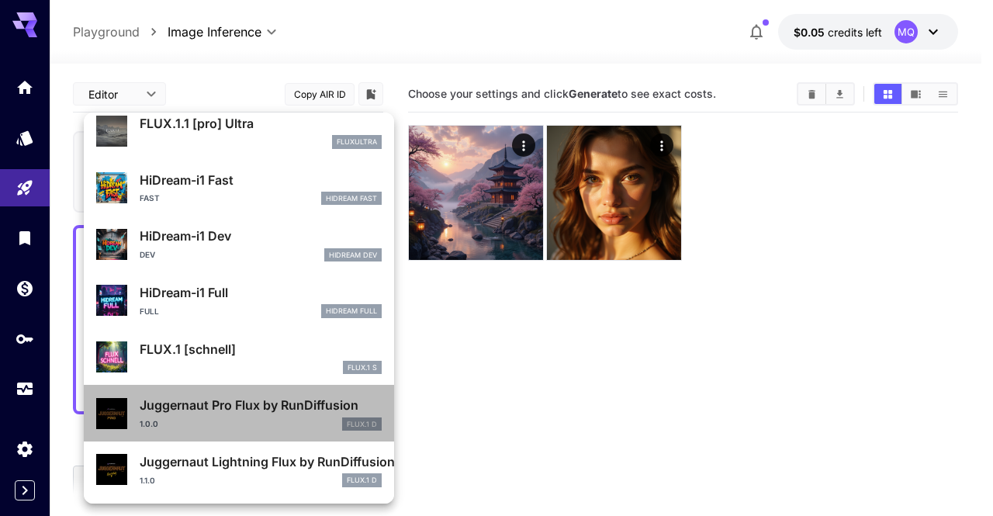
click at [264, 408] on p "Juggernaut Pro Flux by RunDiffusion" at bounding box center [261, 405] width 242 height 19
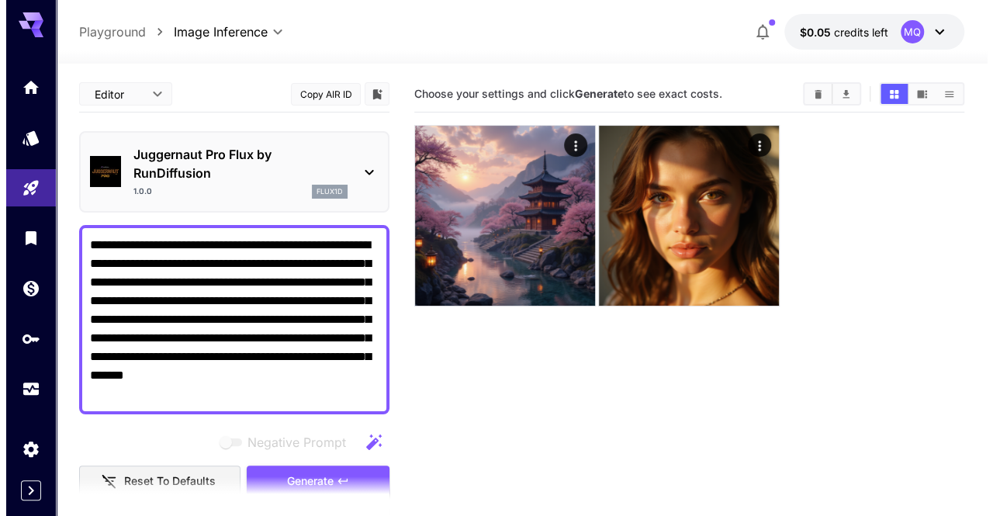
scroll to position [44, 0]
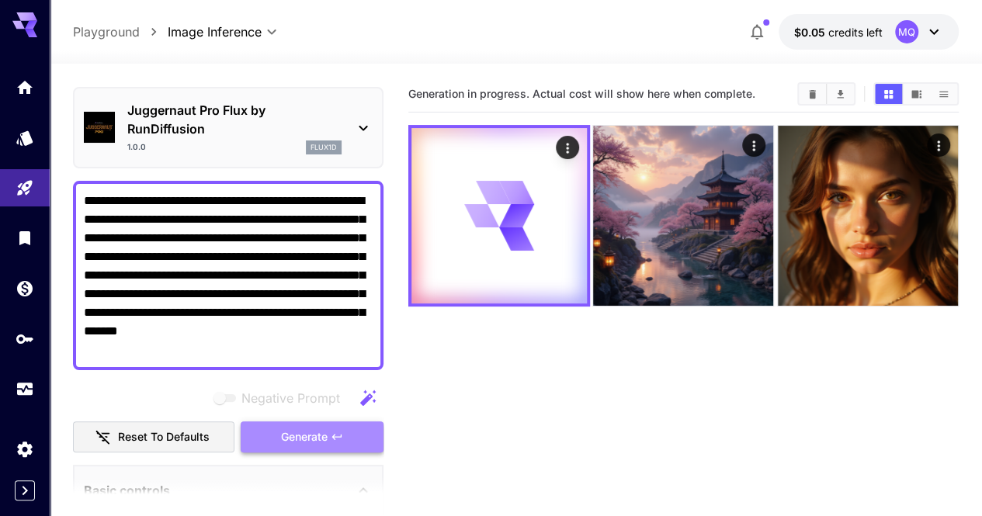
click at [293, 438] on span "Generate" at bounding box center [304, 437] width 47 height 19
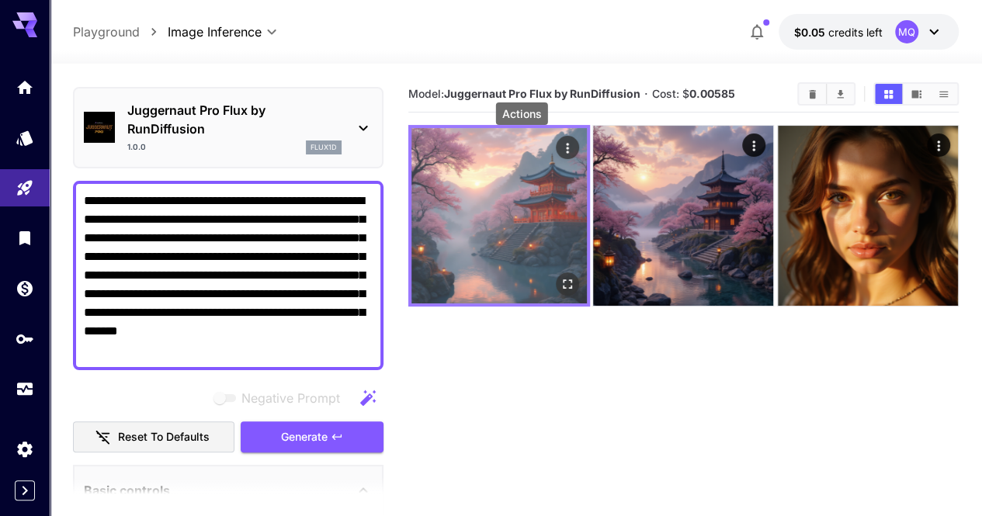
click at [560, 151] on icon "Actions" at bounding box center [568, 148] width 16 height 16
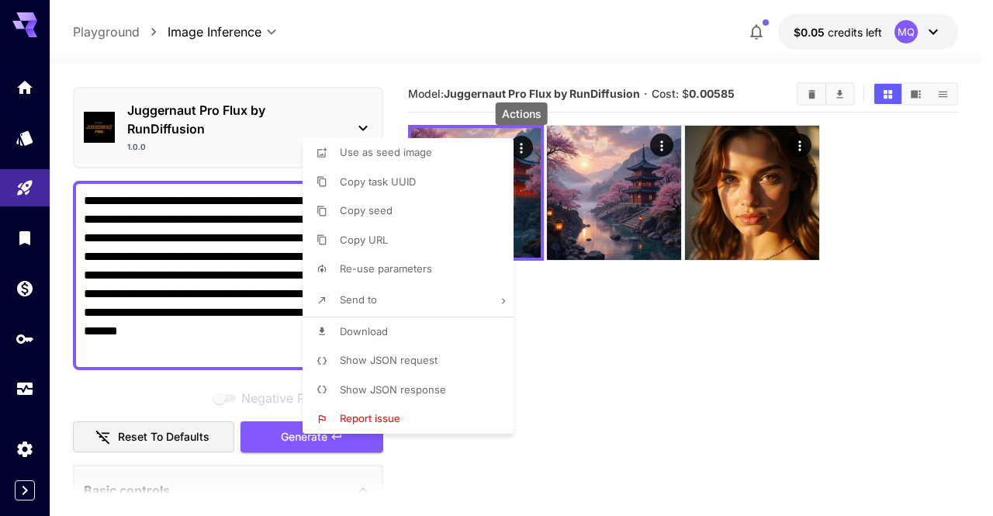
click at [421, 326] on li "Download" at bounding box center [413, 331] width 220 height 29
click at [539, 199] on div at bounding box center [496, 258] width 993 height 516
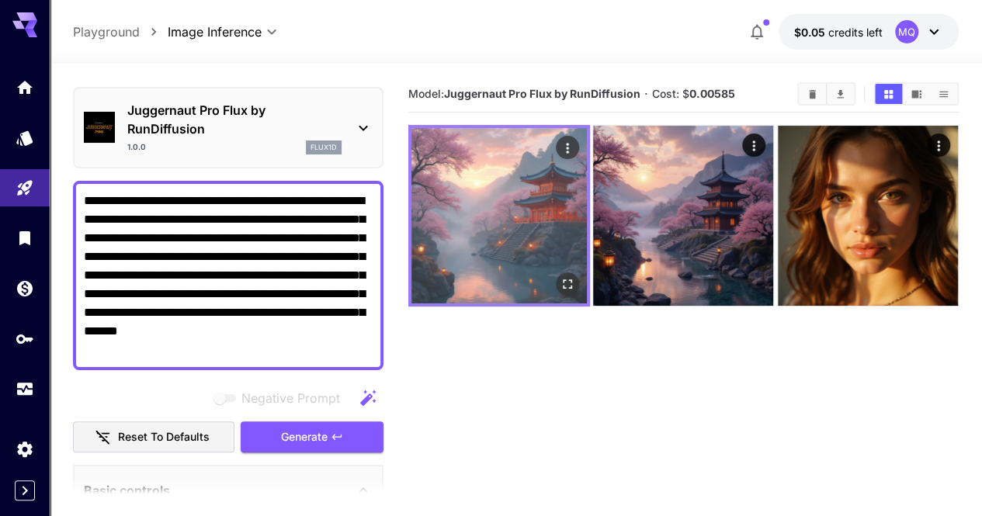
click at [534, 199] on img at bounding box center [498, 215] width 175 height 175
click at [563, 279] on icon "Open in fullscreen" at bounding box center [567, 283] width 9 height 9
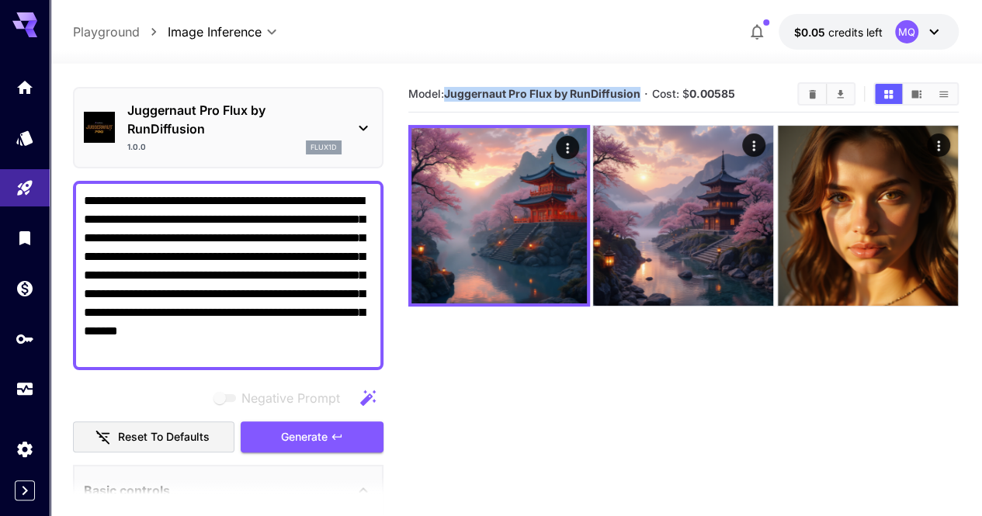
drag, startPoint x: 446, startPoint y: 91, endPoint x: 639, endPoint y: 86, distance: 192.5
click at [639, 87] on h5 "Model: Juggernaut Pro Flux by RunDiffusion" at bounding box center [524, 94] width 232 height 15
copy b "Juggernaut Pro Flux by RunDiffusion"
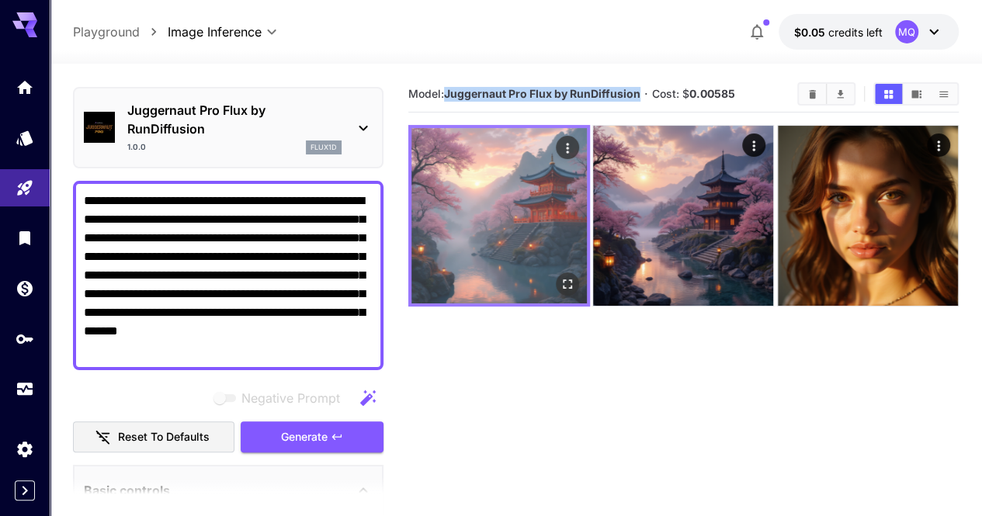
click at [495, 192] on img at bounding box center [498, 215] width 175 height 175
click at [560, 276] on icon "Open in fullscreen" at bounding box center [568, 284] width 16 height 16
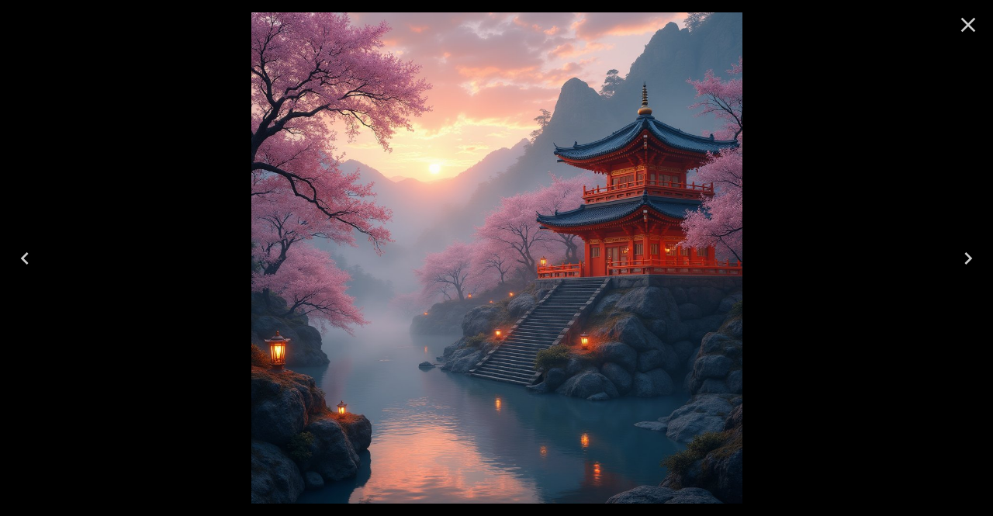
click at [52, 198] on div at bounding box center [496, 258] width 993 height 516
click at [958, 21] on icon "Close" at bounding box center [968, 24] width 25 height 25
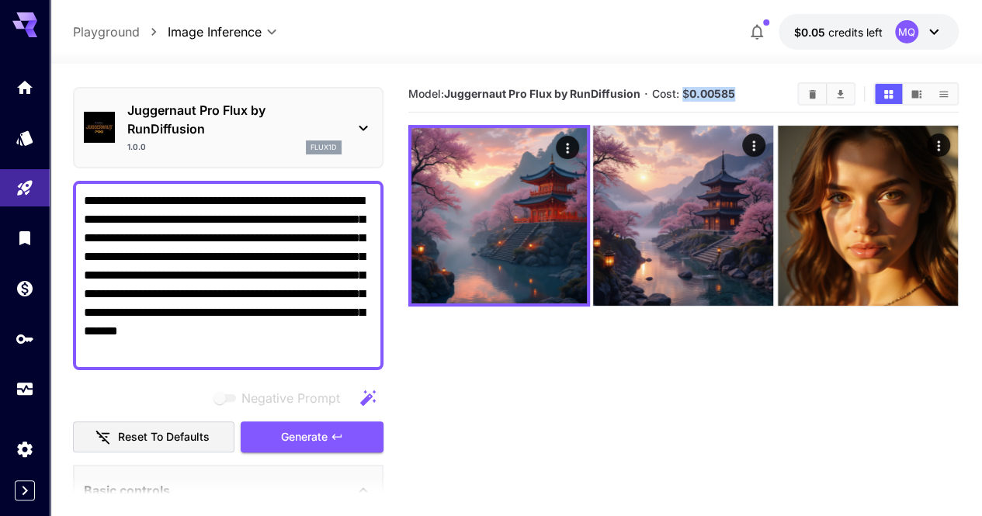
drag, startPoint x: 754, startPoint y: 91, endPoint x: 683, endPoint y: 97, distance: 70.9
click at [683, 97] on section "Model: Juggernaut Pro Flux by RunDiffusion · Cost: $ 0.00585" at bounding box center [596, 94] width 376 height 19
copy span "$ 0.00585"
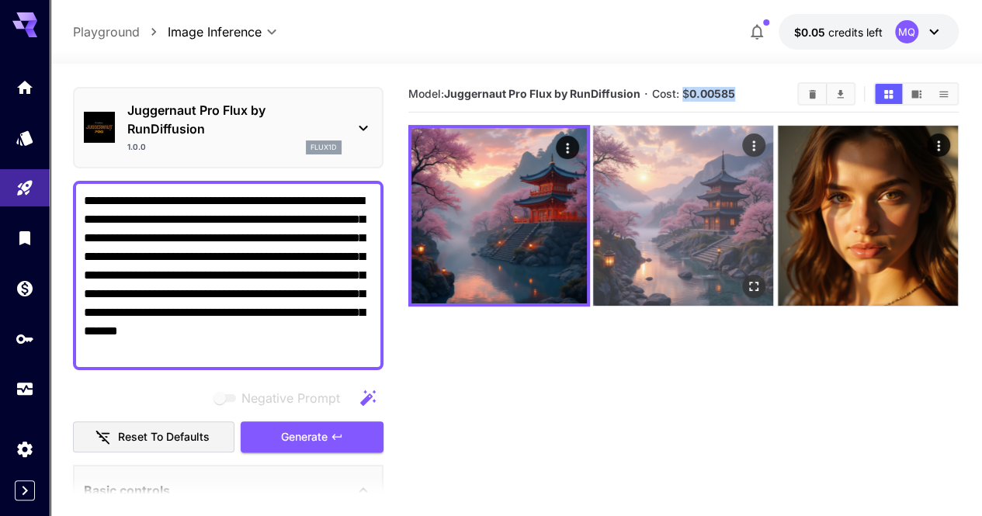
click at [593, 221] on img at bounding box center [683, 216] width 180 height 180
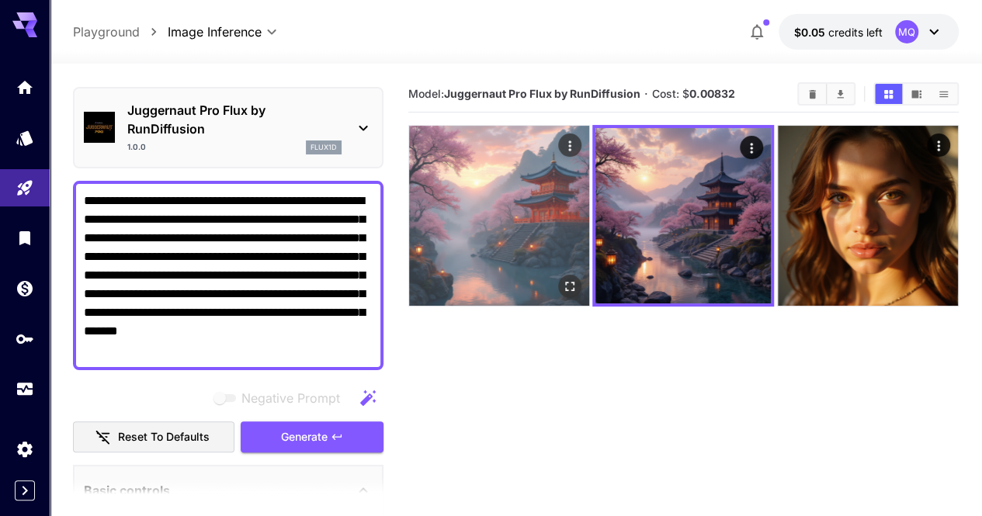
click at [464, 204] on img at bounding box center [499, 216] width 180 height 180
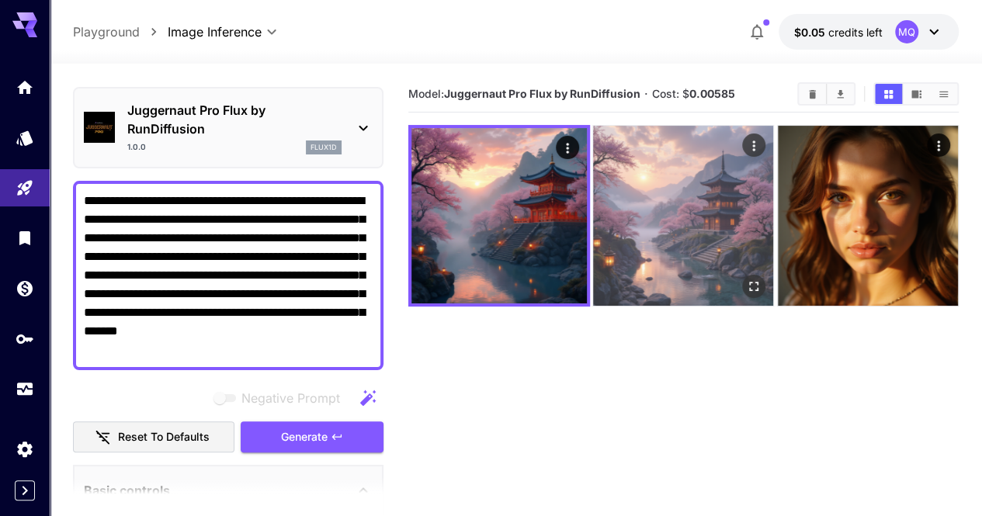
click at [593, 206] on img at bounding box center [683, 216] width 180 height 180
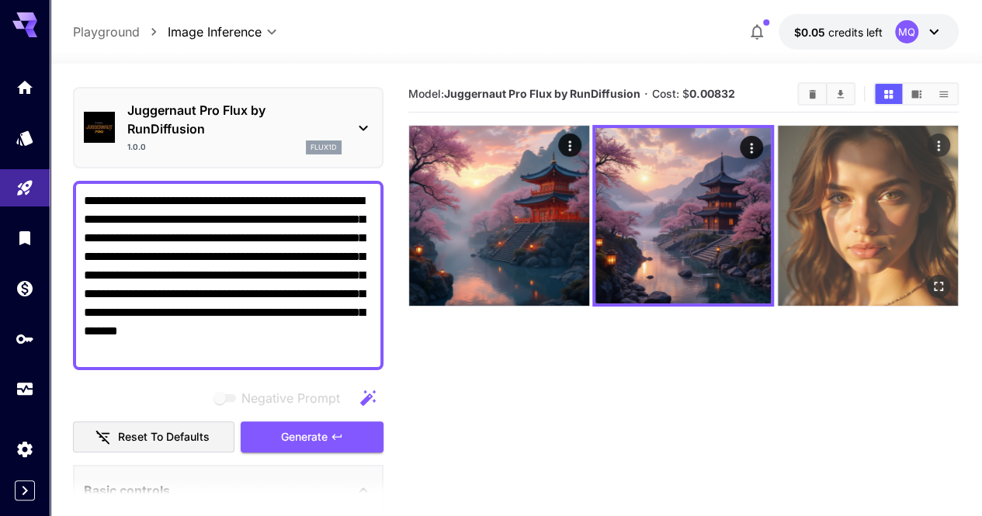
click at [778, 190] on img at bounding box center [868, 216] width 180 height 180
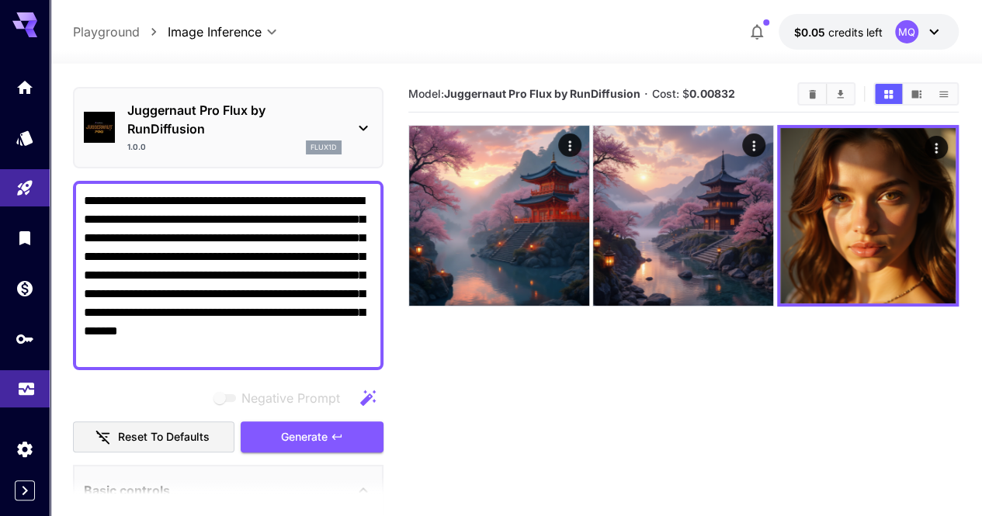
click at [29, 381] on icon "Usage" at bounding box center [27, 382] width 16 height 8
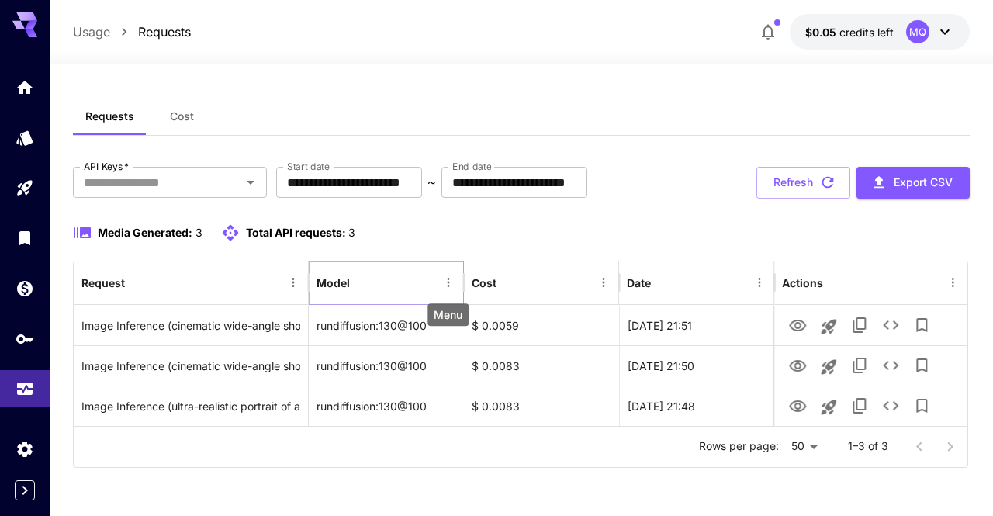
click at [447, 277] on icon "Menu" at bounding box center [449, 283] width 14 height 14
click at [421, 244] on div "Media Generated: 3 Total API requests: 3" at bounding box center [521, 242] width 896 height 37
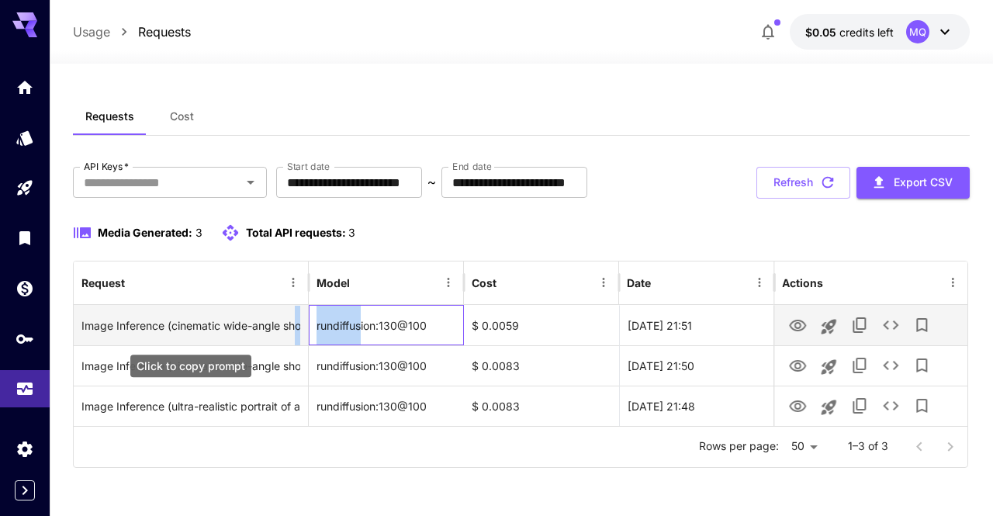
drag, startPoint x: 360, startPoint y: 329, endPoint x: 298, endPoint y: 317, distance: 63.2
click at [298, 317] on div "Image Inference (cinematic wide-angle shot of an ancient mountain temple at gol…" at bounding box center [521, 325] width 895 height 40
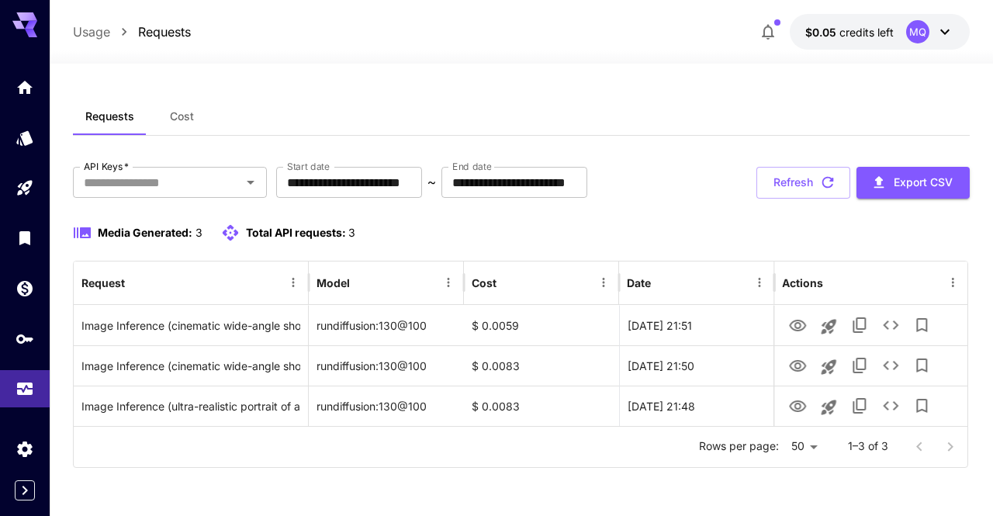
click at [439, 258] on div "Media Generated: 3 Total API requests: 3" at bounding box center [521, 242] width 896 height 37
click at [816, 30] on span "$0.05" at bounding box center [823, 32] width 34 height 13
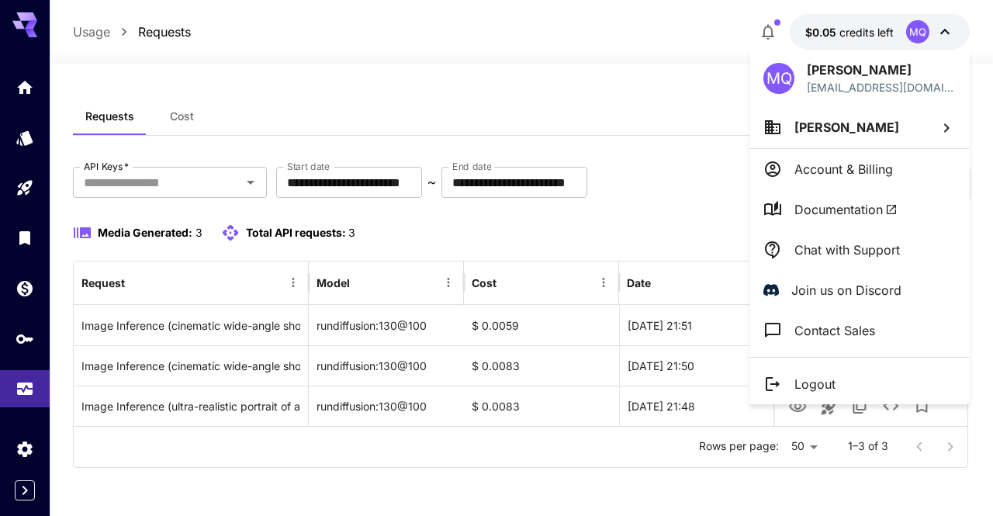
click at [683, 99] on div at bounding box center [496, 258] width 993 height 516
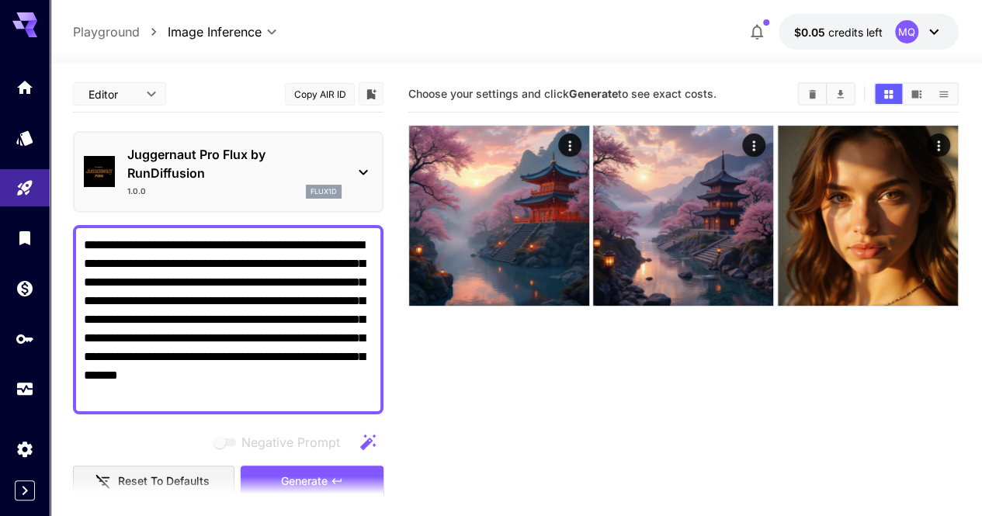
click at [317, 131] on div "Juggernaut Pro Flux by RunDiffusion 1.0.0 flux1d" at bounding box center [228, 171] width 310 height 81
click at [292, 156] on p "Juggernaut Pro Flux by RunDiffusion" at bounding box center [234, 163] width 214 height 37
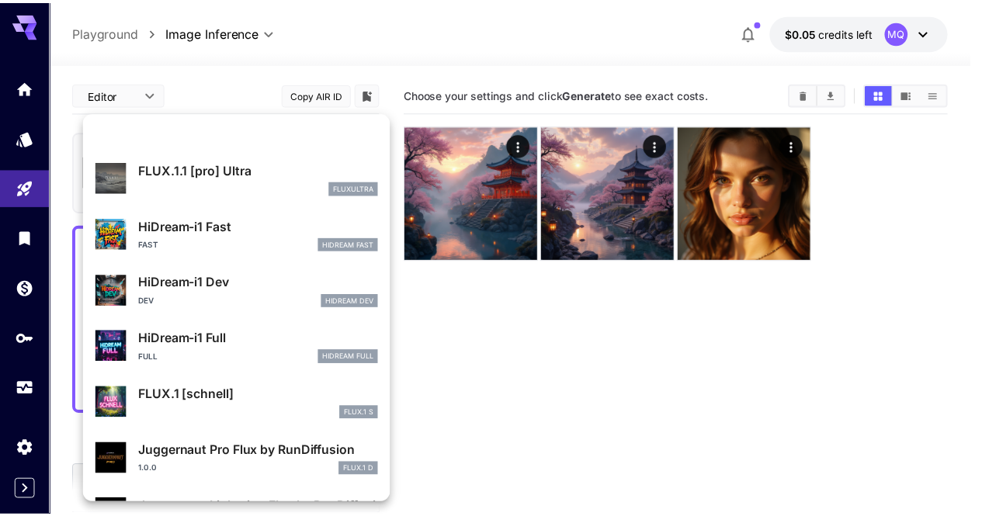
scroll to position [1255, 0]
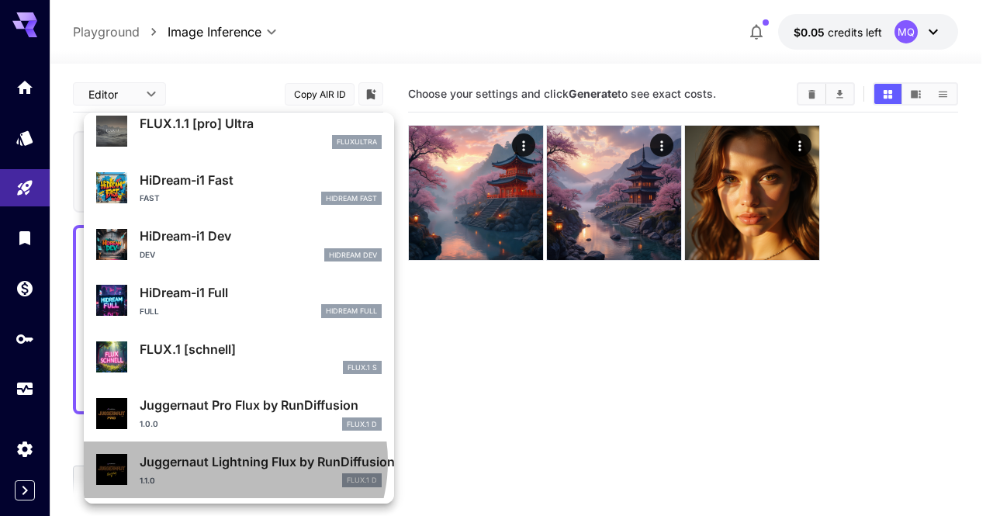
click at [230, 462] on p "Juggernaut Lightning Flux by RunDiffusion" at bounding box center [261, 461] width 242 height 19
type input "*"
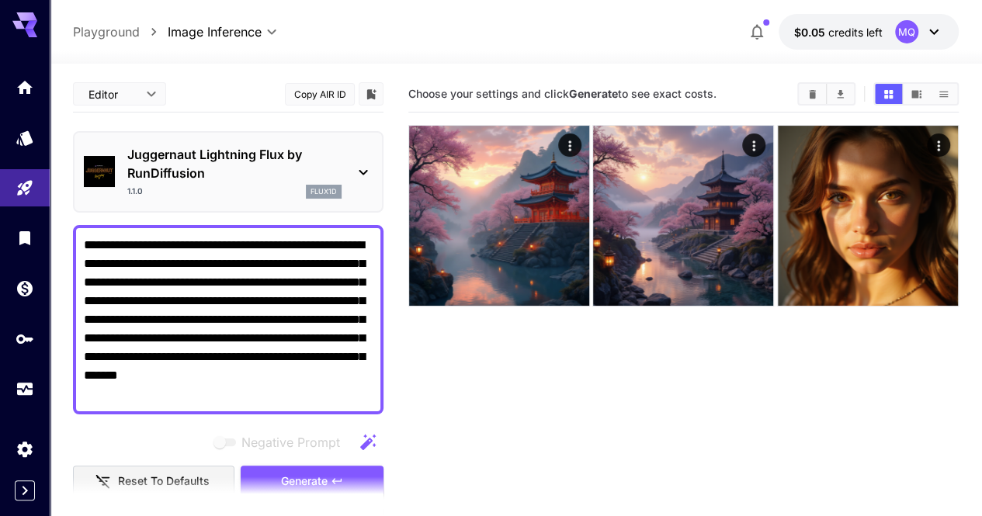
click at [250, 255] on textarea "**********" at bounding box center [228, 320] width 289 height 168
paste textarea
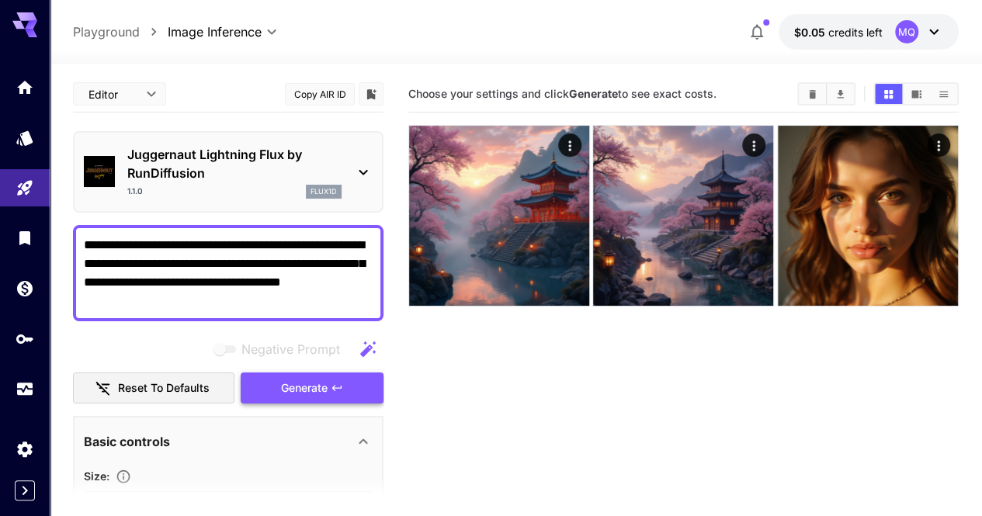
type textarea "**********"
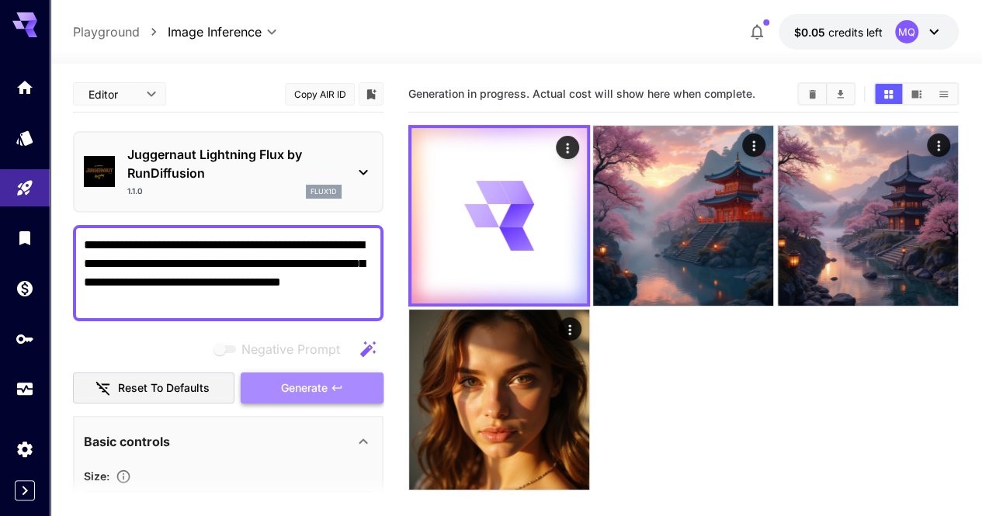
click at [289, 384] on span "Generate" at bounding box center [304, 388] width 47 height 19
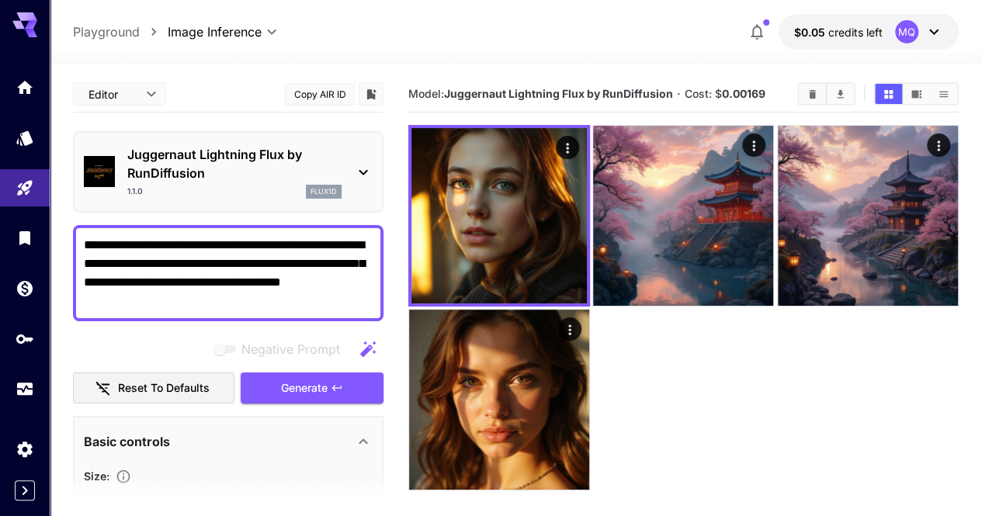
click at [760, 97] on b "0.00169" at bounding box center [743, 93] width 43 height 13
drag, startPoint x: 446, startPoint y: 94, endPoint x: 667, endPoint y: 83, distance: 221.5
click at [667, 83] on div "Model: Juggernaut Lightning Flux by RunDiffusion · Cost: $ 0.00169" at bounding box center [683, 93] width 550 height 23
drag, startPoint x: 671, startPoint y: 88, endPoint x: 446, endPoint y: 97, distance: 224.5
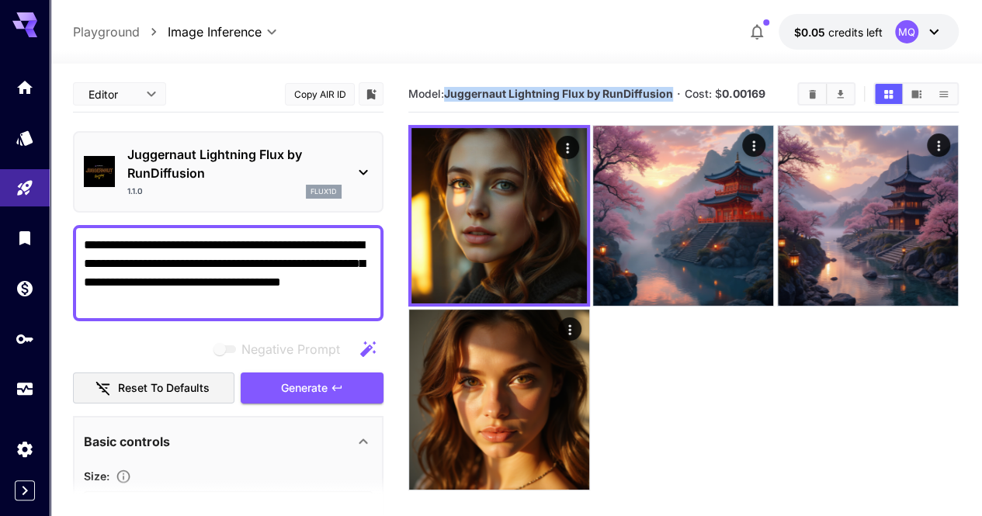
click at [446, 97] on b "Juggernaut Lightning Flux by RunDiffusion" at bounding box center [558, 93] width 229 height 13
copy b "Juggernaut Lightning Flux by RunDiffusion"
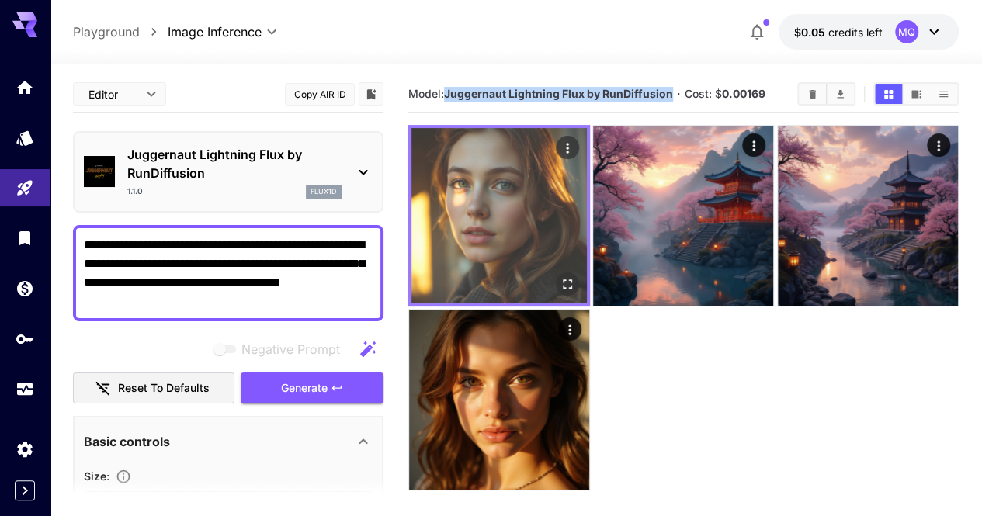
click at [480, 173] on img at bounding box center [498, 215] width 175 height 175
click at [473, 226] on img at bounding box center [498, 215] width 175 height 175
click at [560, 276] on icon "Open in fullscreen" at bounding box center [568, 284] width 16 height 16
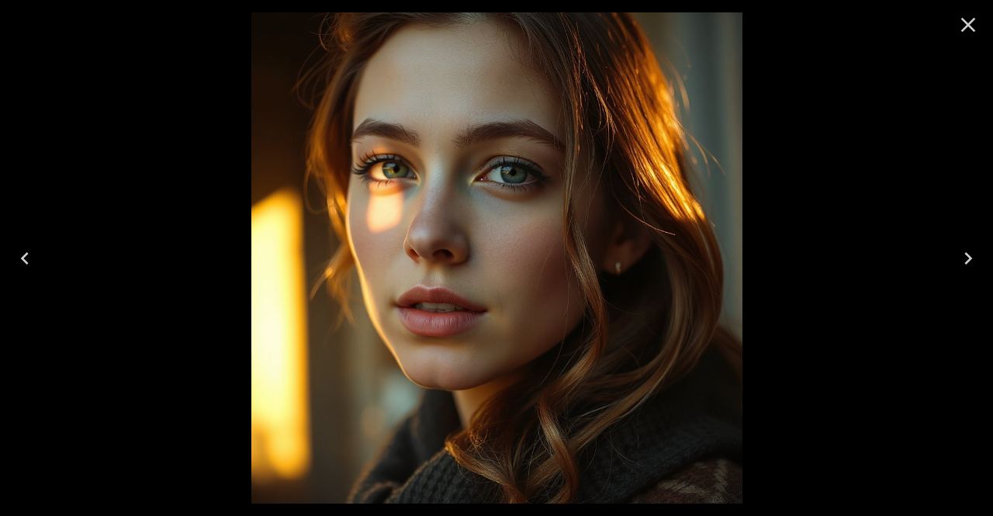
click at [972, 25] on icon "Close" at bounding box center [968, 24] width 25 height 25
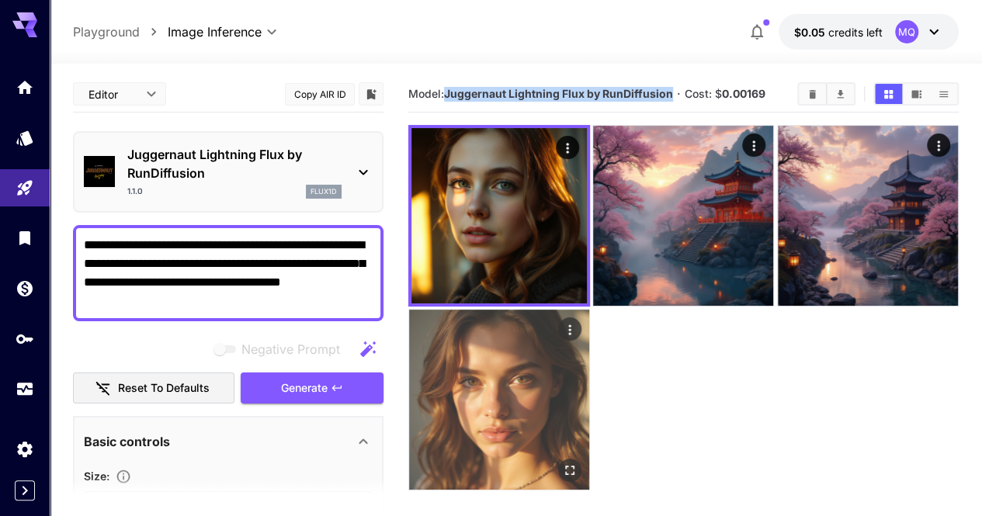
click at [589, 310] on img at bounding box center [499, 400] width 180 height 180
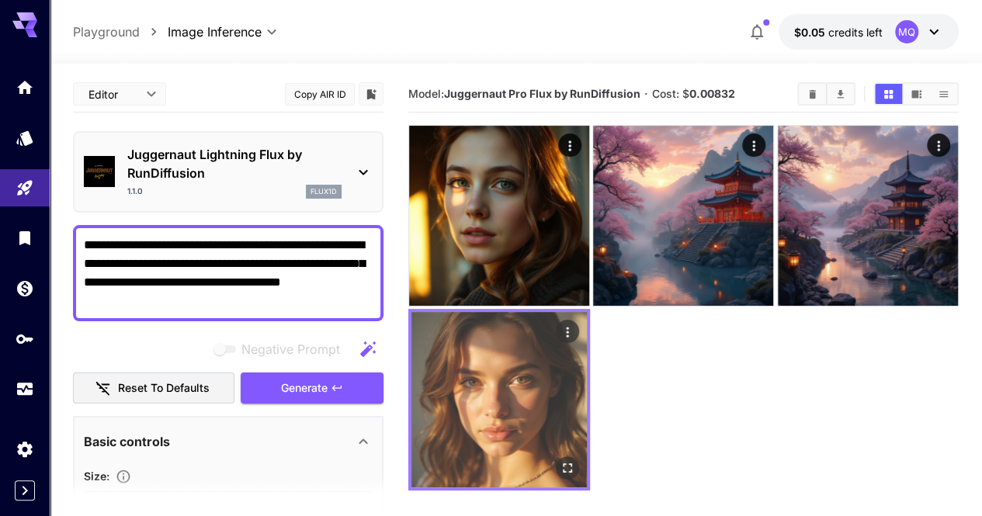
click at [572, 464] on icon "Open in fullscreen" at bounding box center [567, 468] width 9 height 9
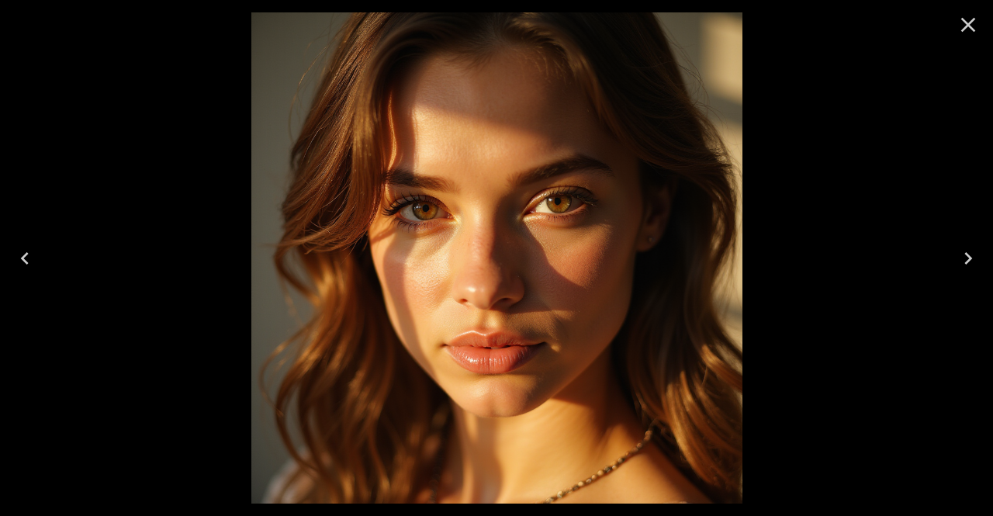
click at [962, 29] on icon "Close" at bounding box center [969, 25] width 15 height 15
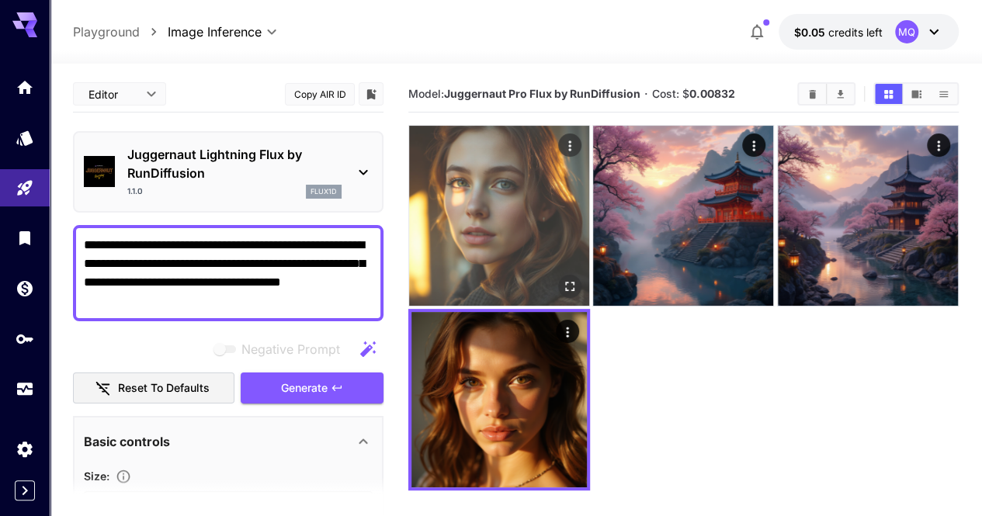
click at [466, 211] on img at bounding box center [499, 216] width 180 height 180
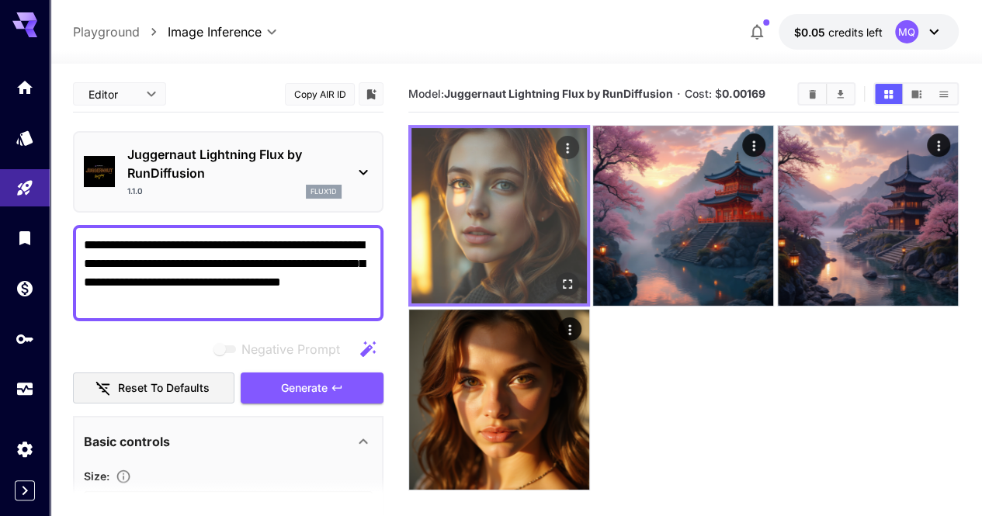
click at [560, 143] on icon "Actions" at bounding box center [568, 148] width 16 height 16
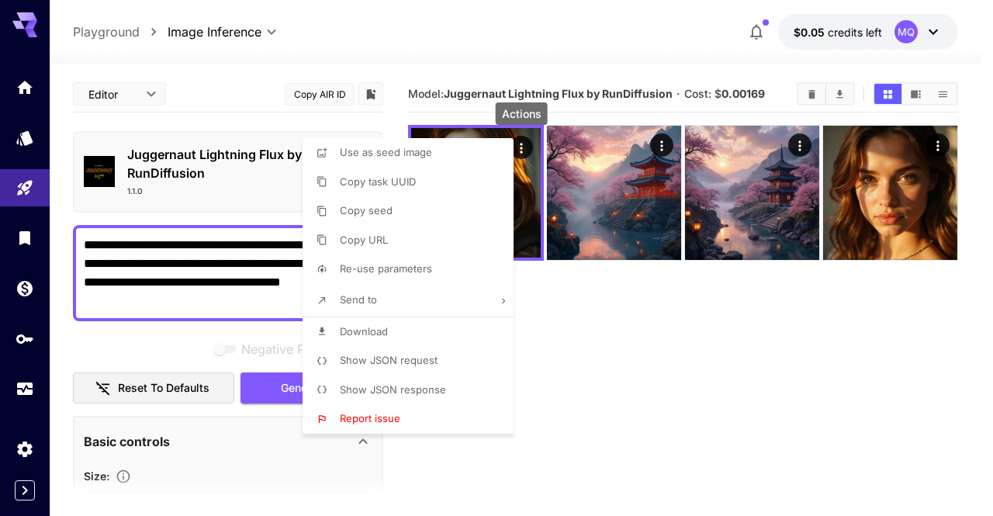
click at [371, 337] on span "Download" at bounding box center [364, 331] width 48 height 12
click at [741, 92] on div at bounding box center [496, 258] width 993 height 516
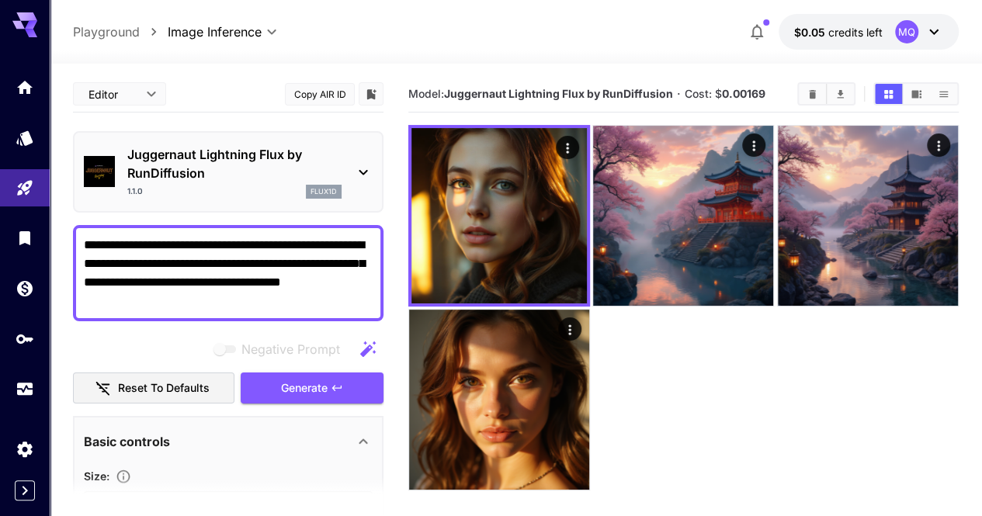
click at [741, 92] on div at bounding box center [491, 258] width 982 height 516
click at [741, 92] on b "0.00169" at bounding box center [743, 93] width 43 height 13
copy span "Cost: $ 0.00169"
